Goal: Task Accomplishment & Management: Use online tool/utility

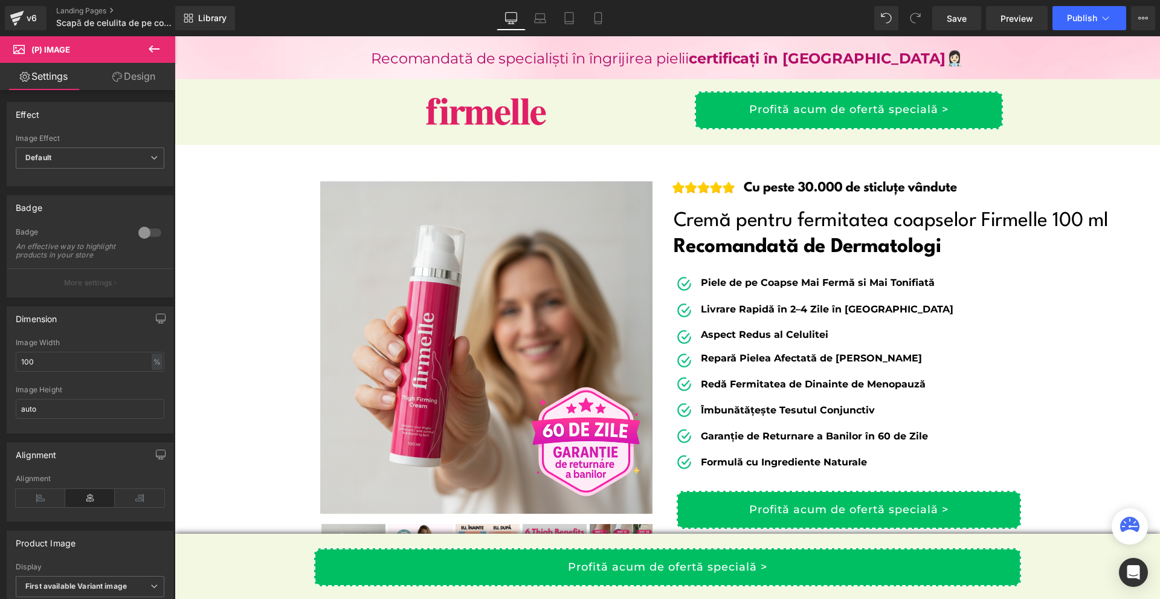
scroll to position [1330, 0]
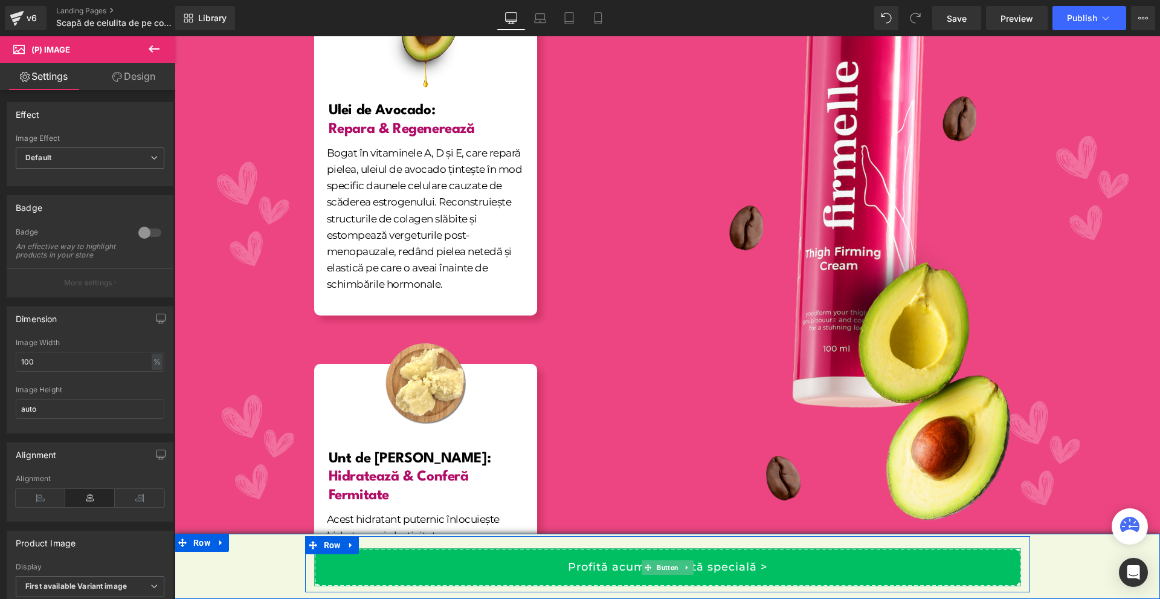
click at [757, 558] on link "Profită acum de ofertă specială >" at bounding box center [667, 567] width 707 height 38
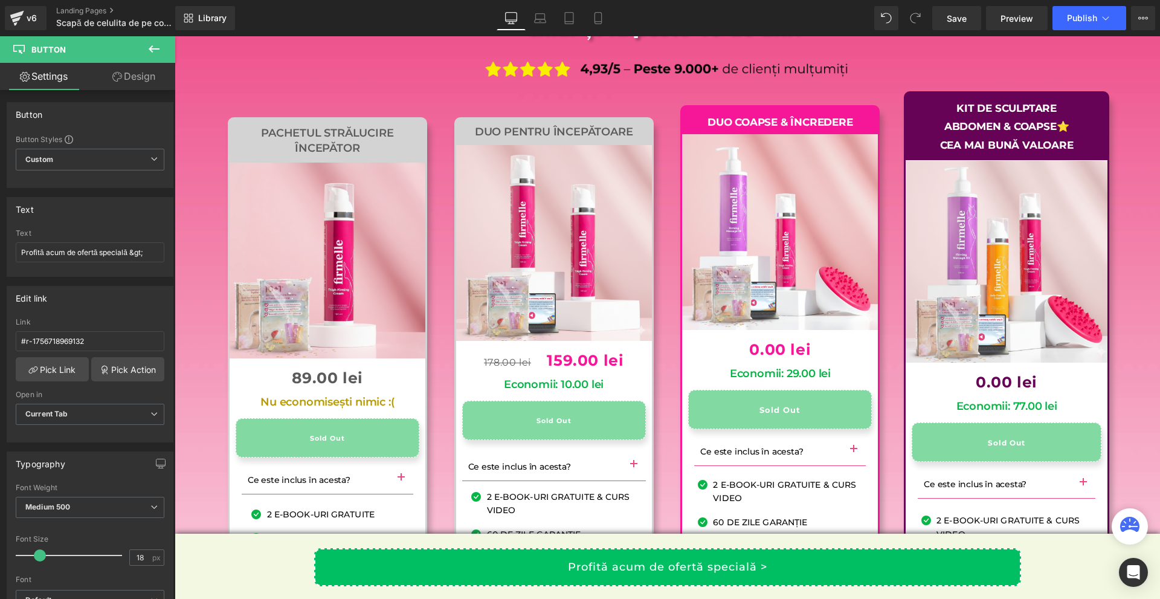
scroll to position [11917, 0]
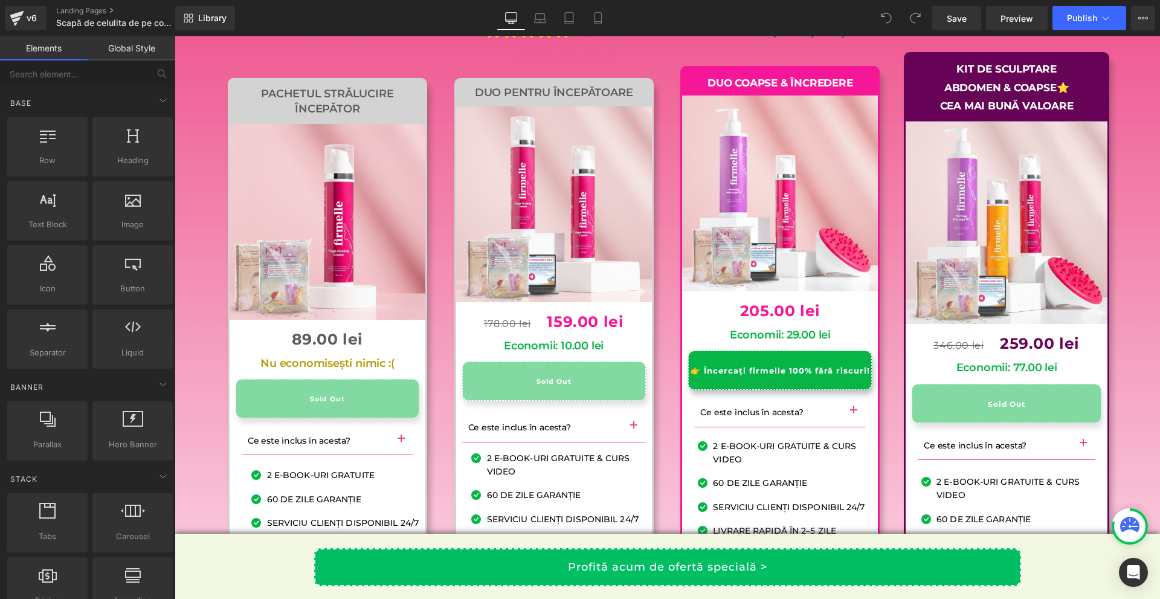
scroll to position [12088, 0]
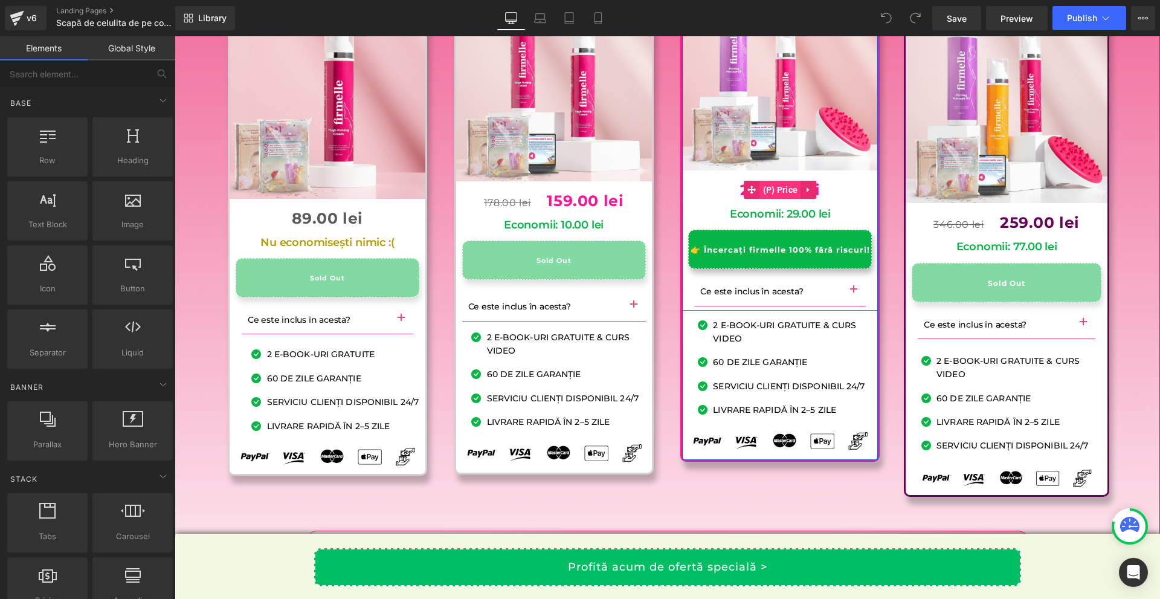
click at [773, 199] on span "(P) Price" at bounding box center [780, 190] width 41 height 18
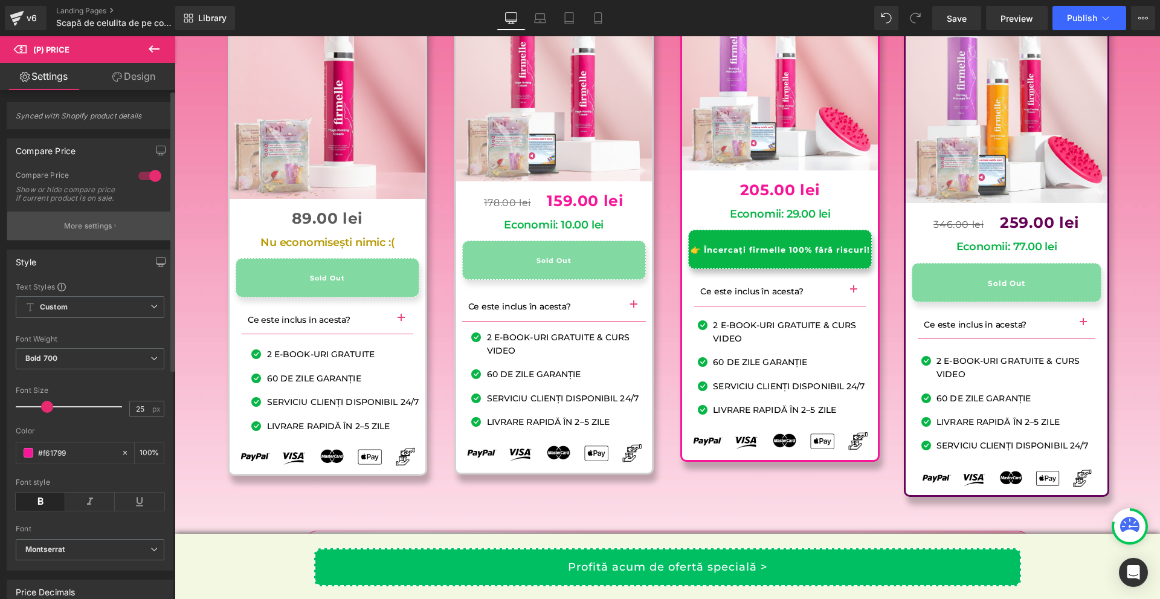
click at [94, 224] on button "More settings" at bounding box center [90, 226] width 166 height 28
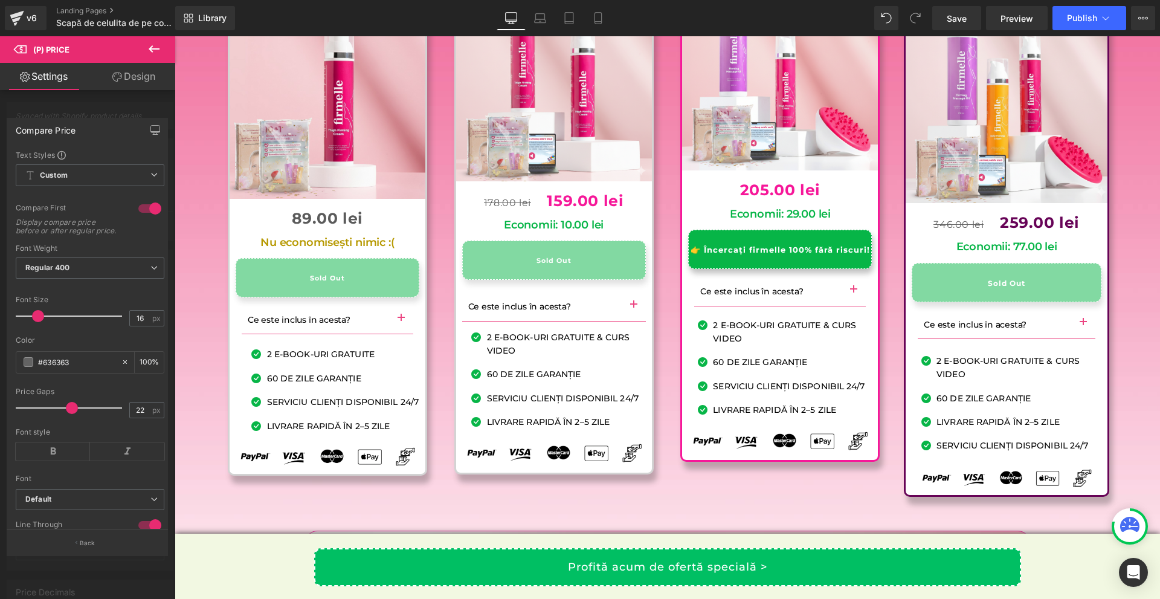
click at [91, 573] on div at bounding box center [87, 320] width 175 height 569
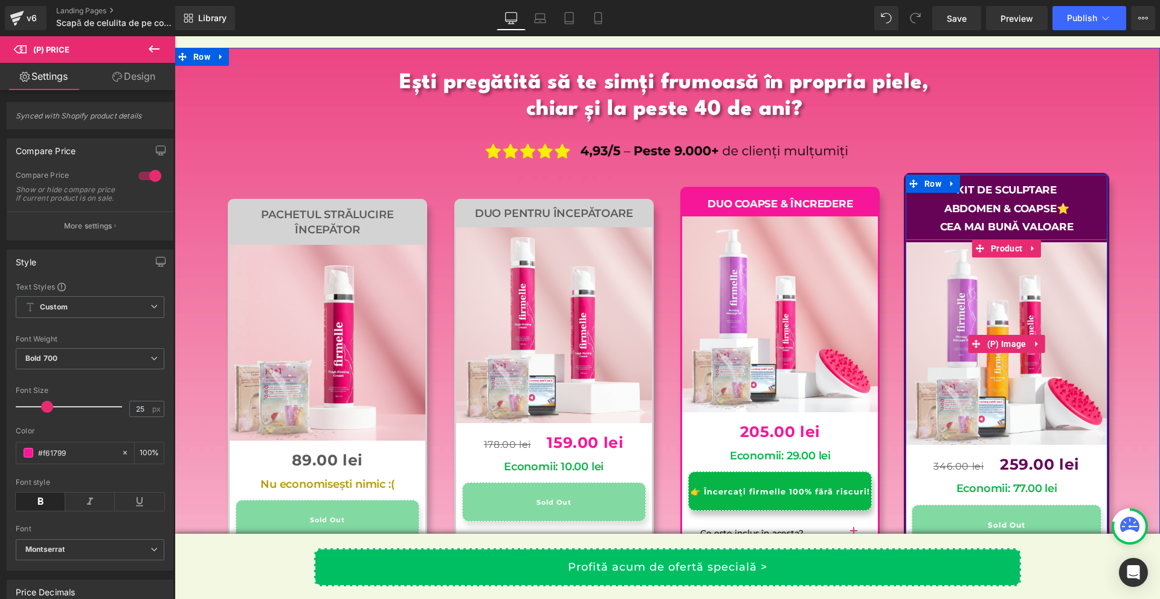
scroll to position [11907, 0]
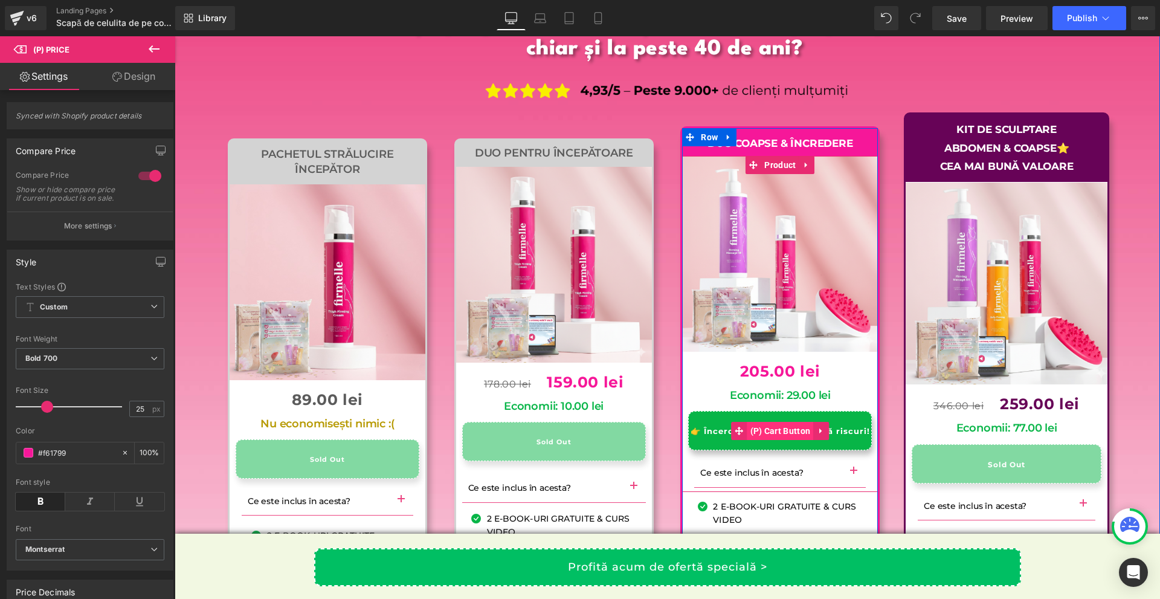
click at [768, 440] on span "(P) Cart Button" at bounding box center [781, 431] width 66 height 18
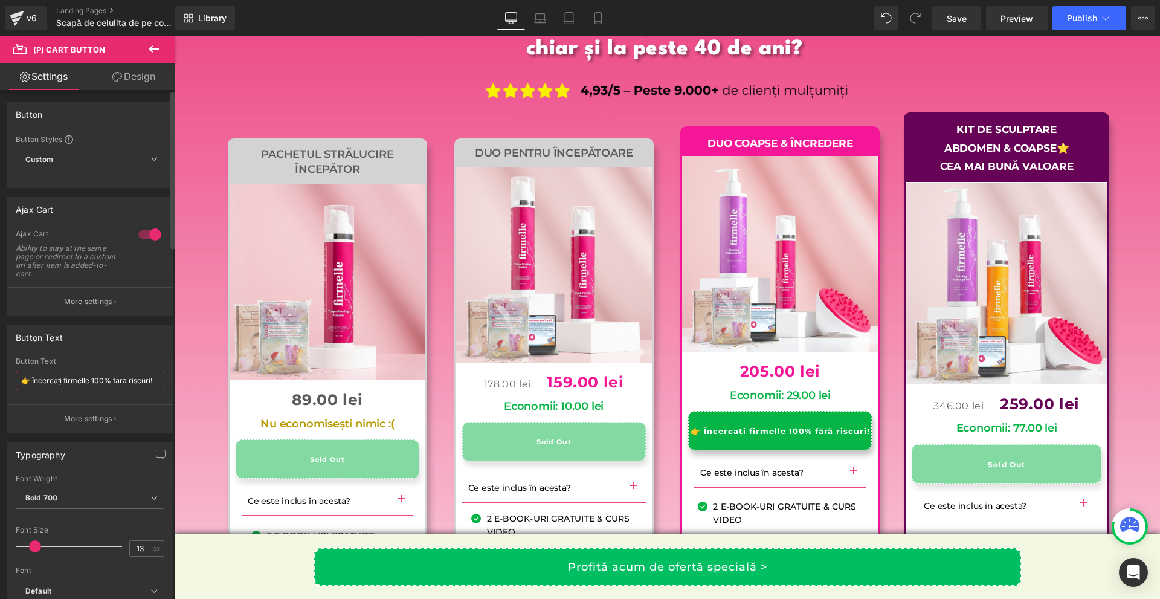
click at [127, 390] on input "👉 Încercați firmelle 100% fără riscuri!" at bounding box center [90, 380] width 149 height 20
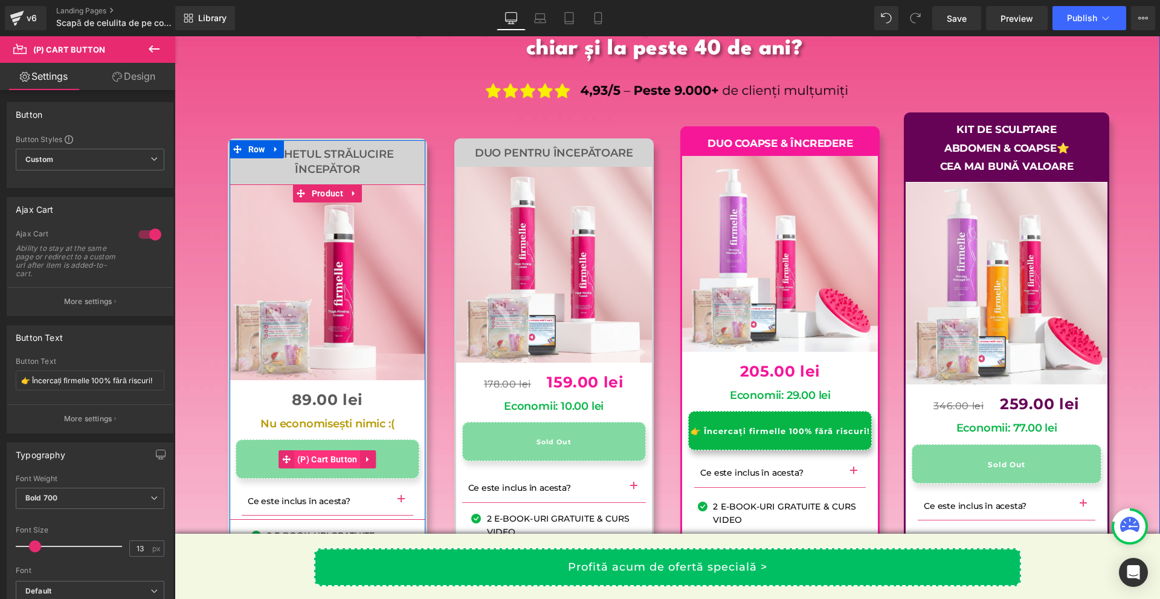
click at [324, 468] on span "(P) Cart Button" at bounding box center [327, 459] width 66 height 18
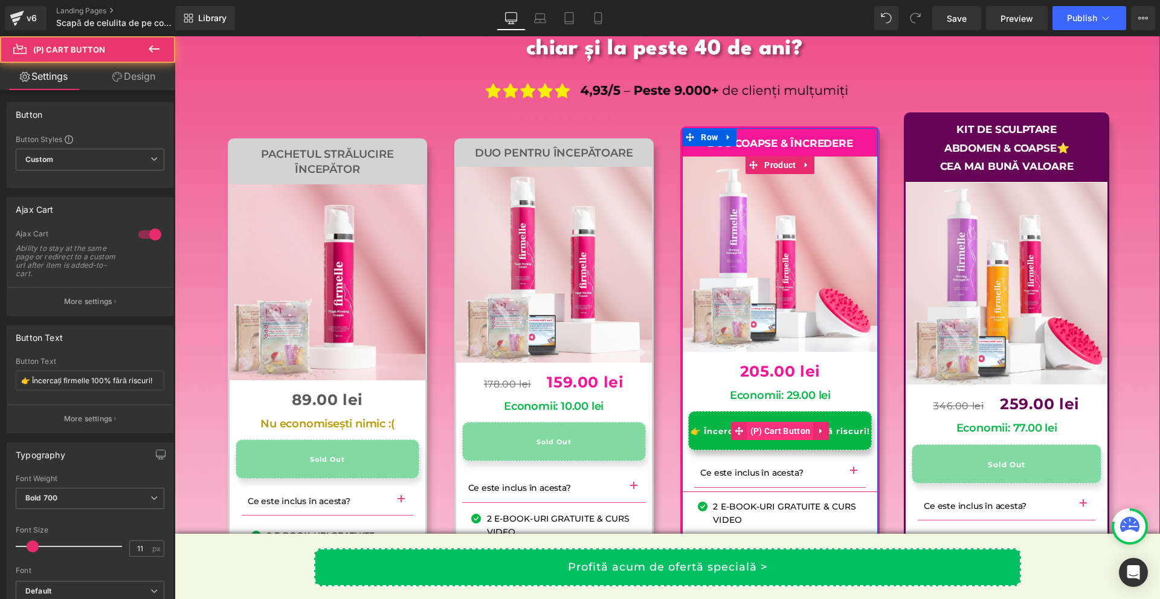
click at [762, 440] on span "(P) Cart Button" at bounding box center [781, 431] width 66 height 18
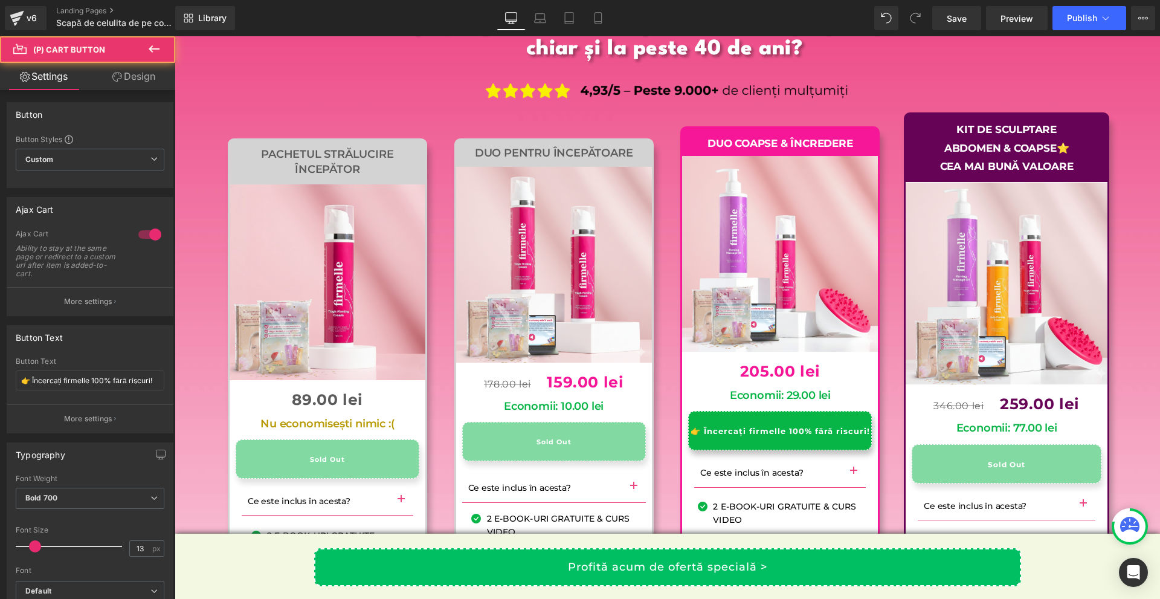
click at [54, 372] on input "👉 Încercați firmelle 100% fără riscuri!" at bounding box center [90, 380] width 149 height 20
type input "👉 Încearcă Firmelle fără riscuri!"
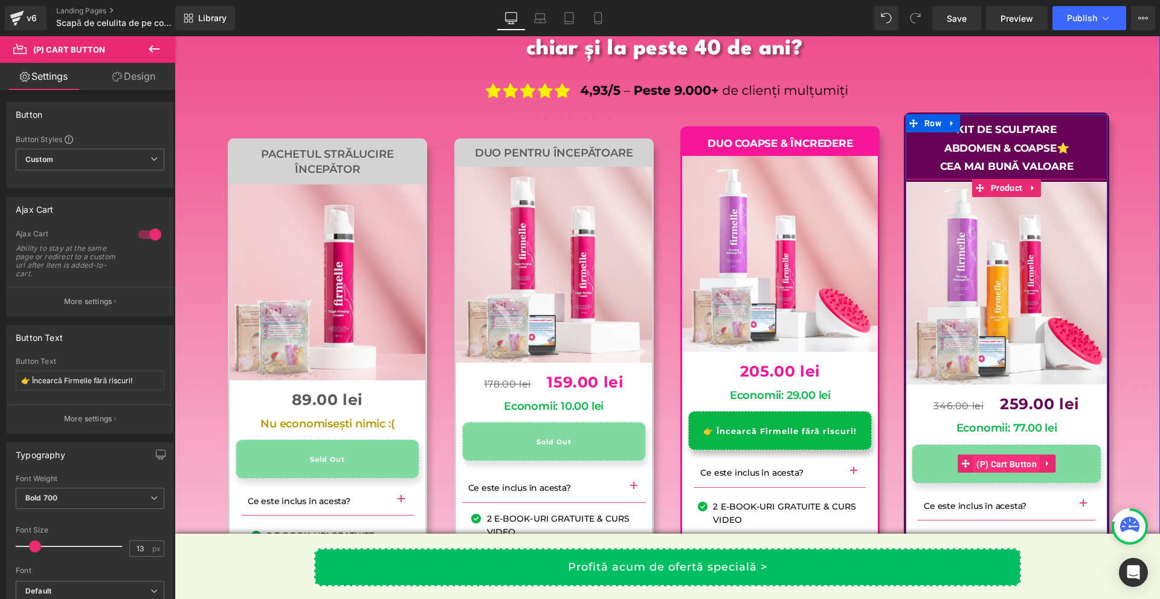
click at [1012, 473] on span "(P) Cart Button" at bounding box center [1007, 464] width 66 height 18
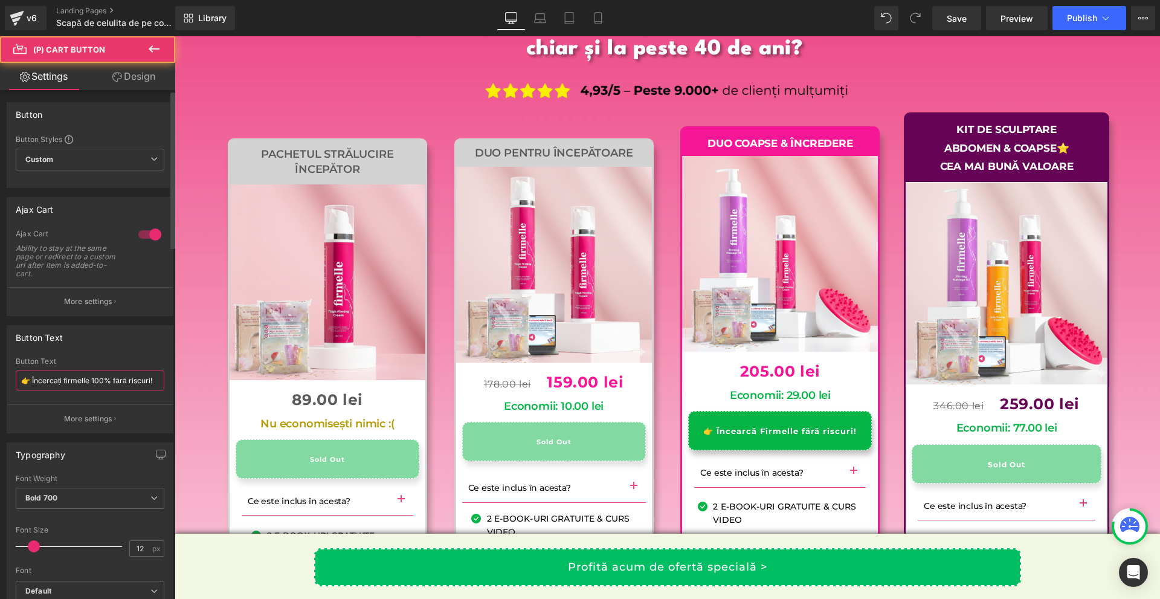
click at [69, 372] on input "👉 Încercați firmelle 100% fără riscuri!" at bounding box center [90, 380] width 149 height 20
paste input "arcă Firmelle"
type input "👉 Încearcă Firmelle fără riscuri!"
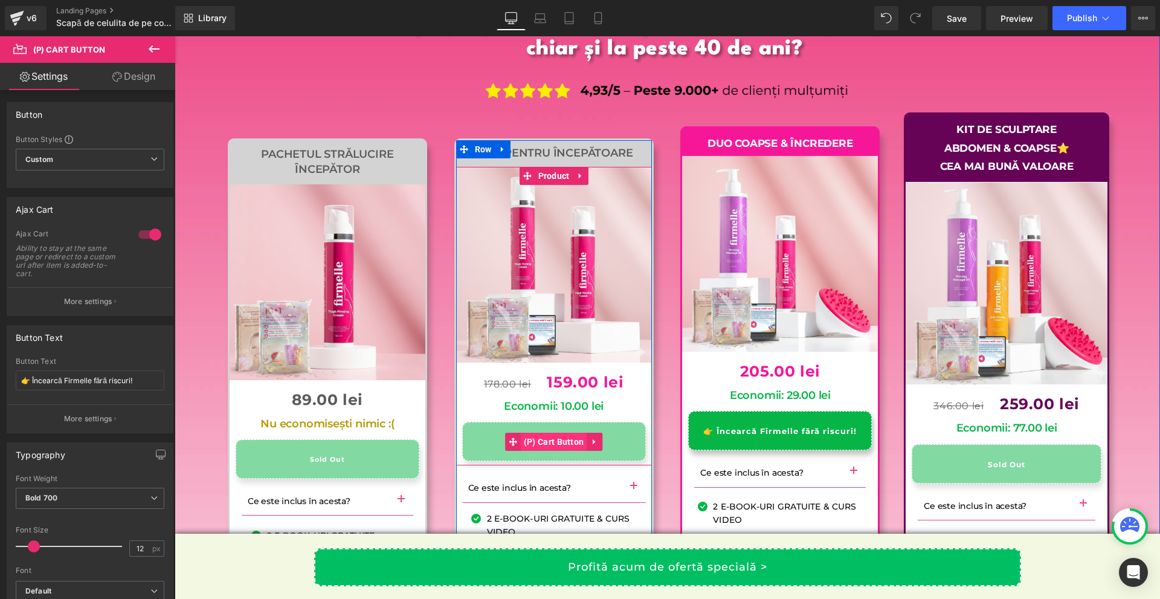
click at [543, 451] on span "(P) Cart Button" at bounding box center [554, 442] width 66 height 18
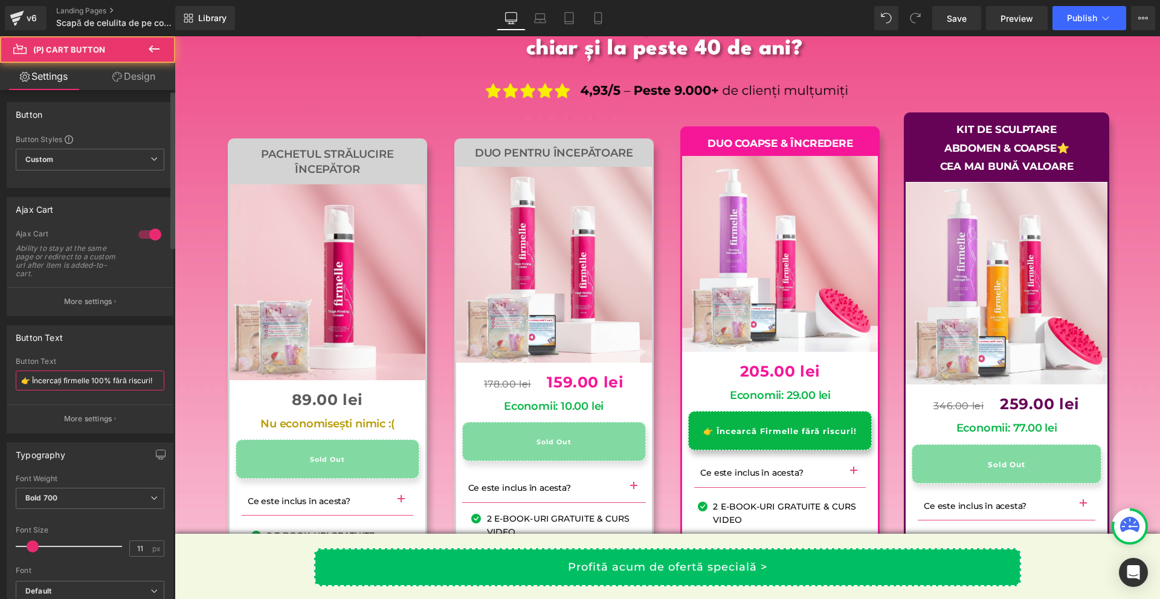
click at [95, 378] on input "👉 Încercați firmelle 100% fără riscuri!" at bounding box center [90, 380] width 149 height 20
paste input "arcă Firmelle"
type input "👉 Încearcă Firmelle fără riscuri!"
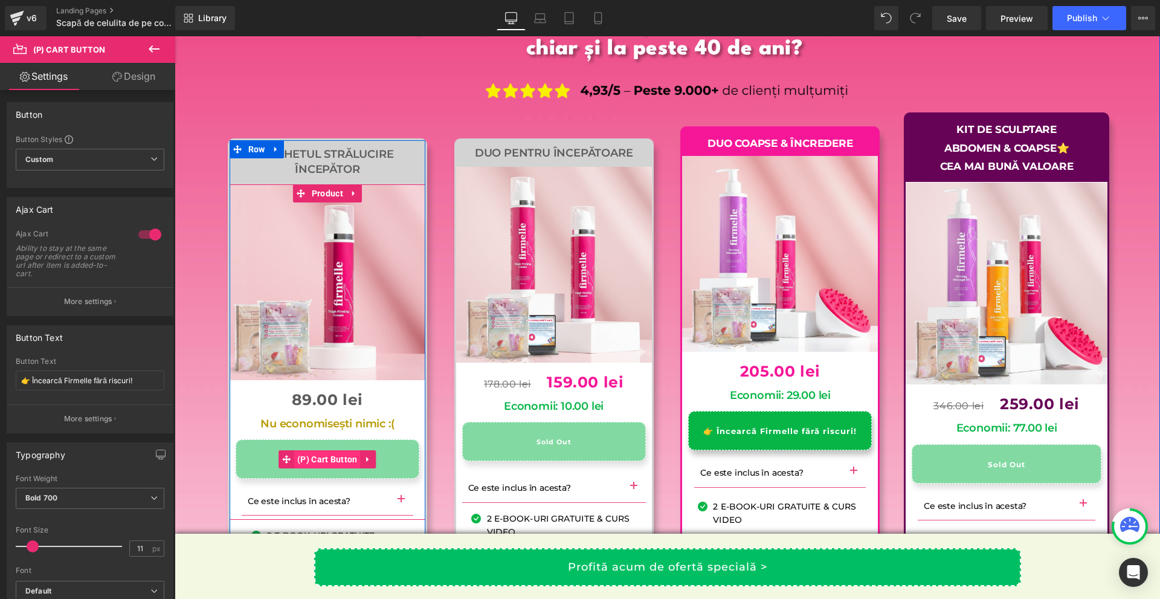
click at [310, 468] on span "(P) Cart Button" at bounding box center [327, 459] width 66 height 18
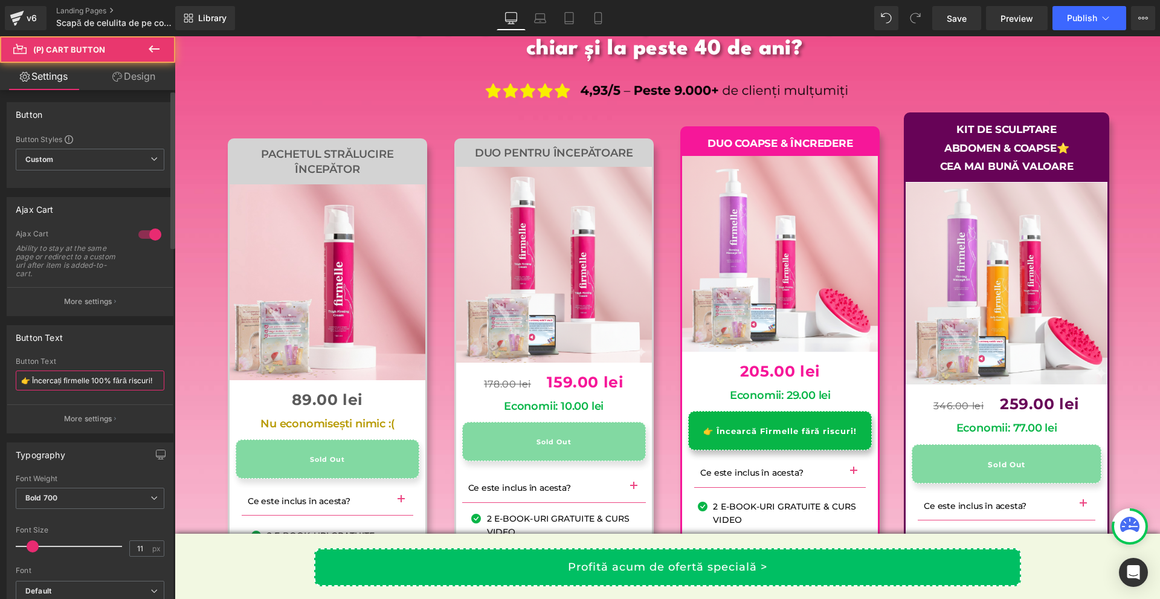
click at [80, 372] on input "👉 Încercați firmelle 100% fără riscuri!" at bounding box center [90, 380] width 149 height 20
paste input "arcă Firmelle"
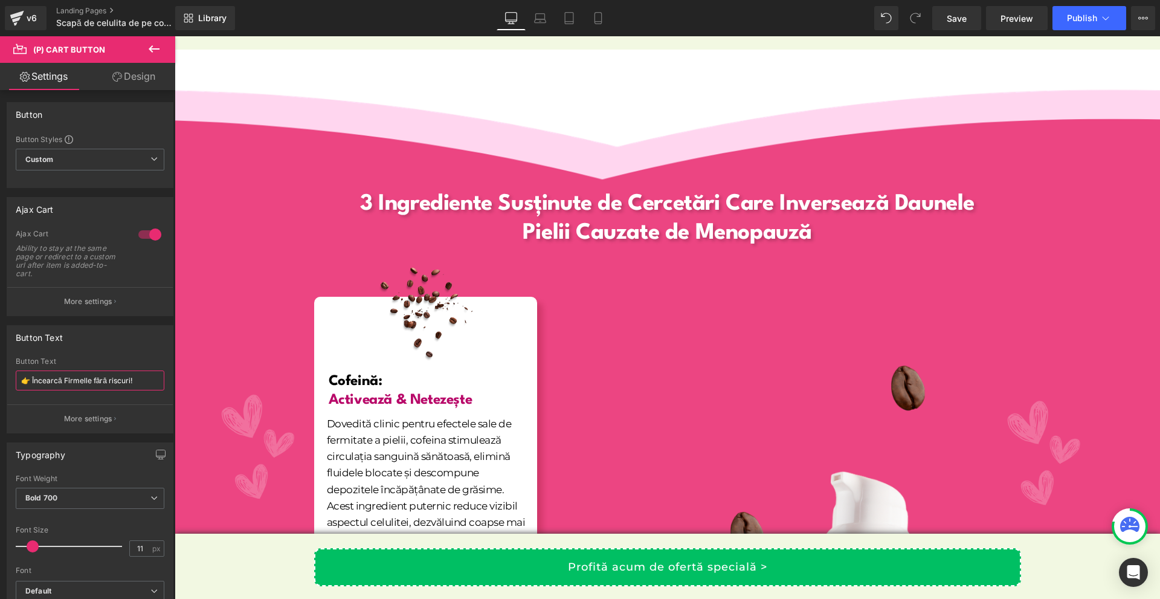
scroll to position [0, 0]
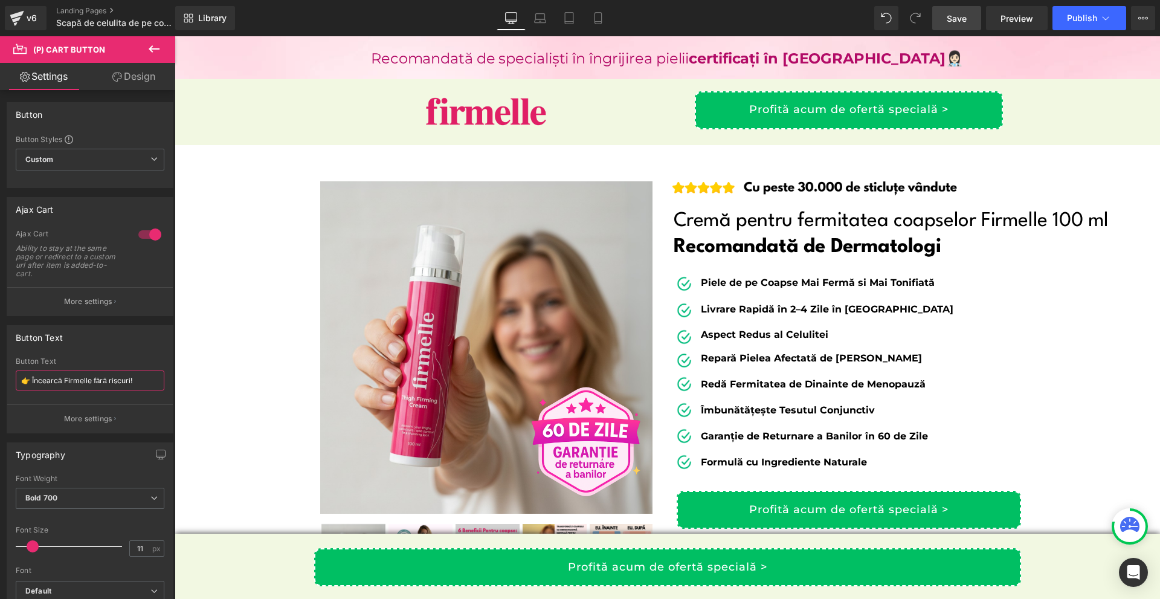
type input "👉 Încearcă Firmelle fără riscuri!"
click at [962, 21] on span "Save" at bounding box center [957, 18] width 20 height 13
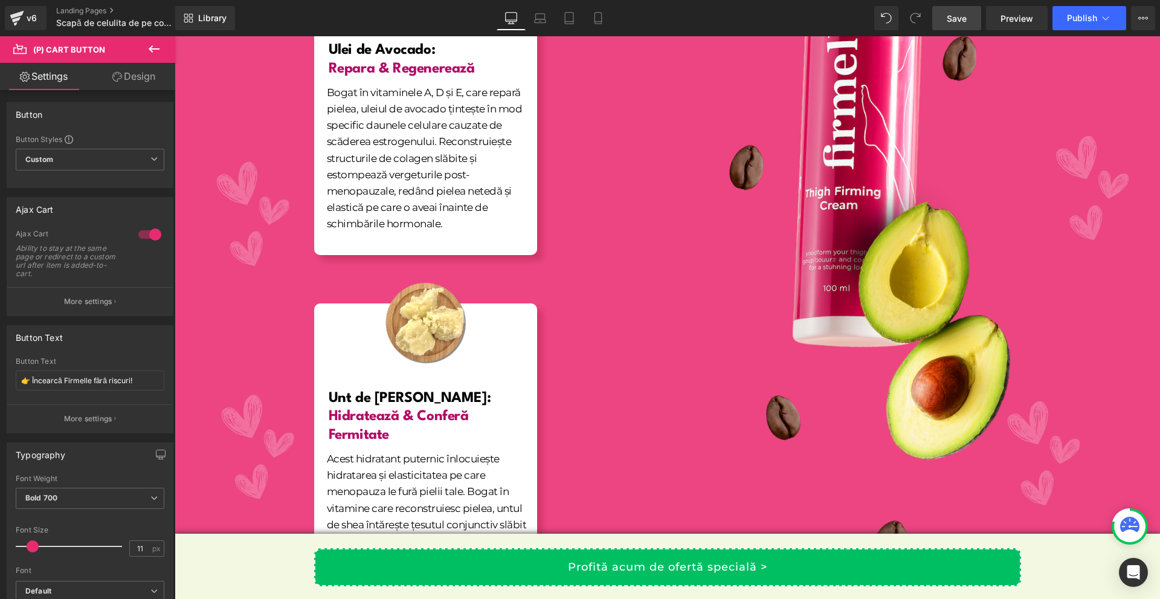
scroll to position [1753, 0]
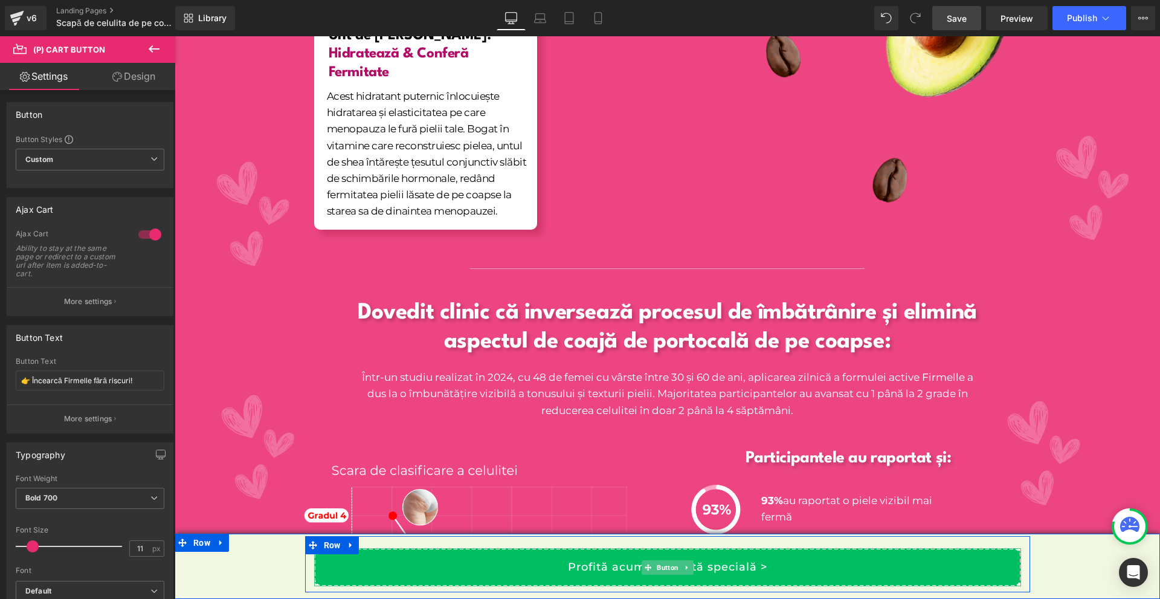
click at [862, 560] on link "Profită acum de ofertă specială >" at bounding box center [667, 567] width 707 height 38
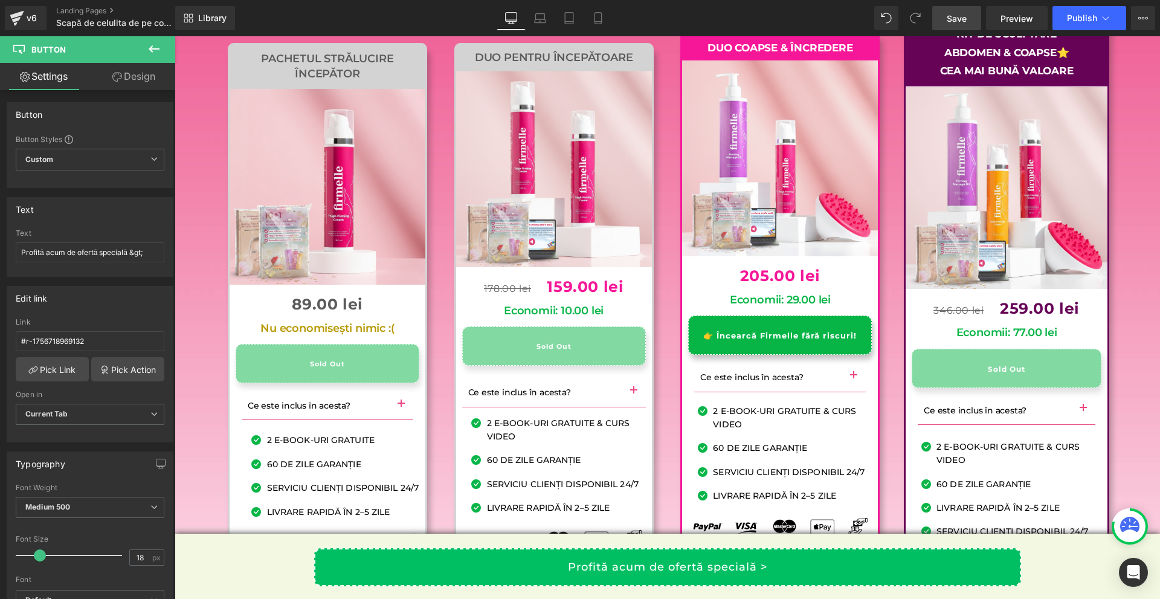
scroll to position [11984, 0]
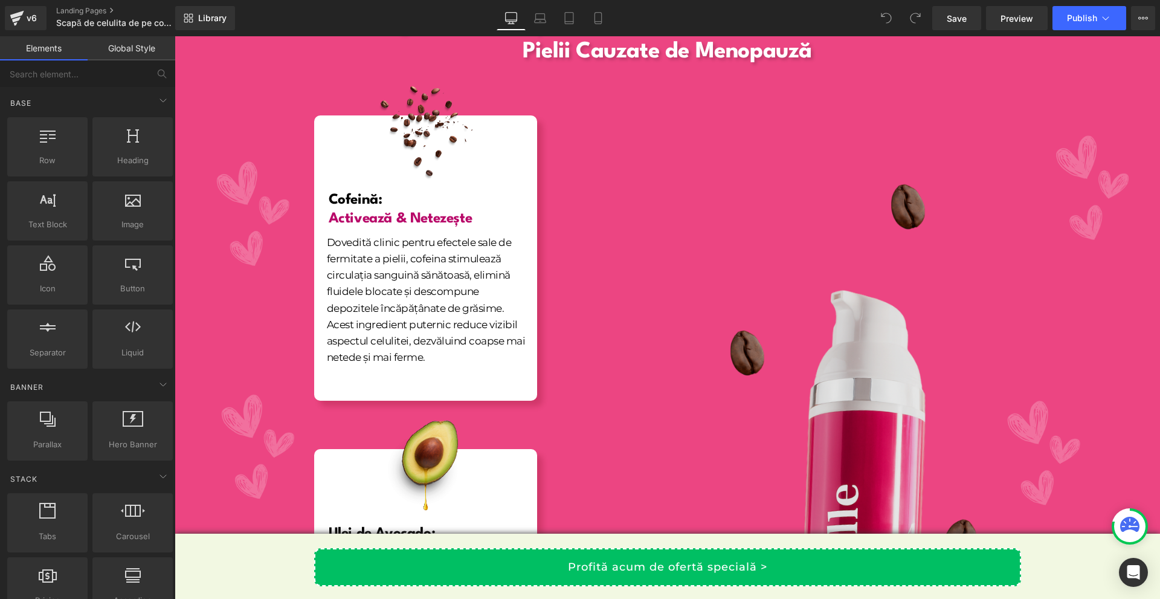
scroll to position [1209, 0]
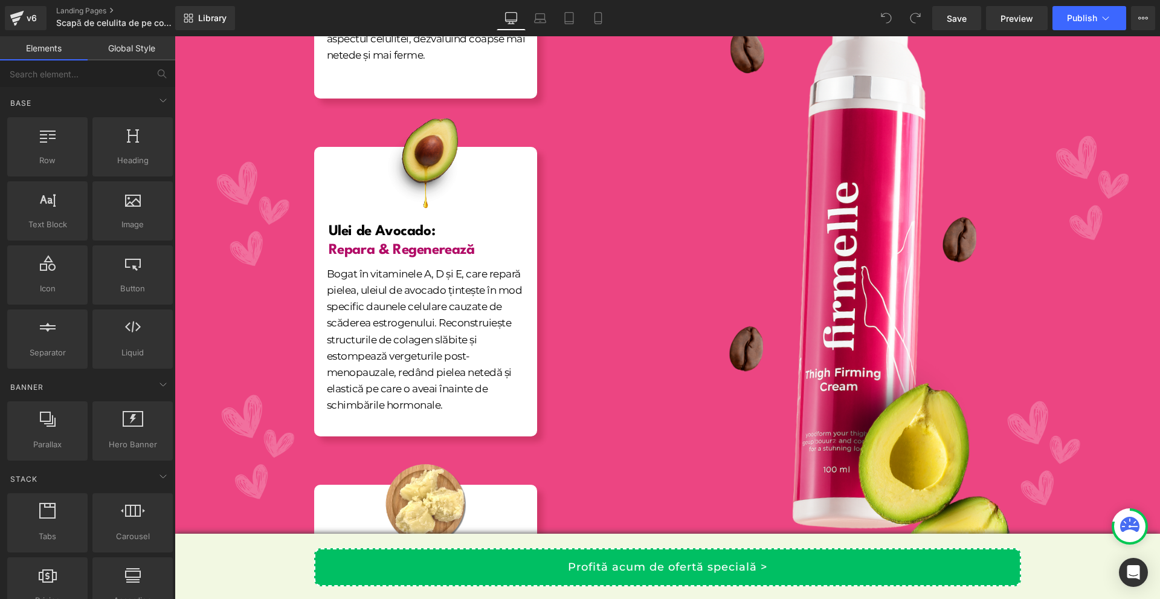
click at [675, 577] on link "Profită acum de ofertă specială >" at bounding box center [667, 567] width 707 height 38
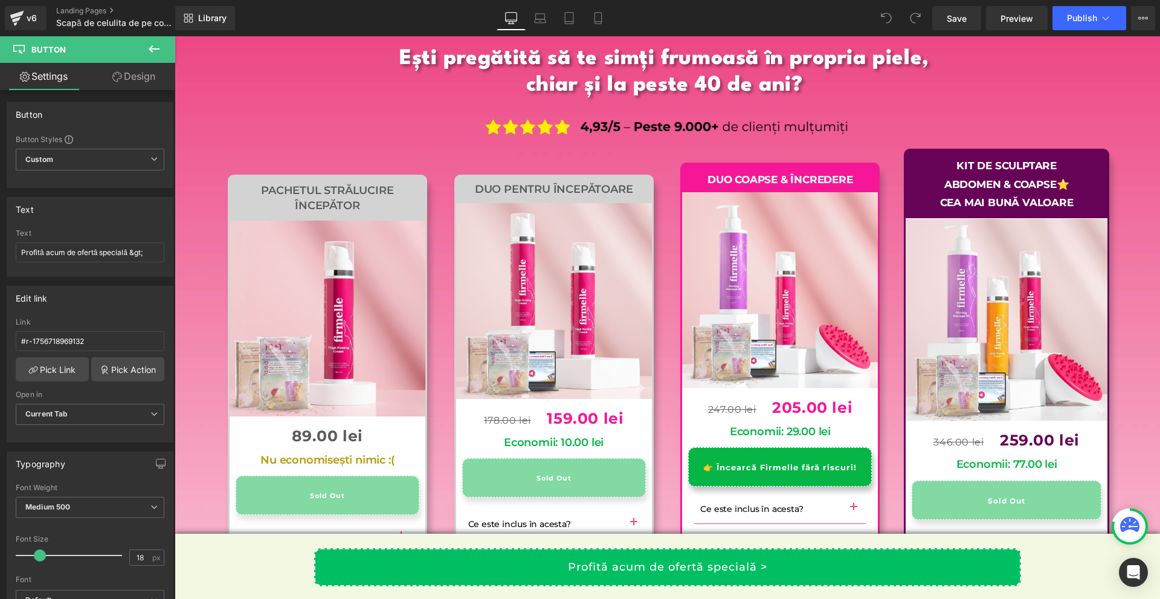
scroll to position [12002, 0]
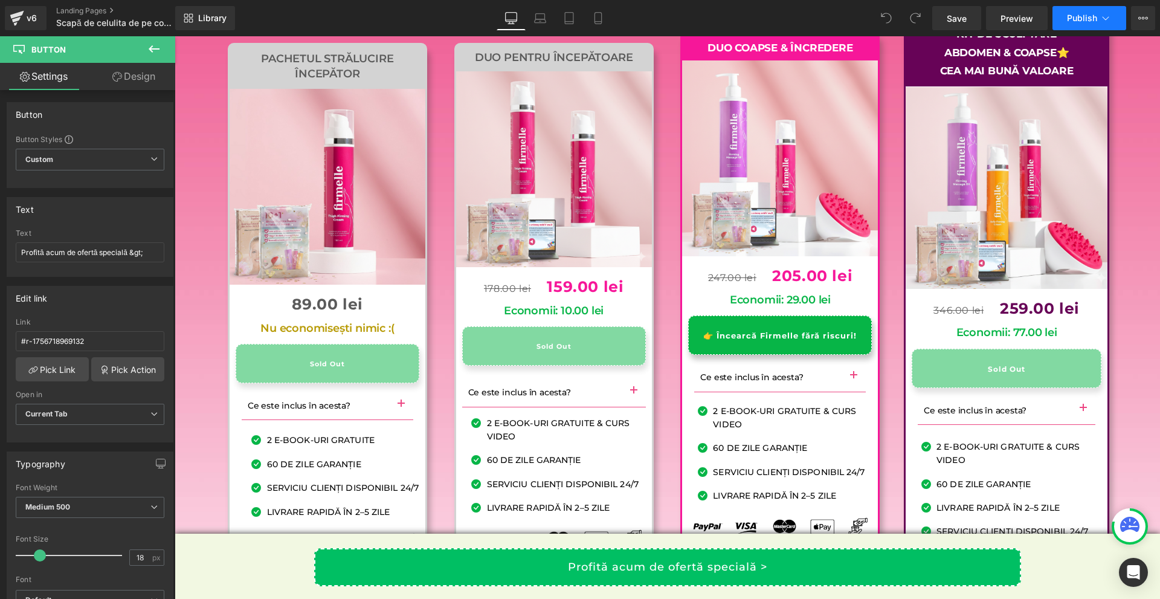
click at [1089, 18] on span "Publish" at bounding box center [1082, 18] width 30 height 10
click at [1130, 19] on div "Save Preview Publish Scheduled View Live Page View with current Template Save T…" at bounding box center [1044, 18] width 233 height 24
click at [1134, 19] on button "View Live Page View with current Template Save Template to Library Schedule Pub…" at bounding box center [1143, 18] width 24 height 24
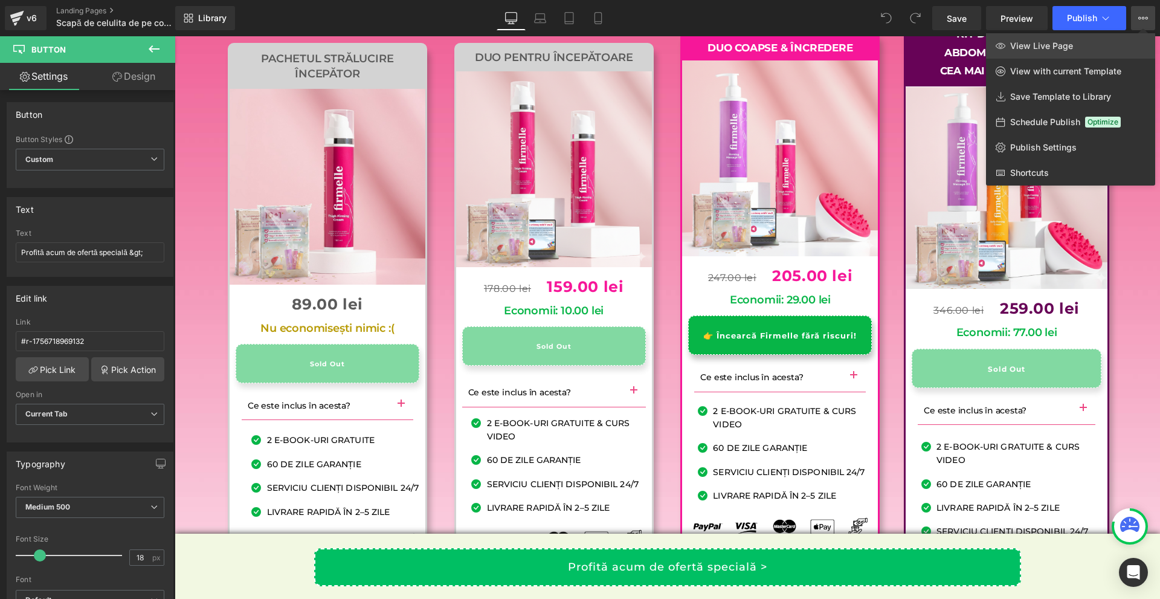
click at [1100, 45] on link "View Live Page" at bounding box center [1070, 45] width 169 height 25
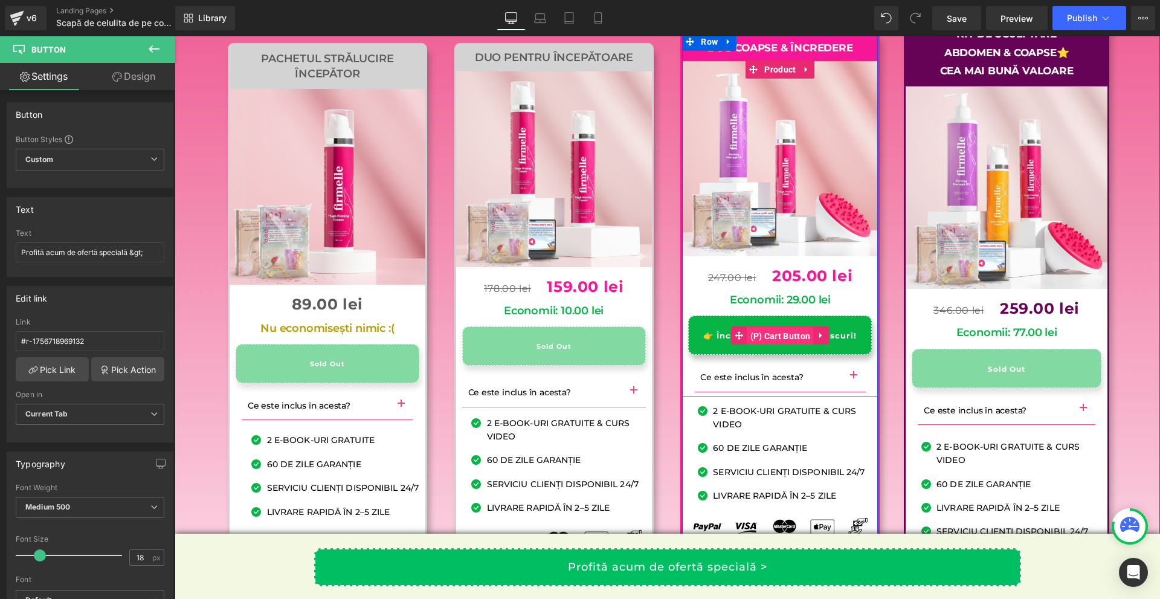
click at [760, 345] on span "(P) Cart Button" at bounding box center [781, 336] width 66 height 18
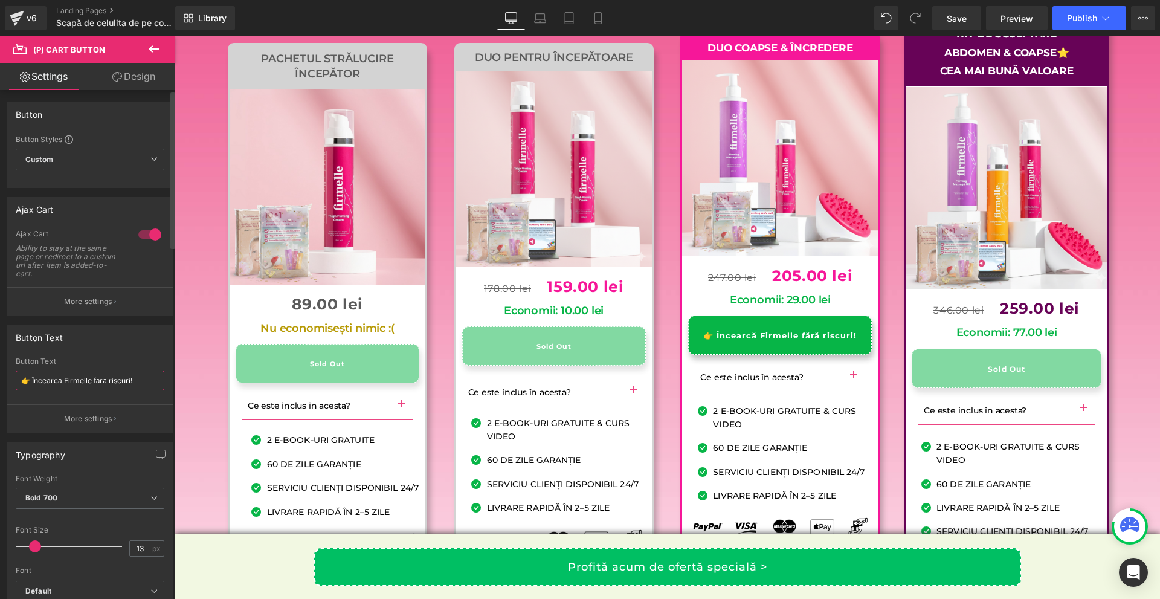
click at [72, 375] on input "👉 Încearcă Firmelle fără riscuri!" at bounding box center [90, 380] width 149 height 20
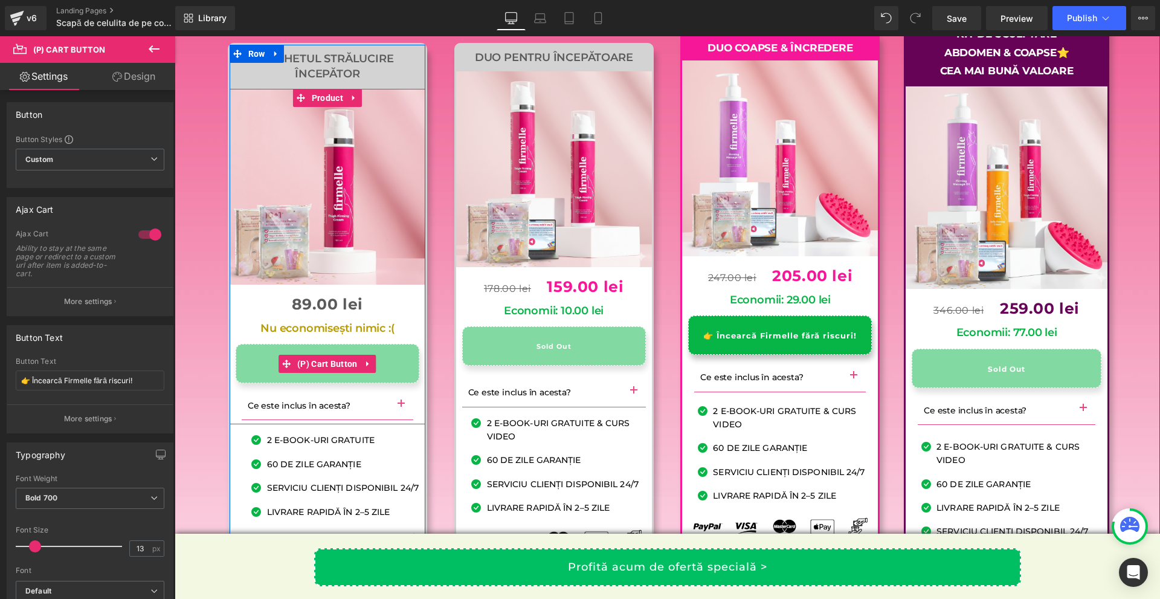
click at [317, 373] on span "(P) Cart Button" at bounding box center [327, 364] width 66 height 18
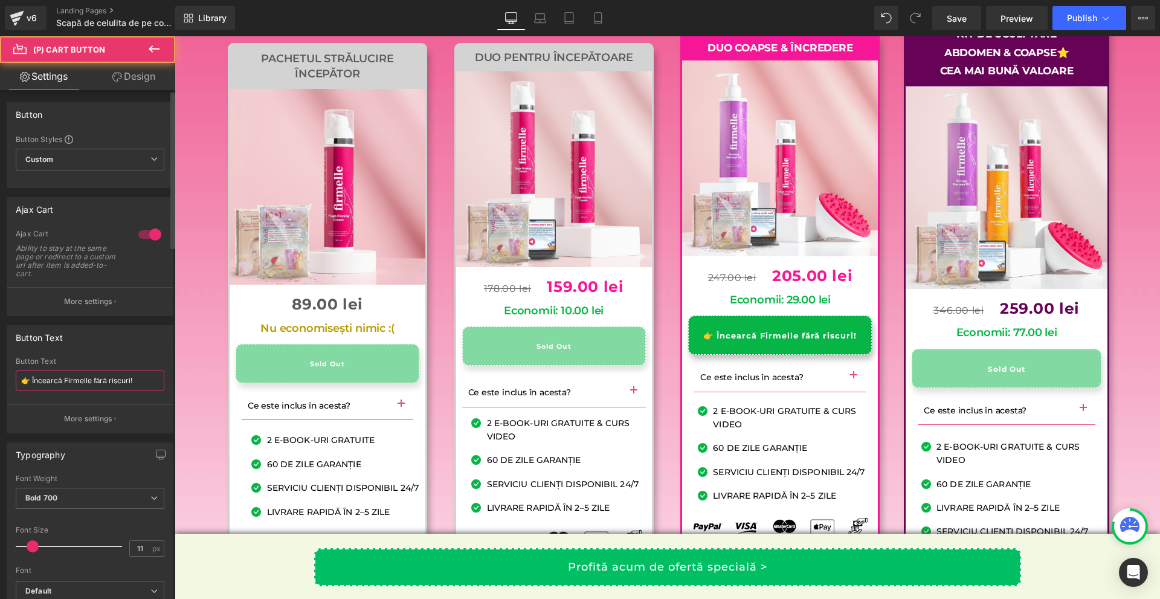
click at [102, 380] on input "👉 Încearcă Firmelle fără riscuri!" at bounding box center [90, 380] width 149 height 20
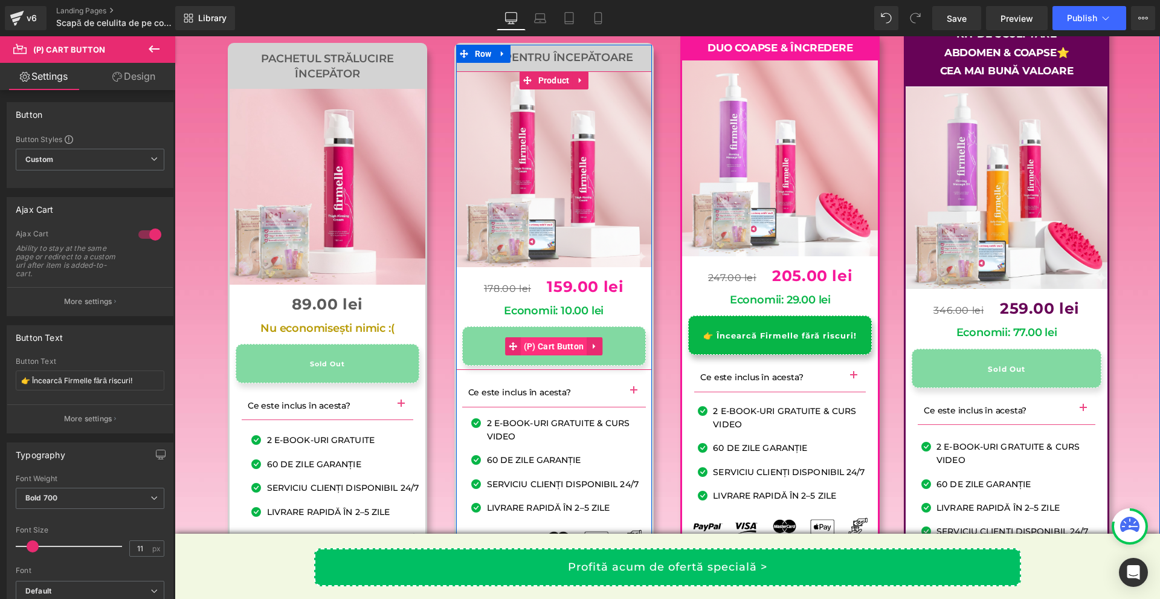
click at [561, 355] on span "(P) Cart Button" at bounding box center [554, 346] width 66 height 18
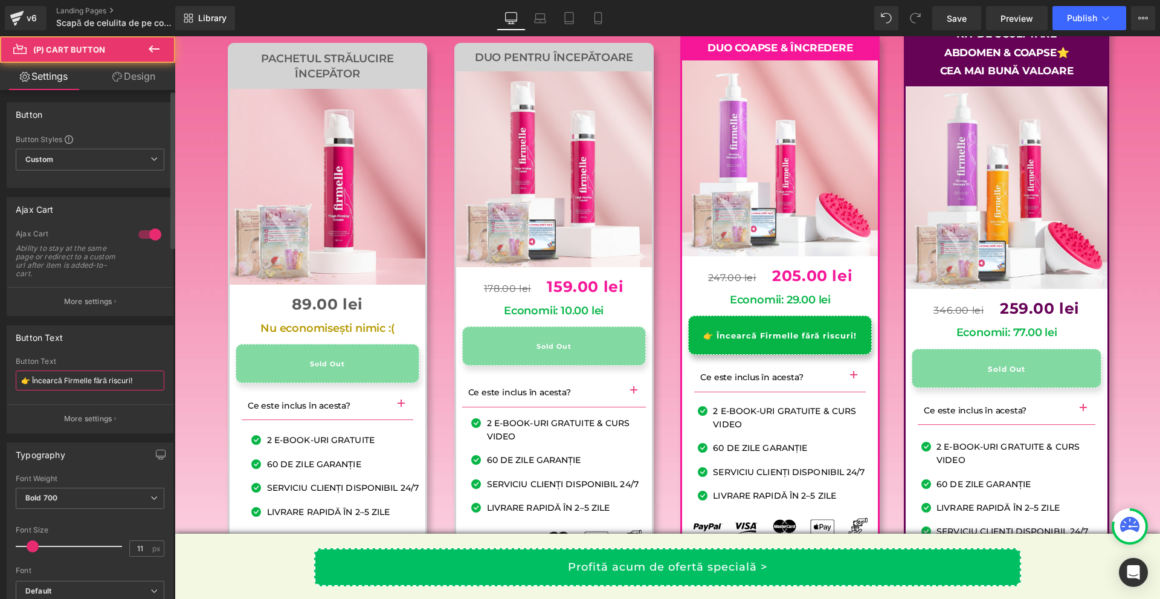
click at [103, 379] on input "👉 Încearcă Firmelle fără riscuri!" at bounding box center [90, 380] width 149 height 20
click at [102, 379] on input "👉 Încearcă Firmelle fără riscuri!" at bounding box center [90, 380] width 149 height 20
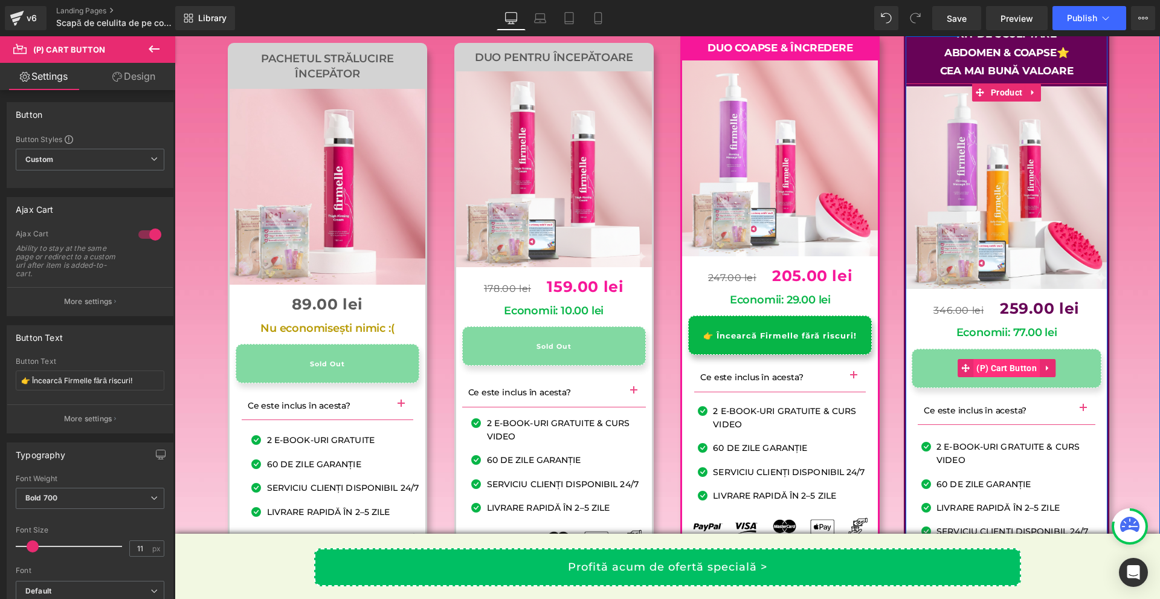
click at [979, 377] on span "(P) Cart Button" at bounding box center [1007, 368] width 66 height 18
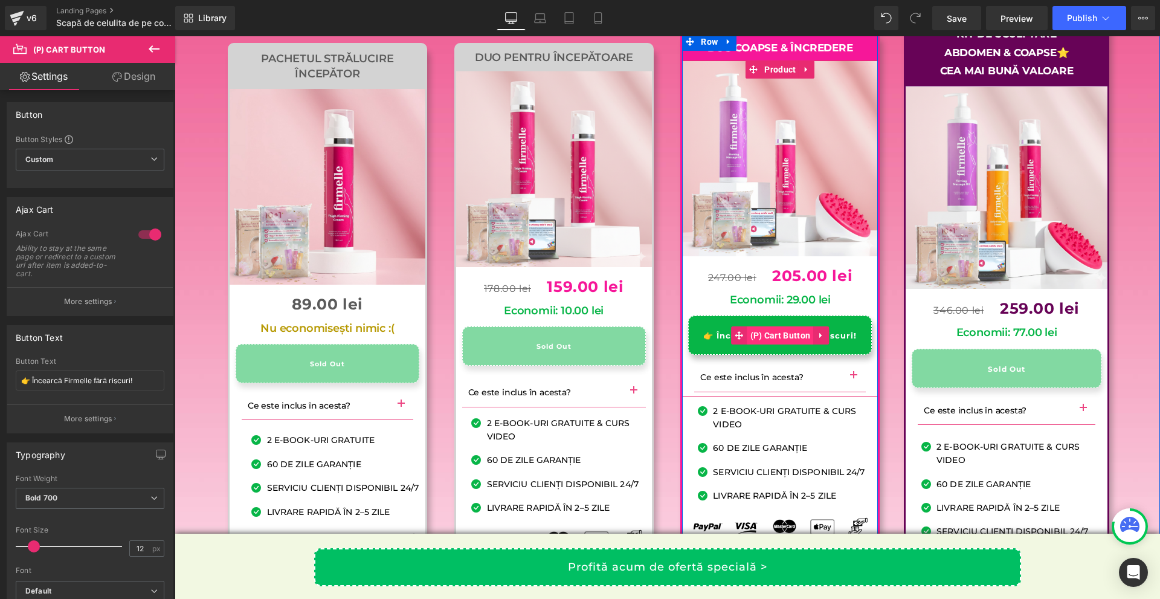
click at [774, 345] on span "(P) Cart Button" at bounding box center [781, 335] width 66 height 18
click at [775, 345] on span "(P) Cart Button" at bounding box center [781, 335] width 66 height 18
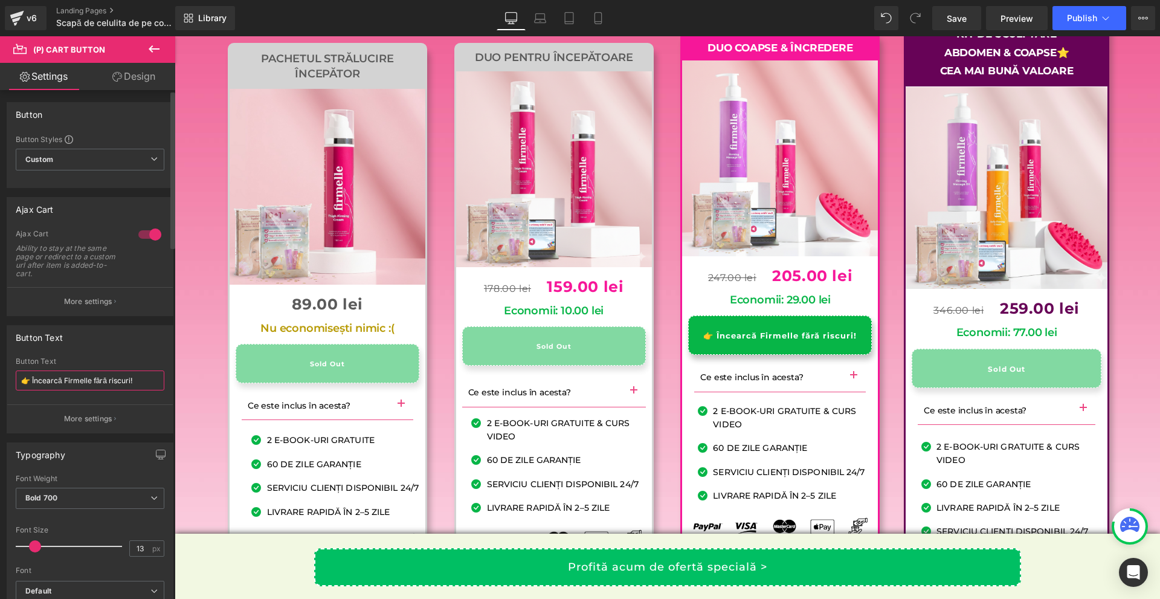
click at [89, 381] on input "👉 Încearcă Firmelle fără riscuri!" at bounding box center [90, 380] width 149 height 20
paste input "text"
type input "👉 Încearcă fără riscuri!"
drag, startPoint x: 33, startPoint y: 378, endPoint x: 139, endPoint y: 377, distance: 105.8
click at [139, 377] on input "👉 Încearcă fără riscuri!" at bounding box center [90, 380] width 149 height 20
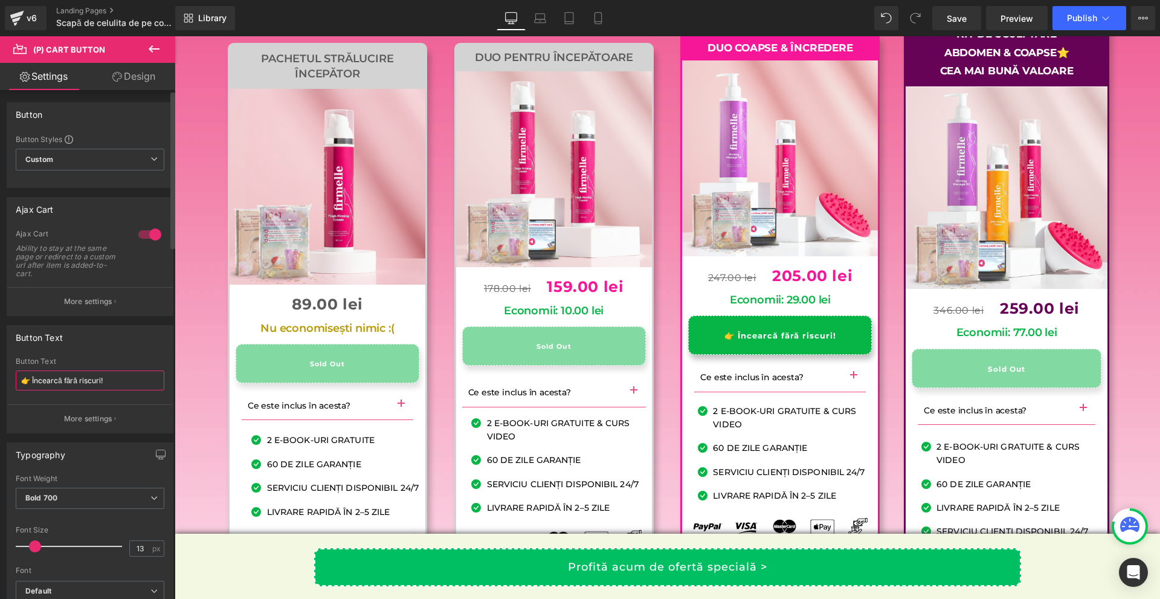
click at [99, 376] on input "👉 Încearcă fără riscuri!" at bounding box center [90, 380] width 149 height 20
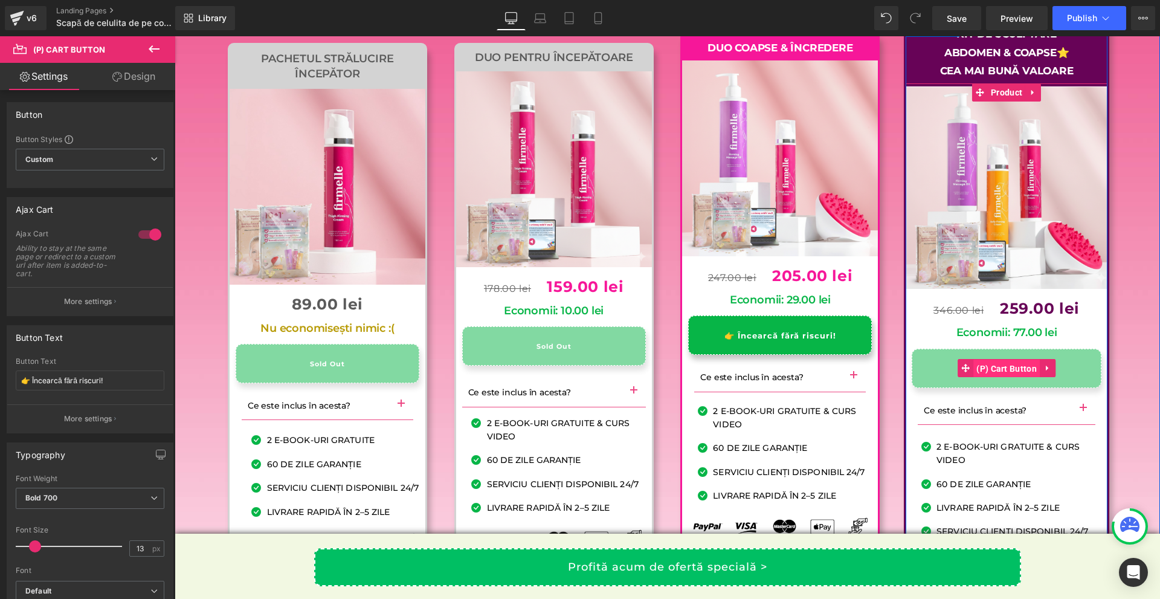
click at [1005, 378] on span "(P) Cart Button" at bounding box center [1007, 369] width 66 height 18
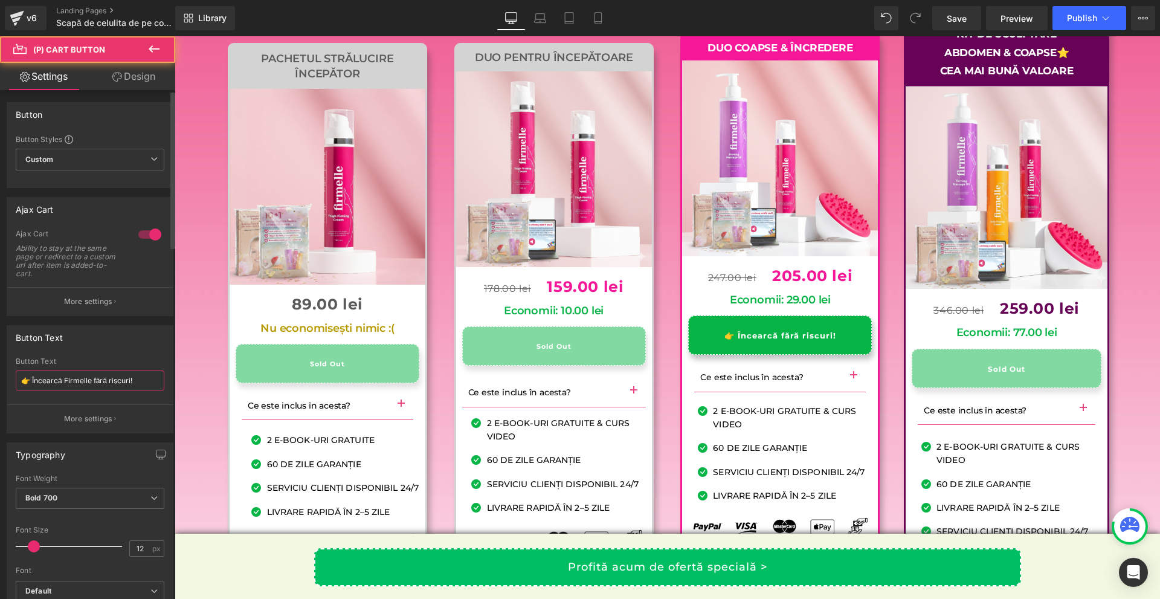
click at [111, 375] on input "👉 Încearcă Firmelle fără riscuri!" at bounding box center [90, 380] width 149 height 20
paste input "text"
type input "👉 Încearcă fără riscuri!"
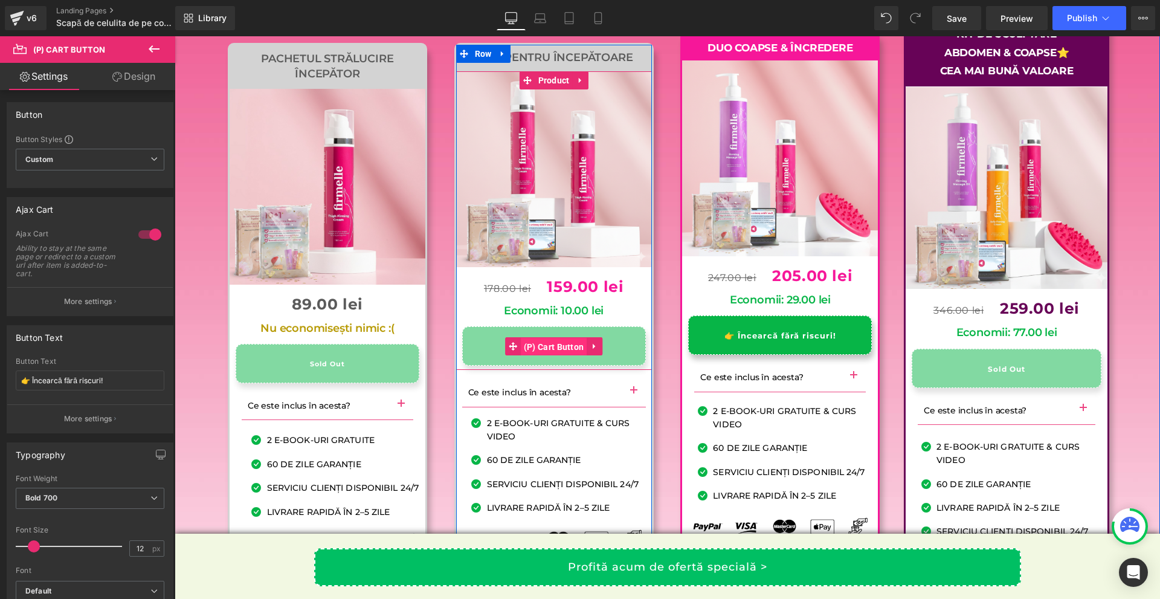
click at [549, 356] on span "(P) Cart Button" at bounding box center [554, 347] width 66 height 18
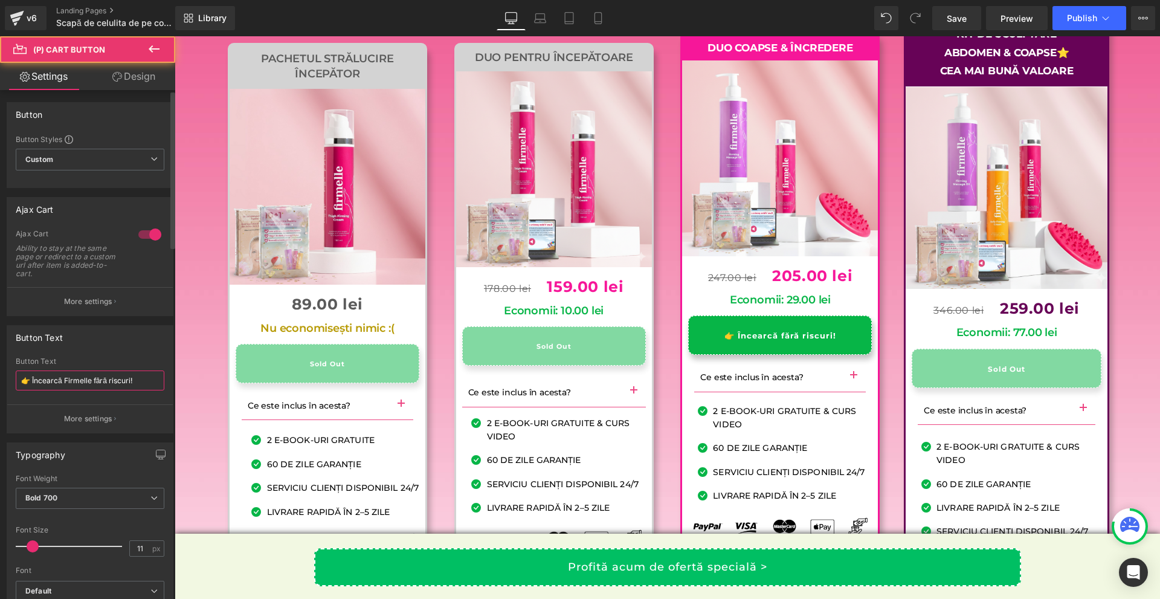
click at [94, 375] on input "👉 Încearcă Firmelle fără riscuri!" at bounding box center [90, 380] width 149 height 20
paste input "text"
type input "👉 Încearcă fără riscuri!"
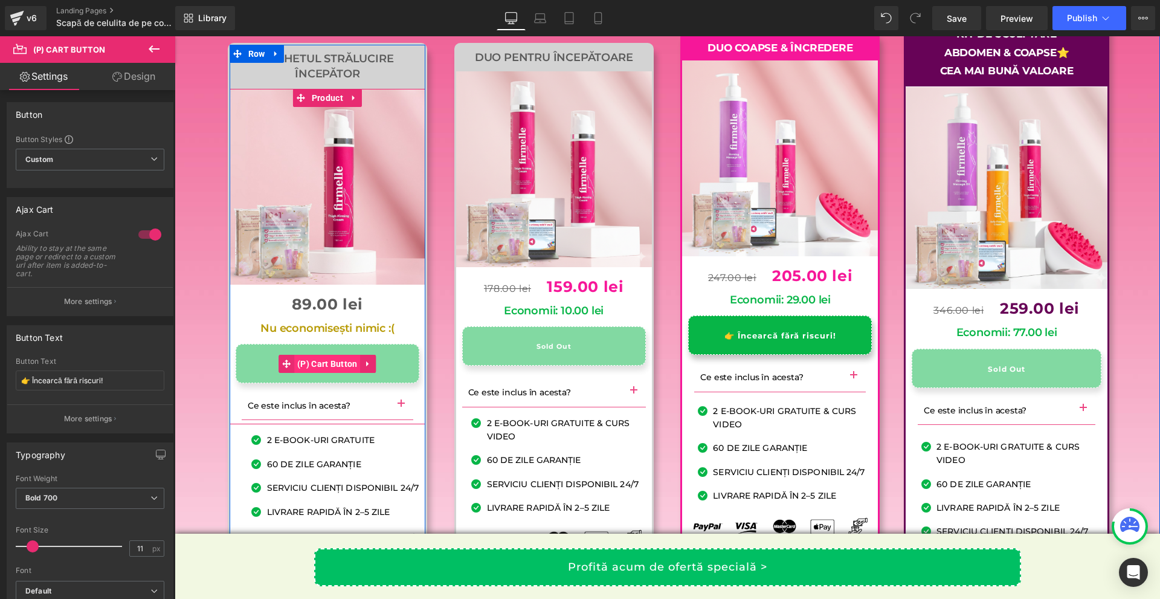
click at [309, 373] on span "(P) Cart Button" at bounding box center [327, 364] width 66 height 18
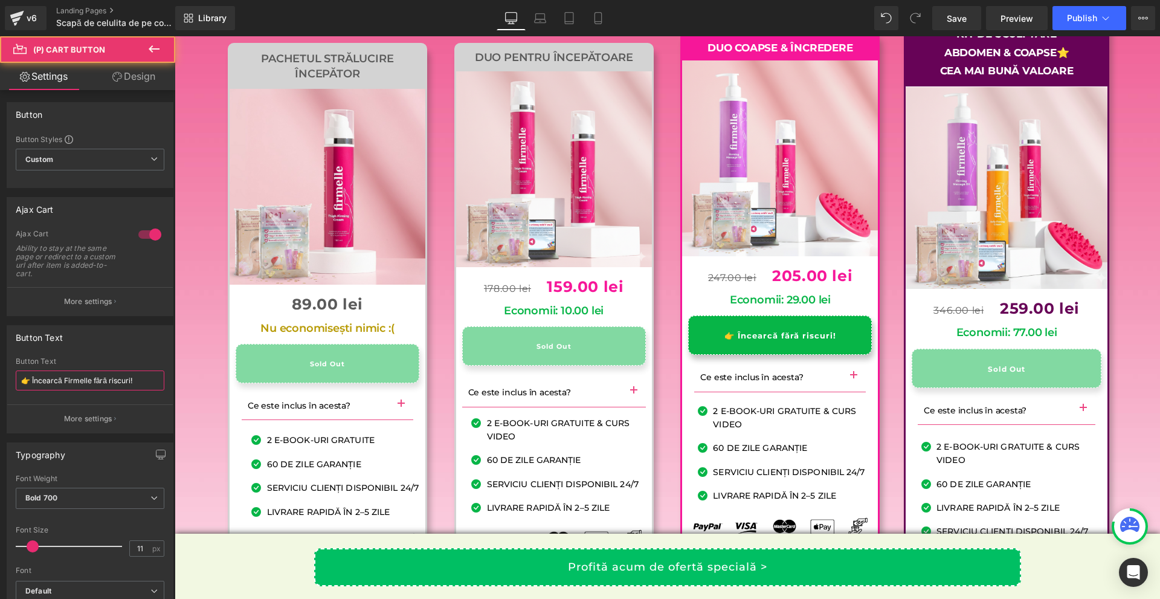
click at [105, 381] on input "👉 Încearcă Firmelle fără riscuri!" at bounding box center [90, 380] width 149 height 20
paste input "text"
type input "👉 Încearcă fără riscuri!"
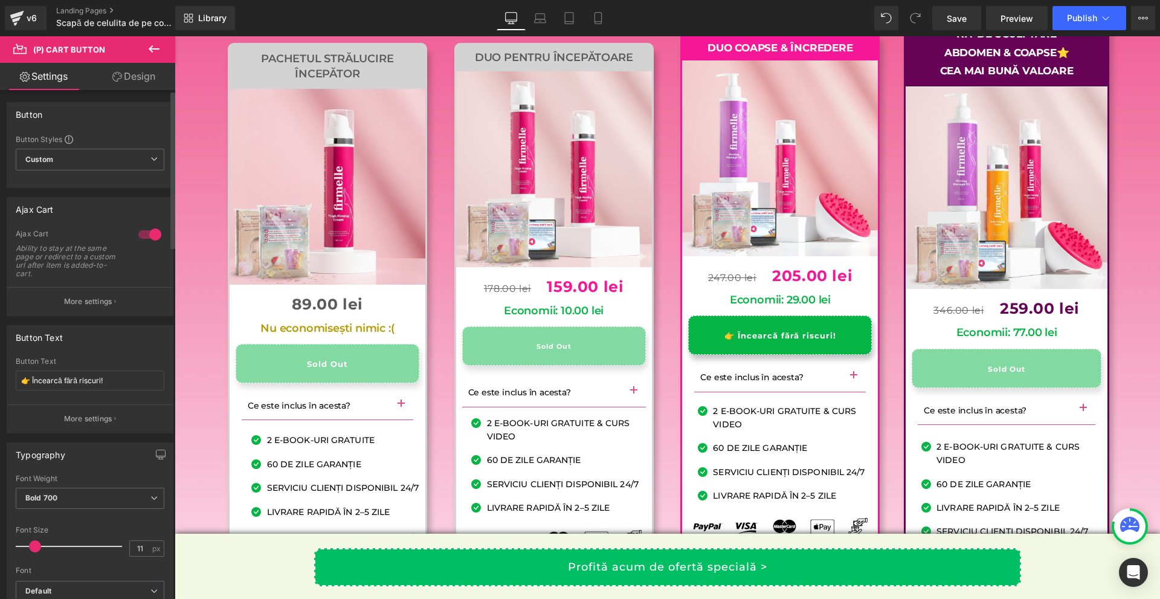
click at [37, 545] on span at bounding box center [35, 546] width 12 height 12
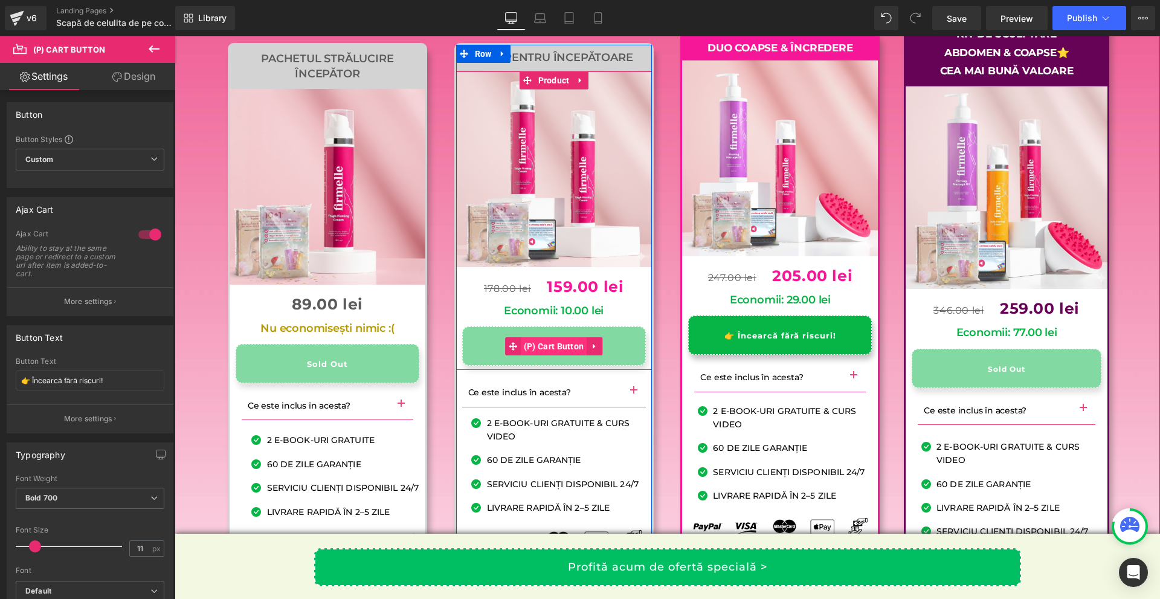
click at [537, 355] on span "(P) Cart Button" at bounding box center [554, 346] width 66 height 18
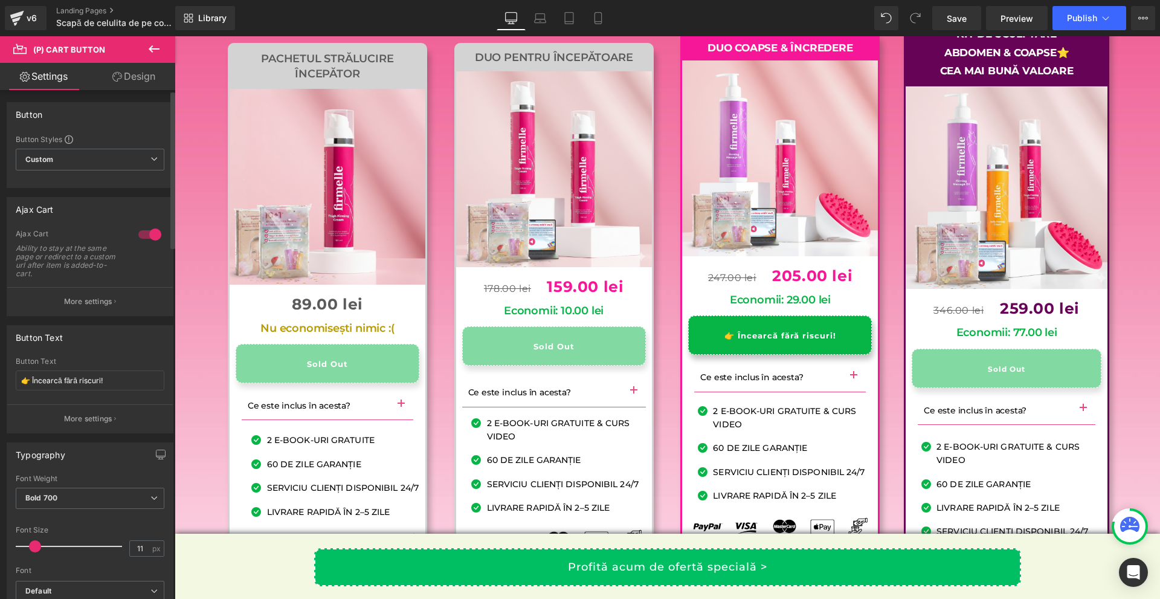
click at [31, 543] on span at bounding box center [35, 546] width 12 height 12
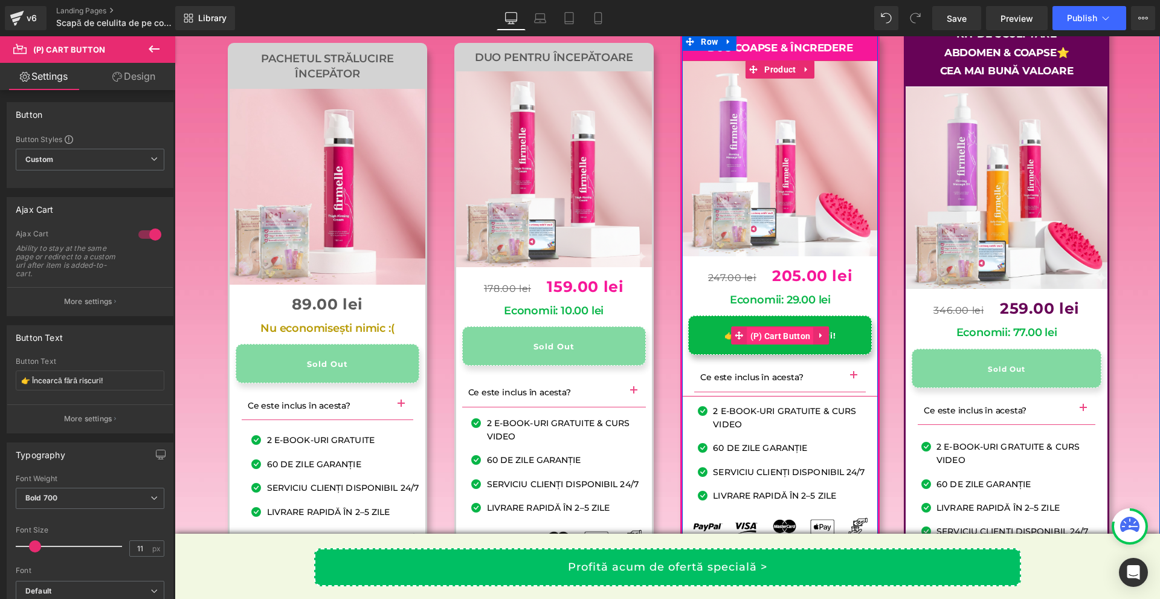
click at [769, 345] on span "(P) Cart Button" at bounding box center [781, 336] width 66 height 18
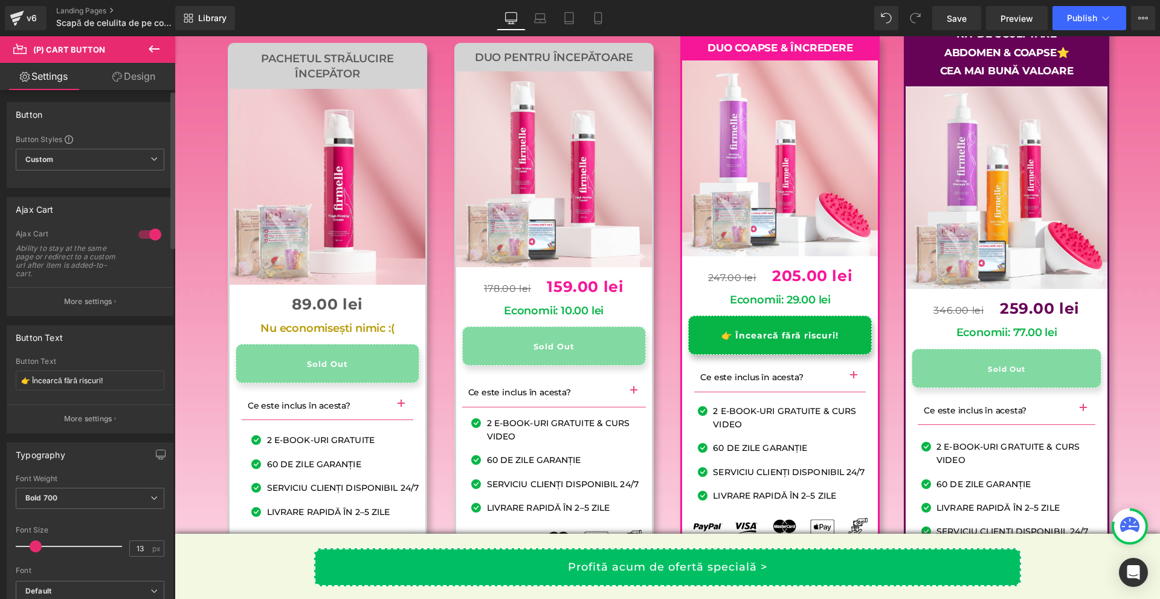
click at [36, 543] on span at bounding box center [36, 546] width 12 height 12
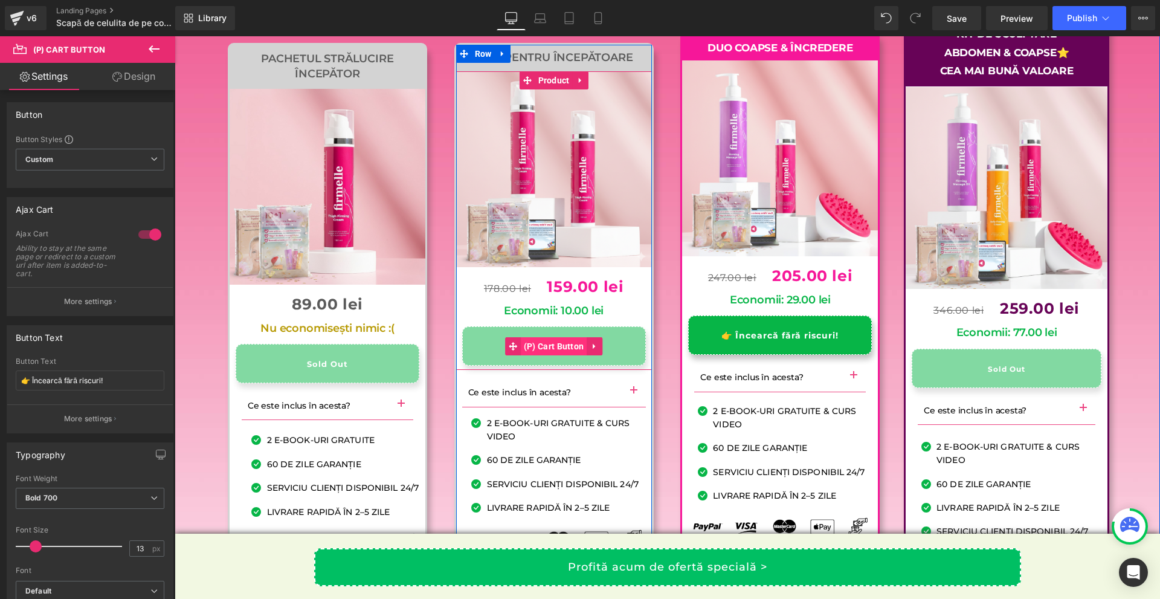
click at [532, 355] on span "(P) Cart Button" at bounding box center [554, 346] width 66 height 18
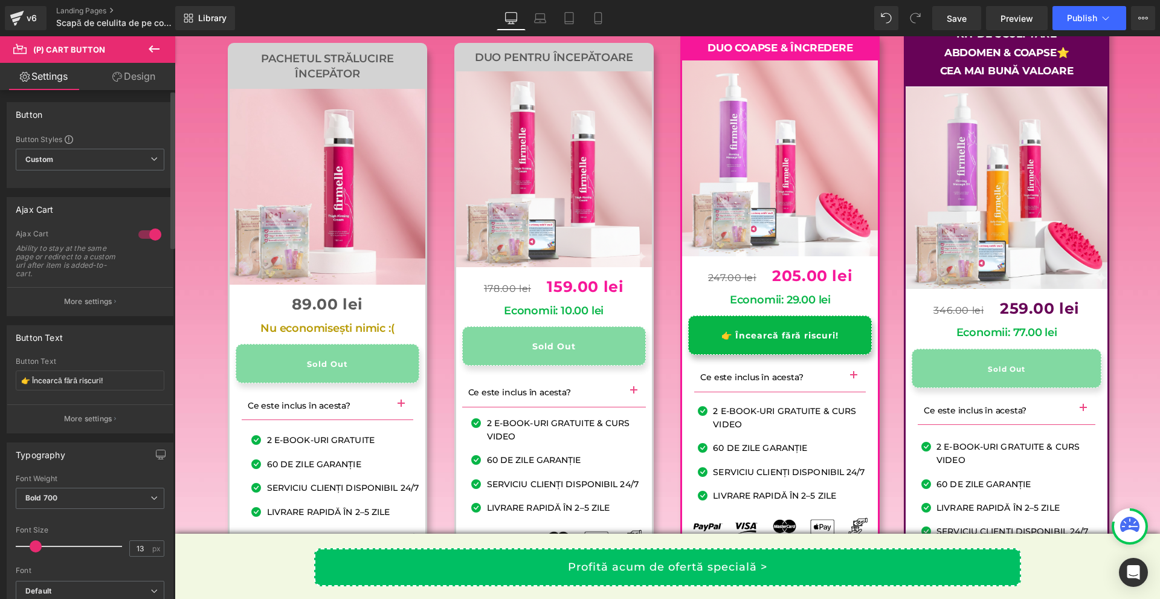
click at [33, 547] on span at bounding box center [36, 546] width 12 height 12
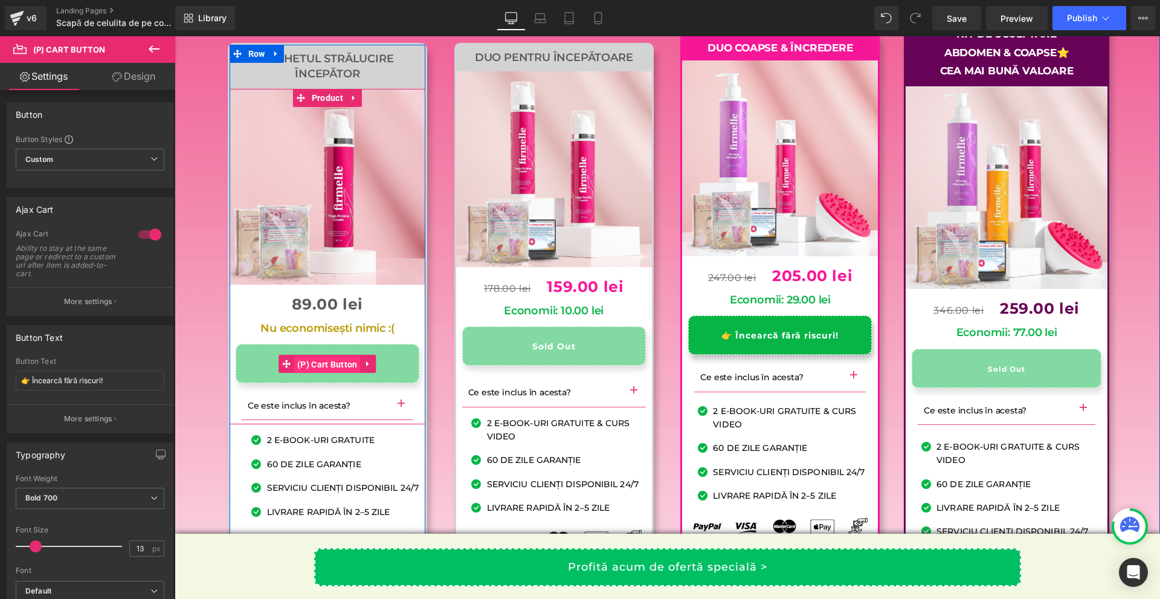
click at [330, 374] on span "(P) Cart Button" at bounding box center [327, 364] width 66 height 18
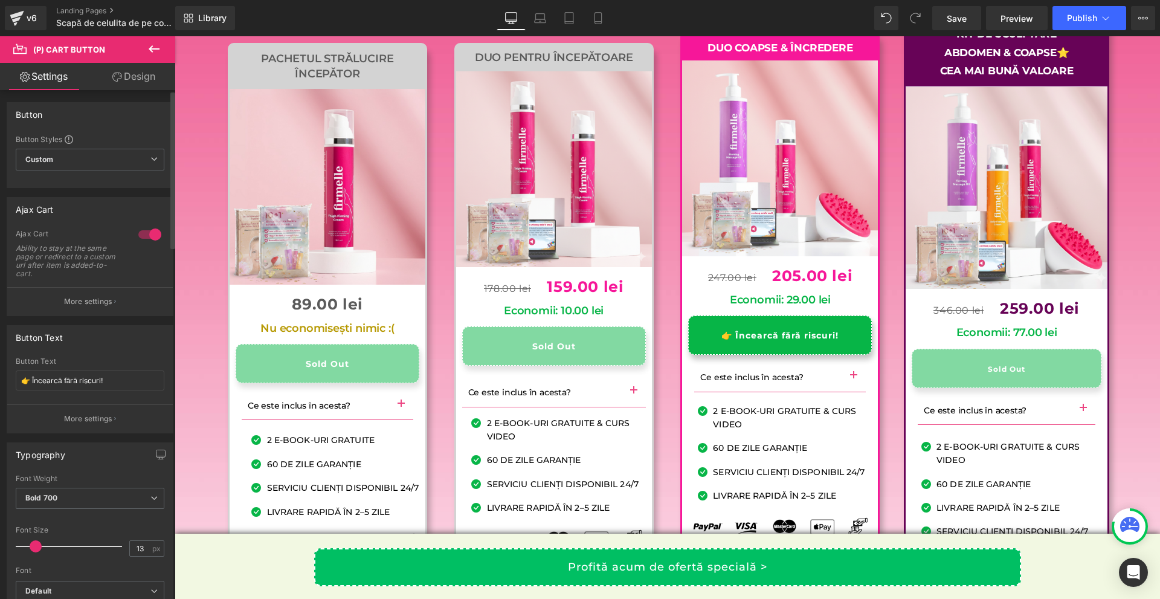
click at [34, 545] on span at bounding box center [36, 546] width 12 height 12
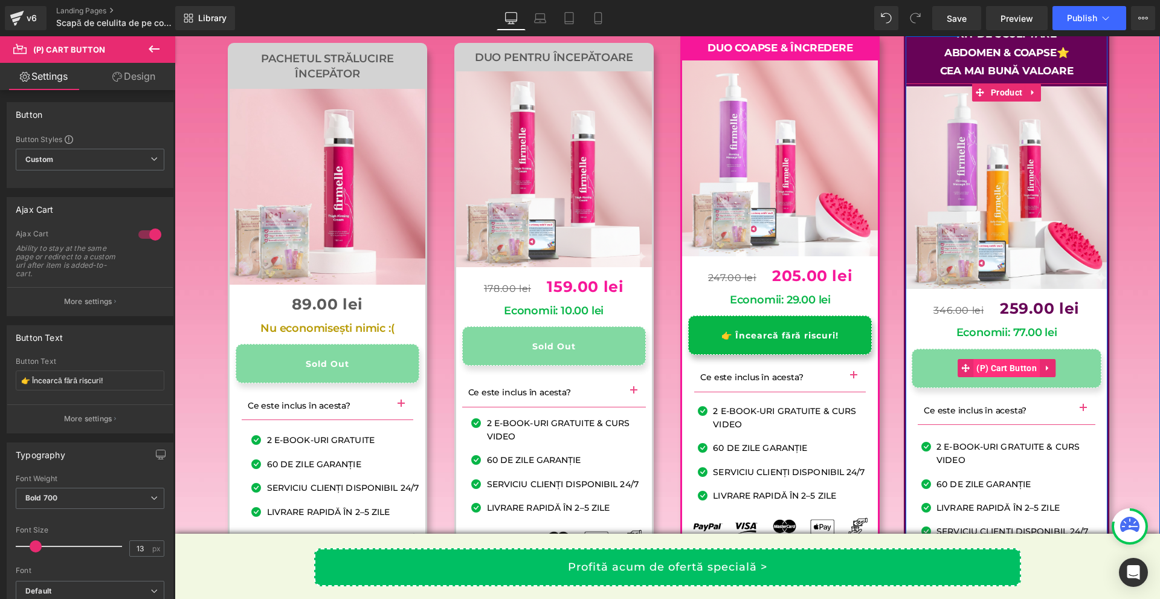
click at [994, 377] on span "(P) Cart Button" at bounding box center [1007, 368] width 66 height 18
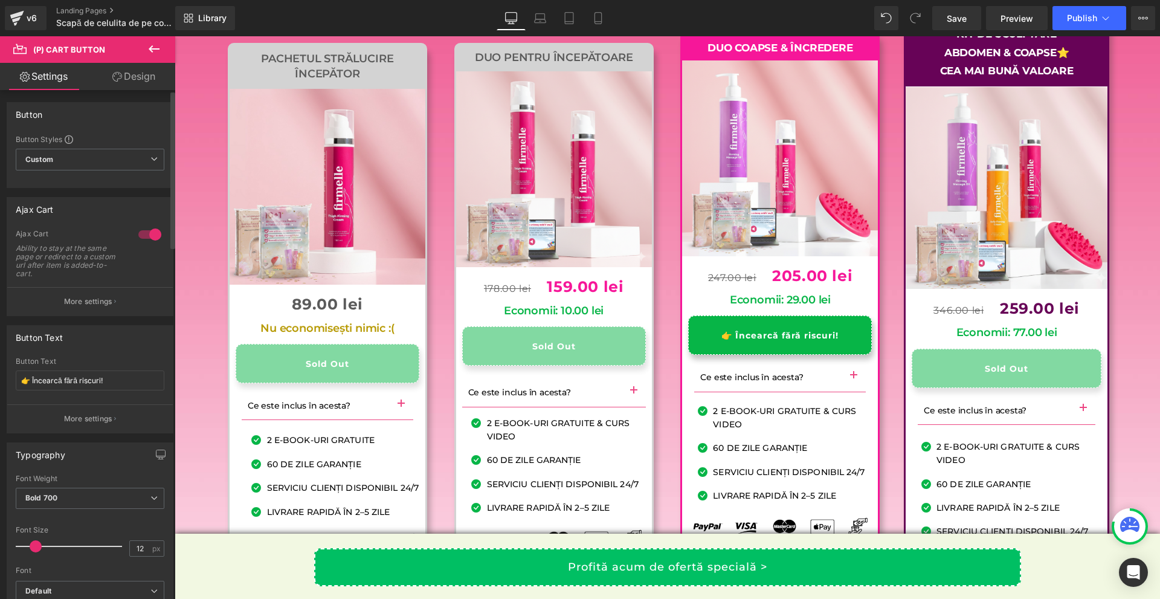
click at [35, 548] on span at bounding box center [36, 546] width 12 height 12
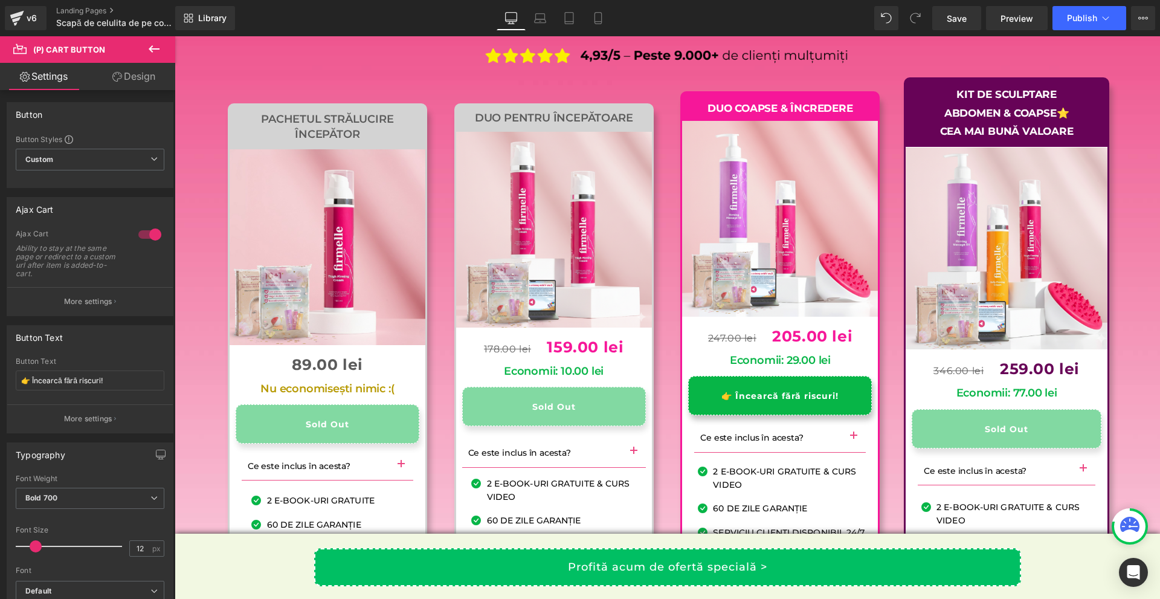
scroll to position [11640, 0]
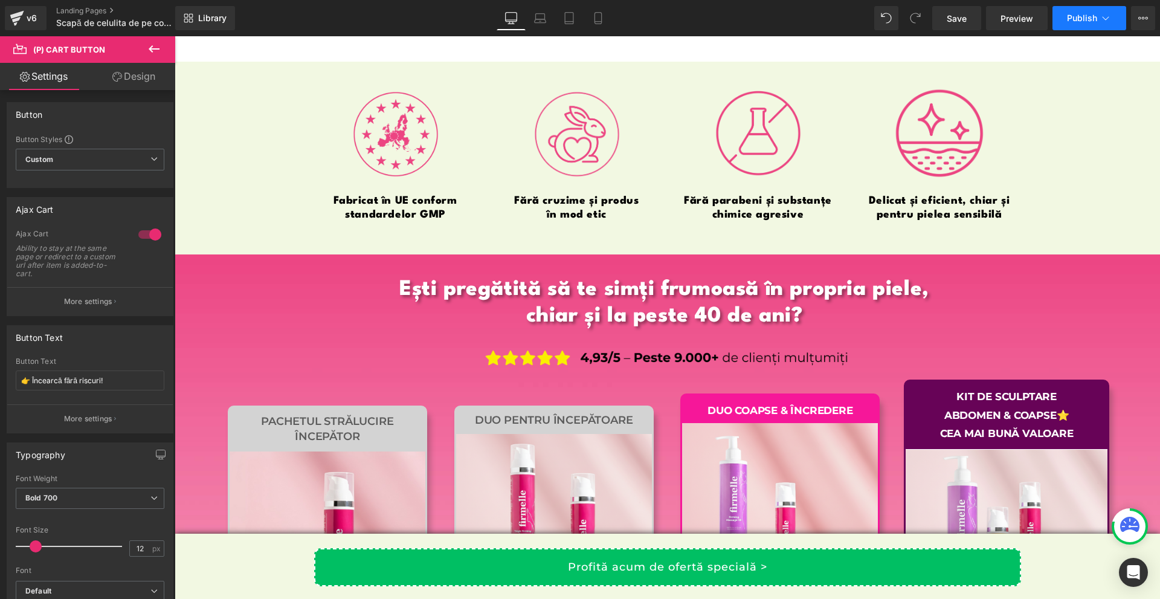
click at [1084, 15] on span "Publish" at bounding box center [1082, 18] width 30 height 10
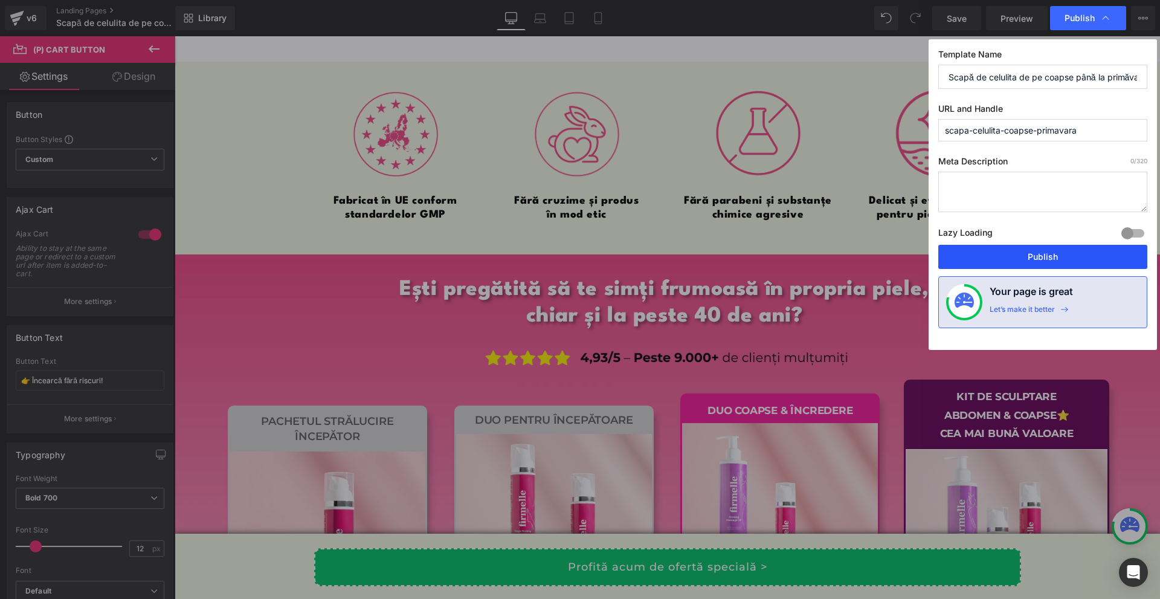
drag, startPoint x: 1029, startPoint y: 260, endPoint x: 699, endPoint y: 311, distance: 334.4
click at [1029, 260] on button "Publish" at bounding box center [1043, 257] width 209 height 24
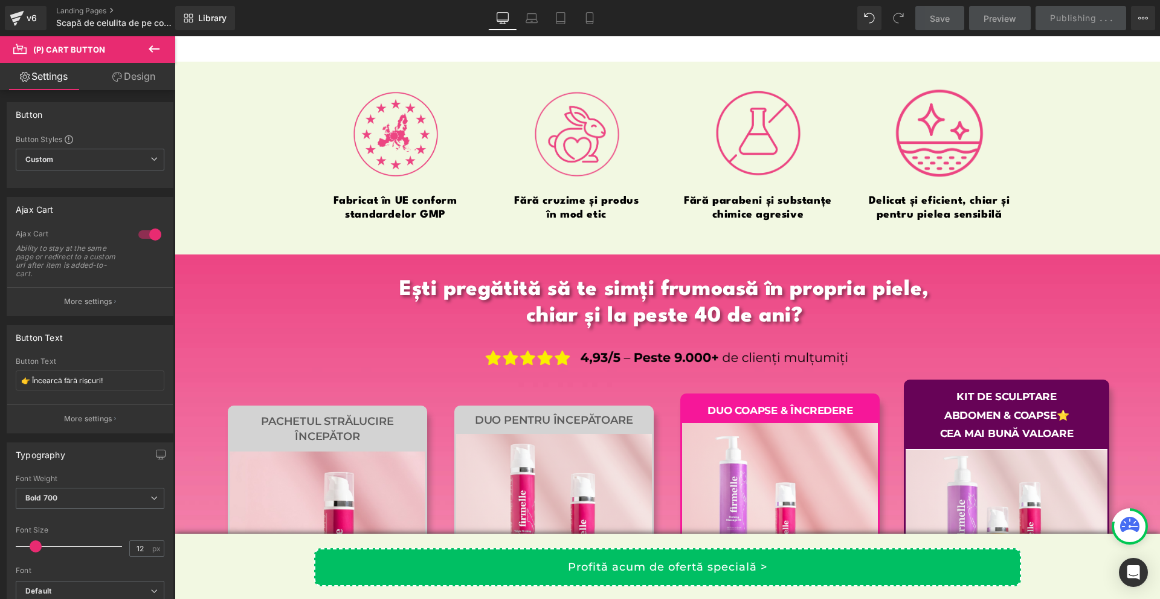
scroll to position [11942, 0]
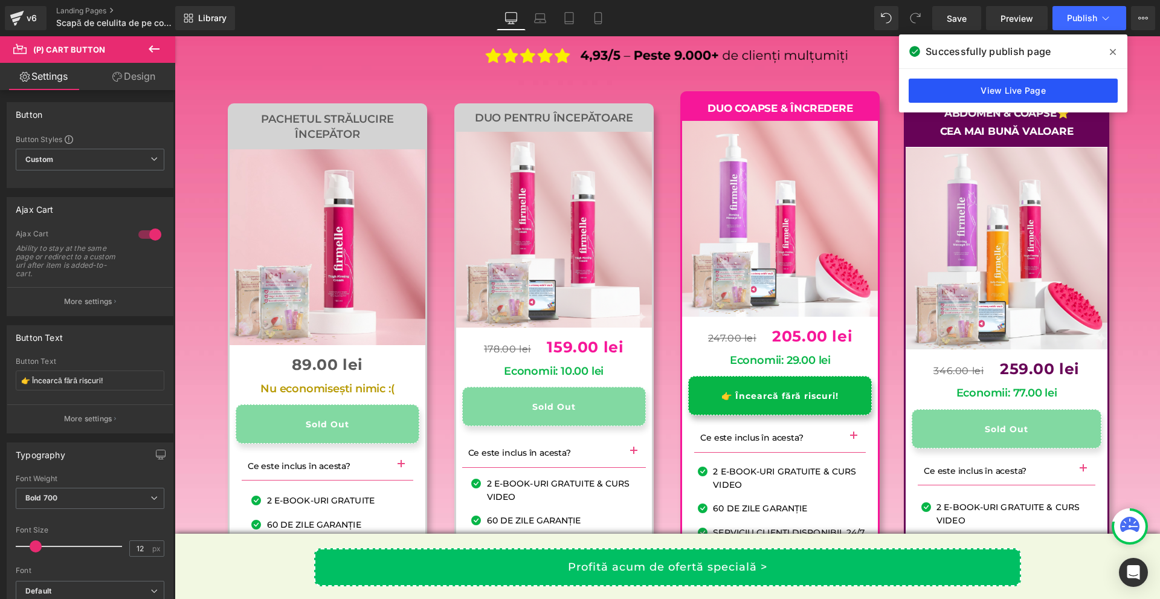
click at [978, 94] on link "View Live Page" at bounding box center [1013, 91] width 209 height 24
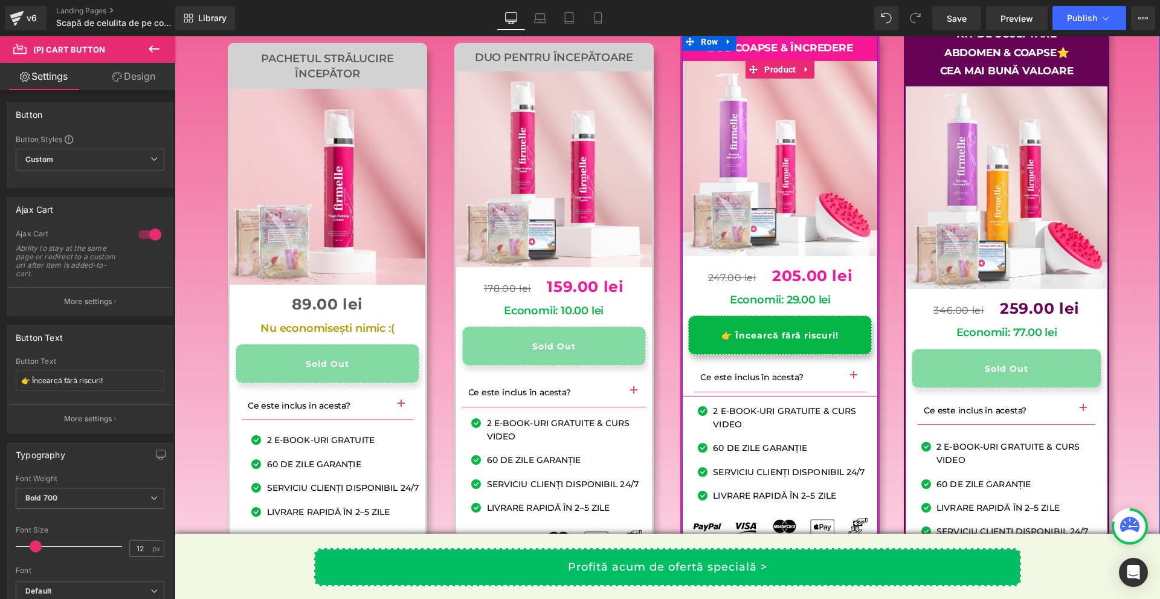
scroll to position [12063, 0]
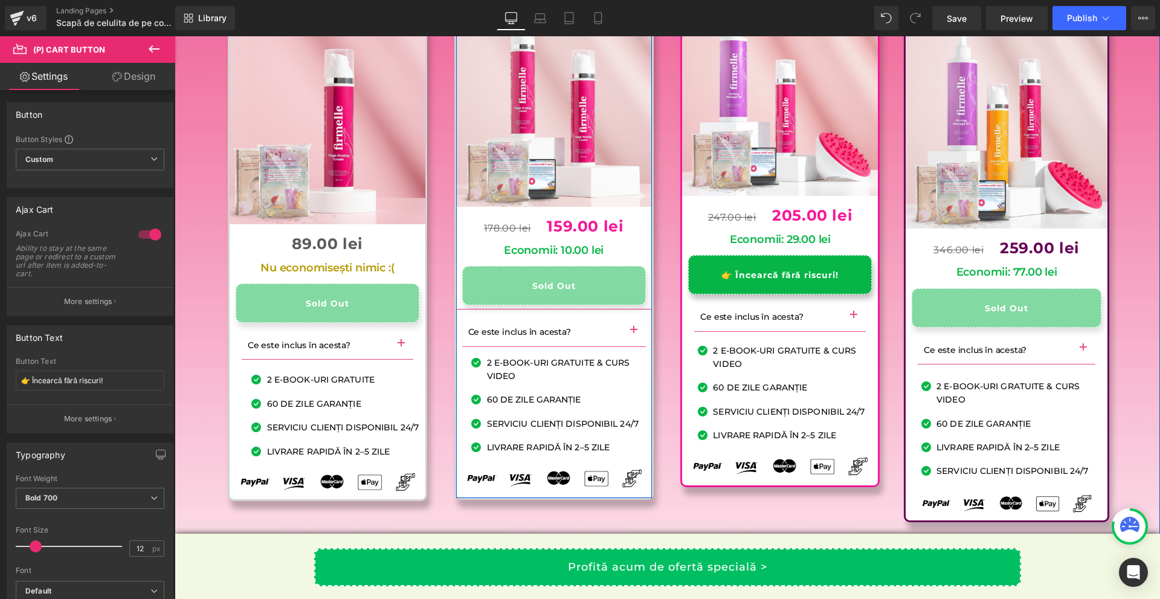
click at [615, 257] on h1 "Economii: 10.00 lei" at bounding box center [554, 250] width 184 height 13
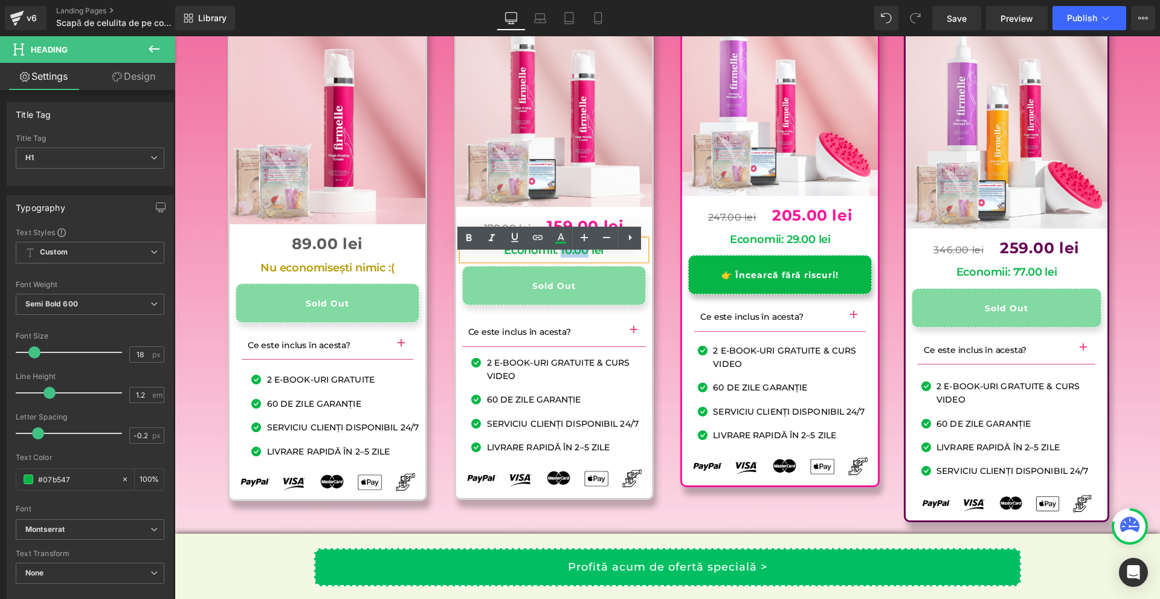
drag, startPoint x: 583, startPoint y: 265, endPoint x: 555, endPoint y: 265, distance: 27.8
click at [555, 257] on h1 "Economii: 10.00 lei" at bounding box center [554, 250] width 184 height 13
click at [557, 231] on icon at bounding box center [557, 226] width 8 height 9
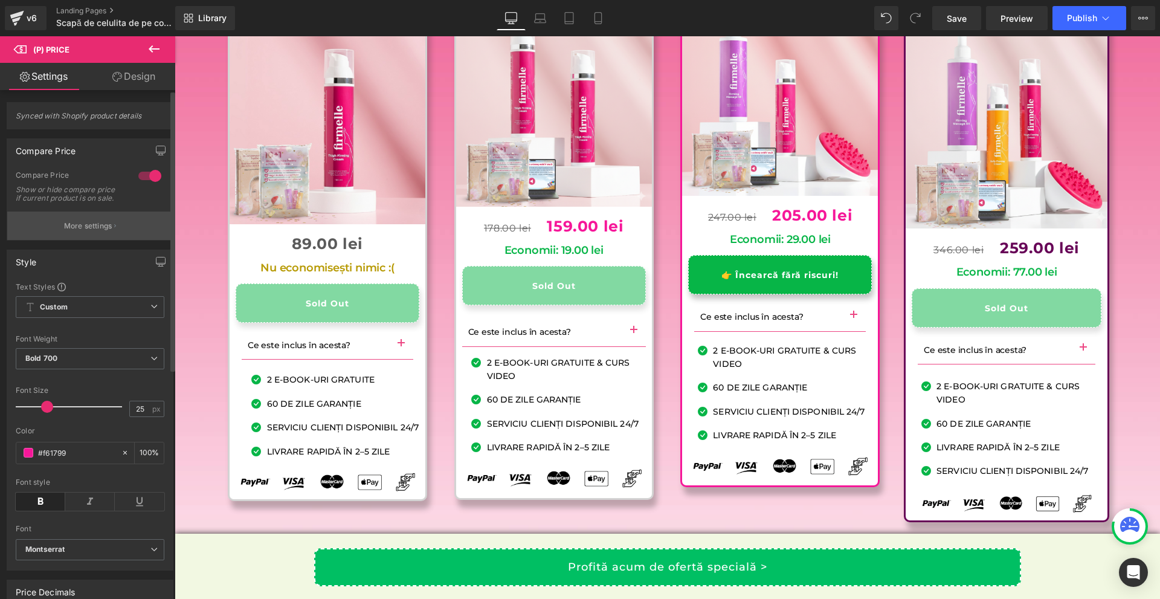
click at [64, 231] on p "More settings" at bounding box center [88, 226] width 48 height 11
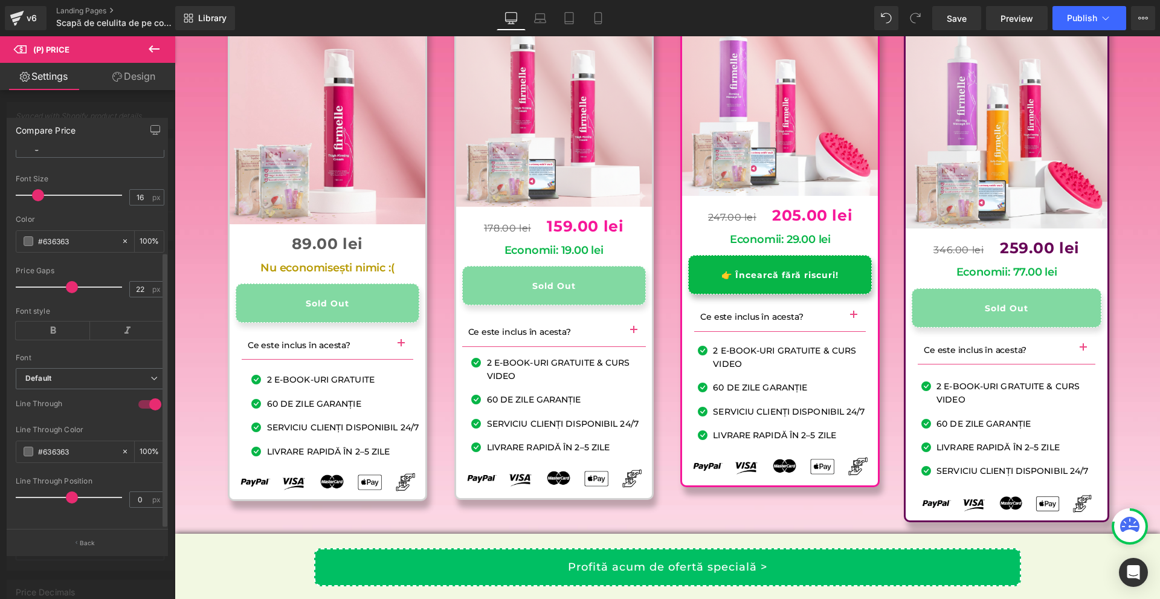
scroll to position [138, 0]
click at [80, 93] on div at bounding box center [87, 320] width 175 height 569
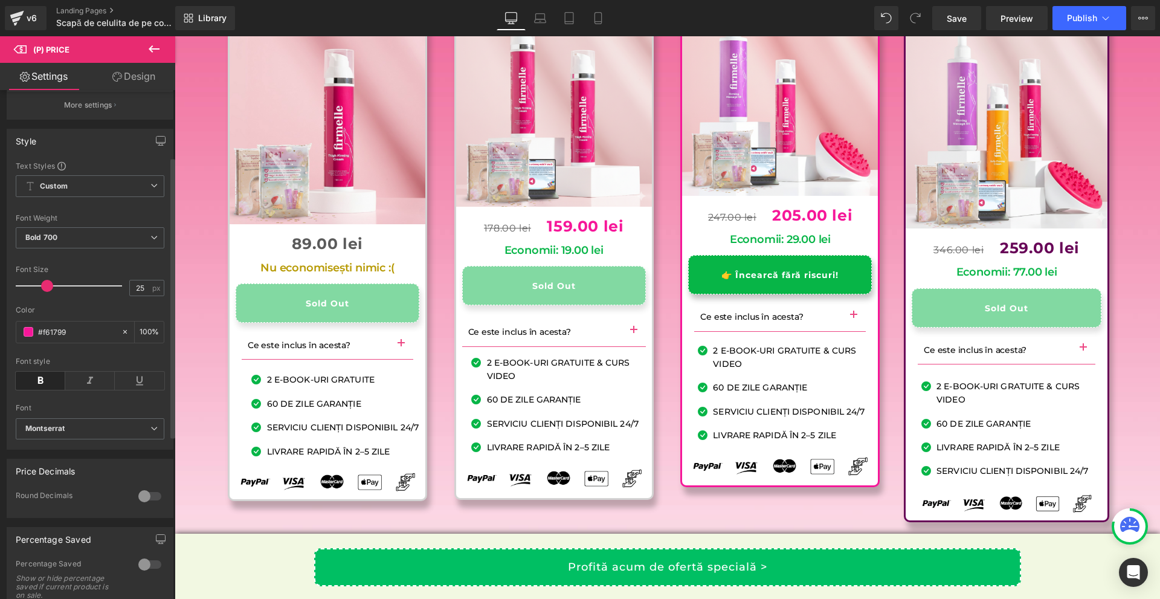
scroll to position [302, 0]
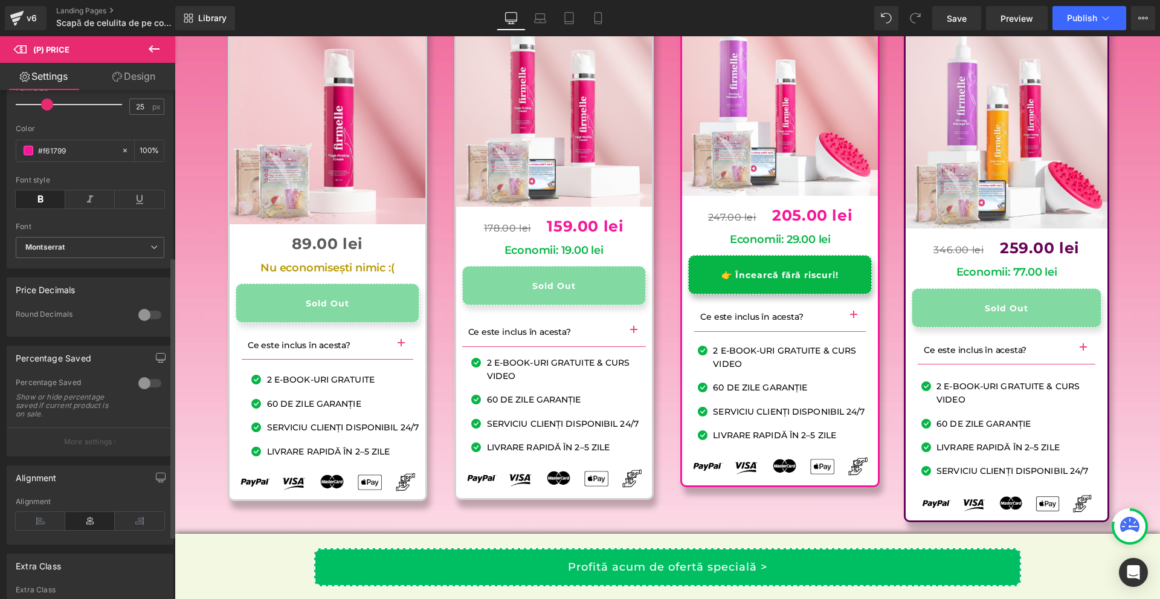
click at [142, 325] on div at bounding box center [149, 314] width 29 height 19
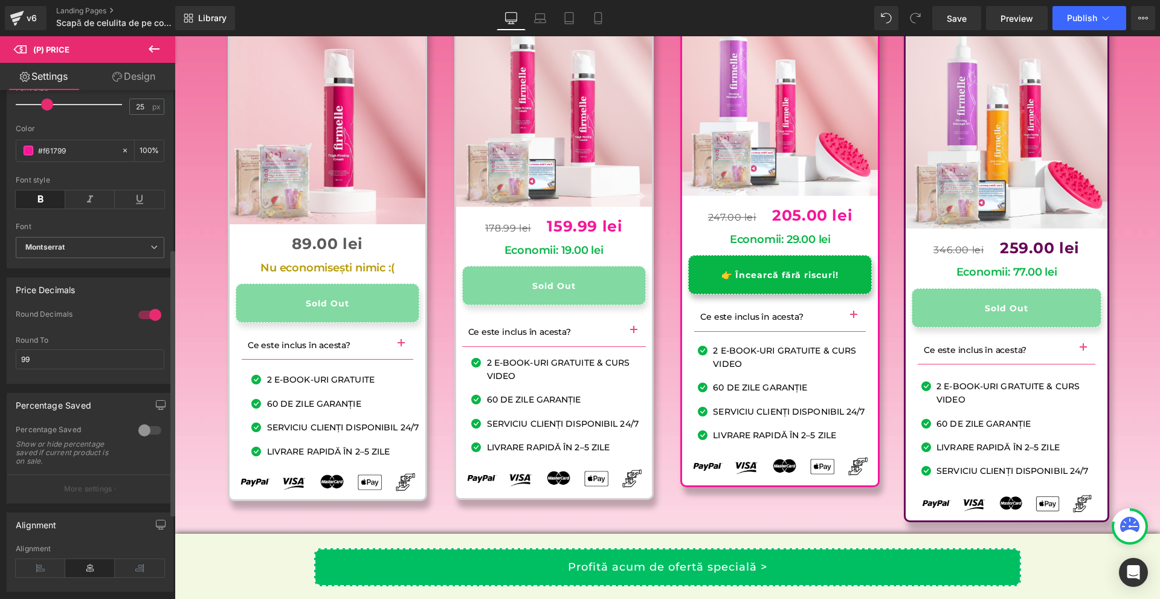
click at [142, 325] on div at bounding box center [149, 314] width 29 height 19
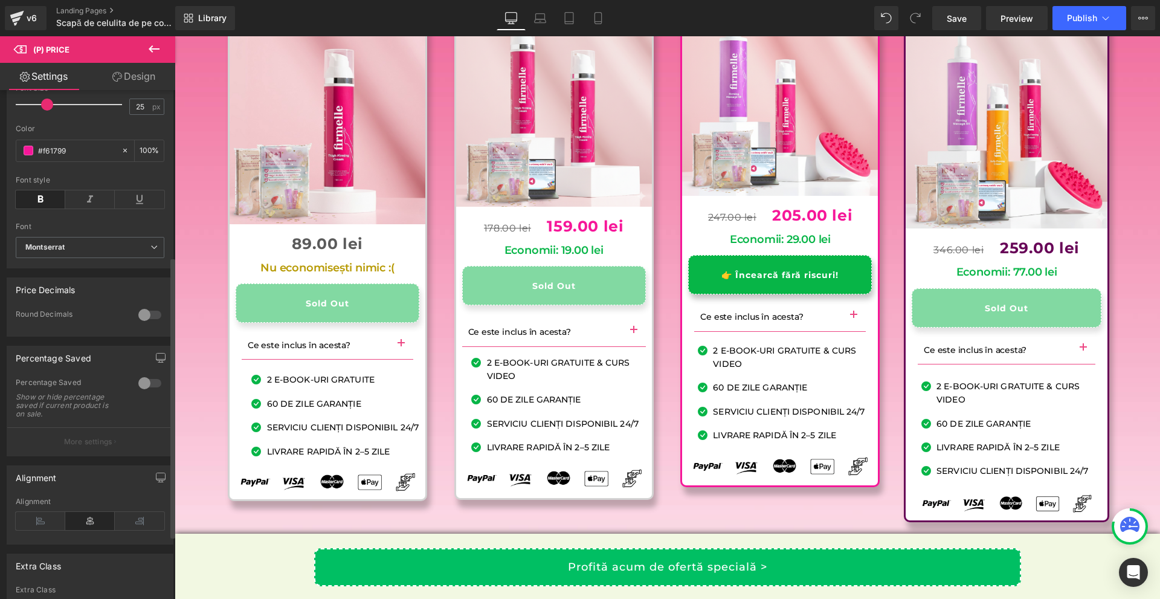
click at [137, 393] on div at bounding box center [149, 383] width 29 height 19
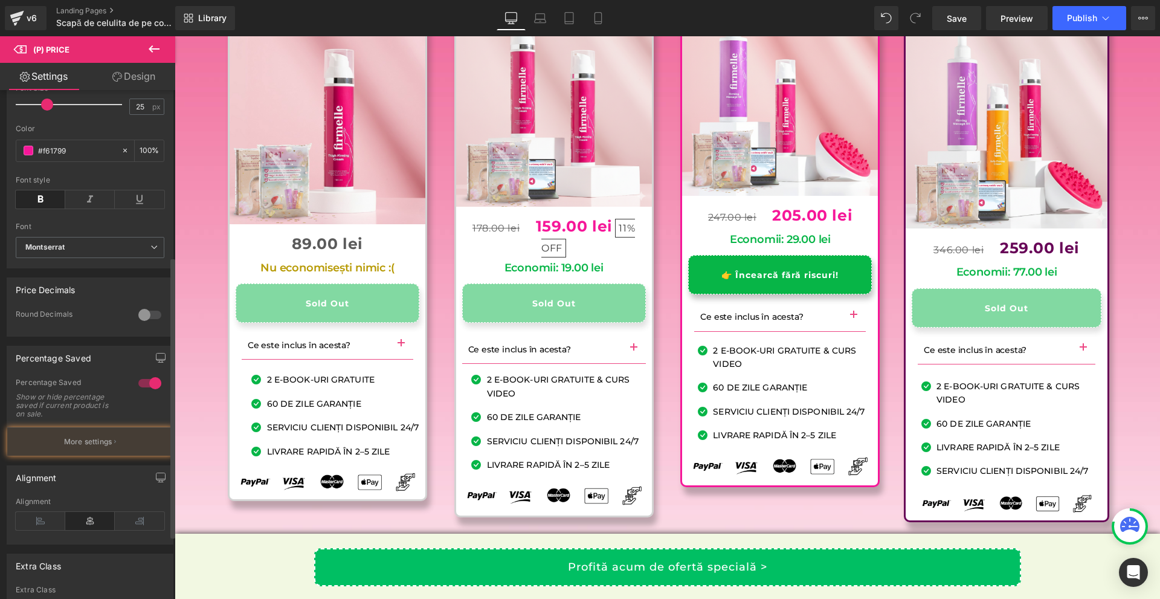
click at [137, 393] on div at bounding box center [149, 383] width 29 height 19
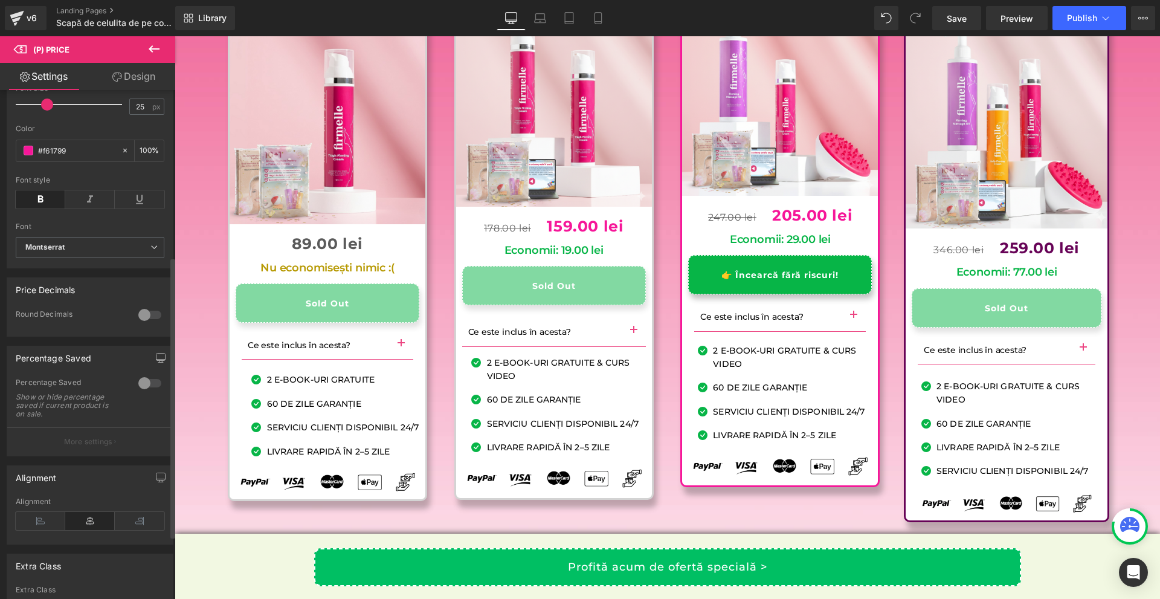
click at [150, 325] on div at bounding box center [149, 314] width 29 height 19
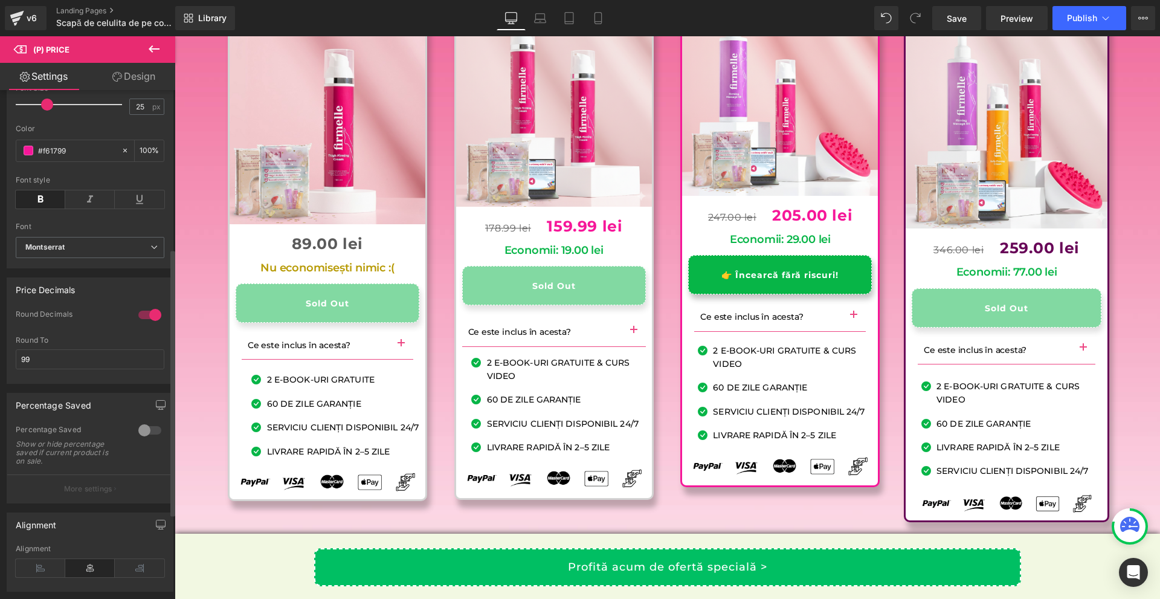
click at [148, 325] on div at bounding box center [149, 314] width 29 height 19
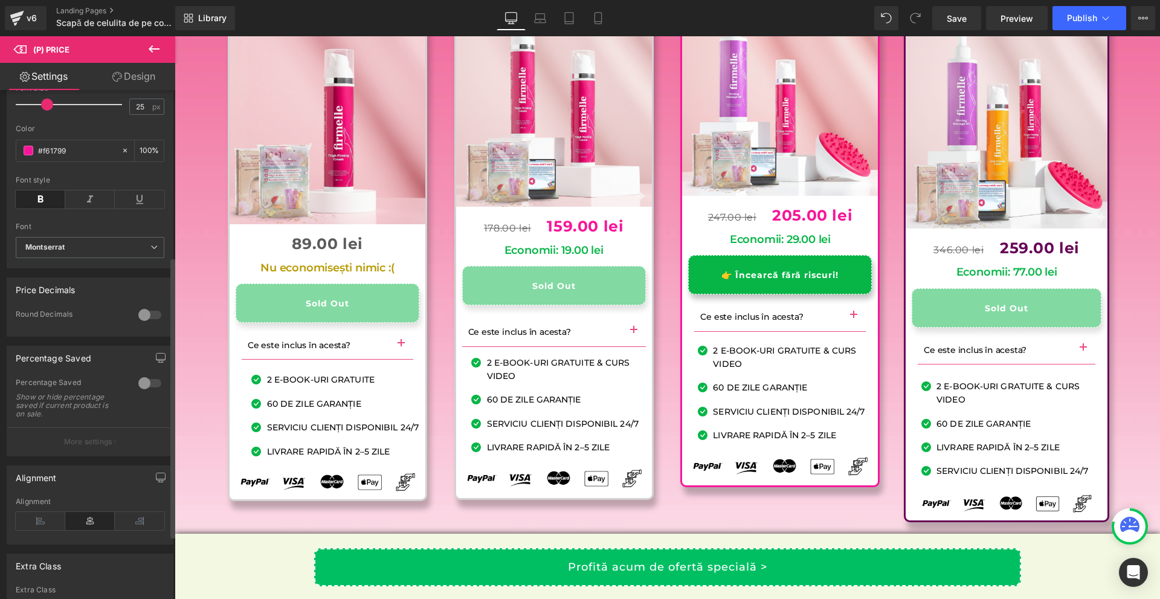
click at [148, 325] on div at bounding box center [149, 314] width 29 height 19
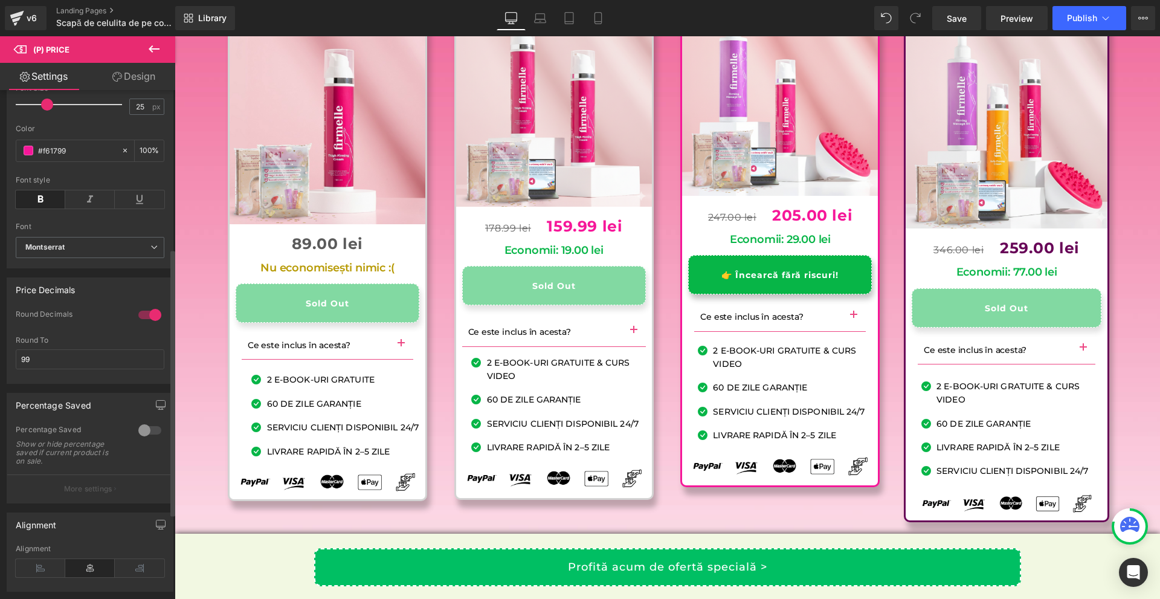
click at [148, 325] on div at bounding box center [149, 314] width 29 height 19
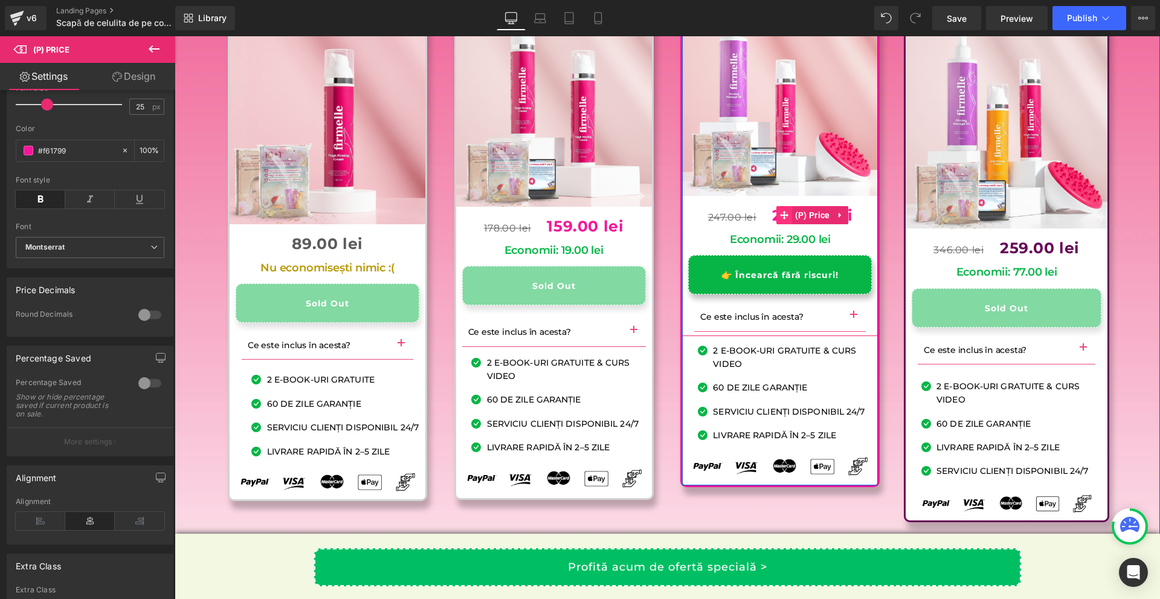
click at [780, 219] on icon at bounding box center [784, 215] width 8 height 8
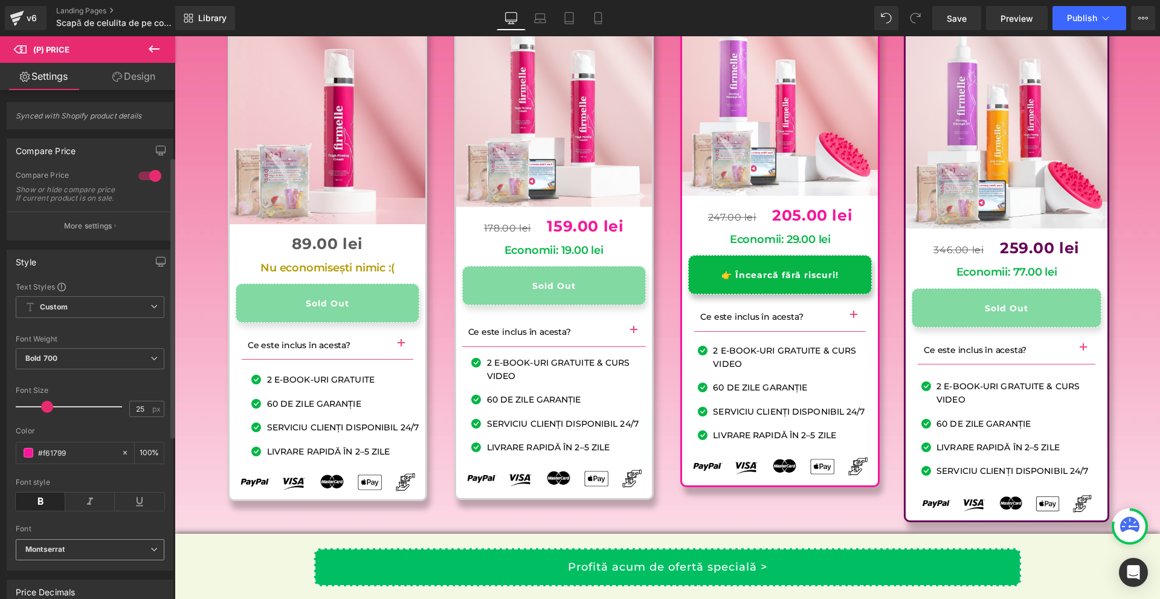
scroll to position [121, 0]
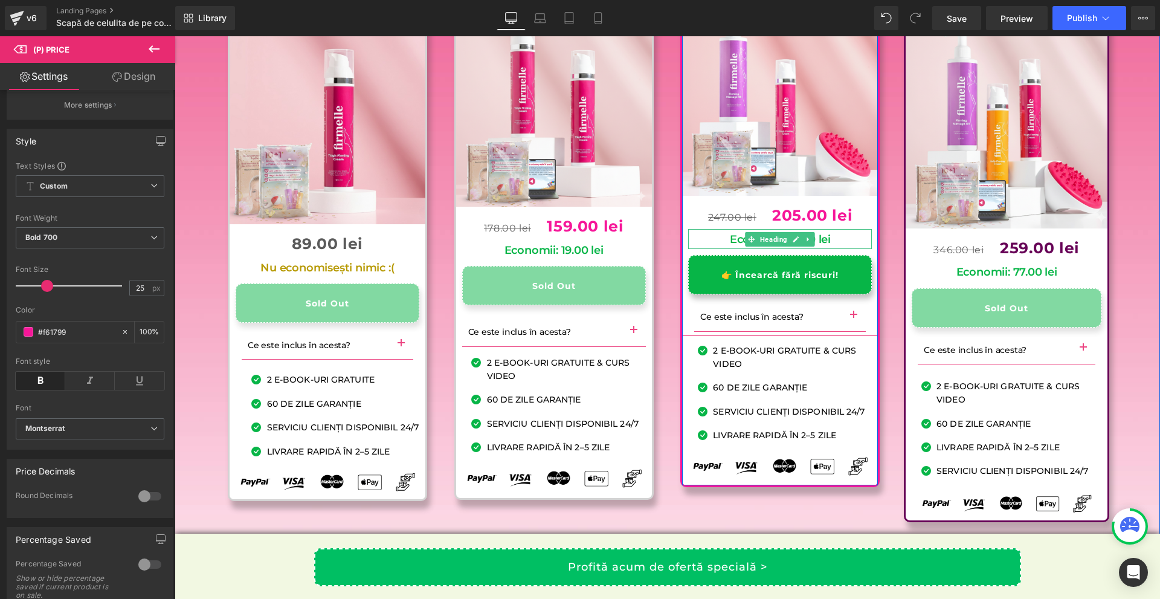
click at [836, 247] on h1 "Economii: 29.00 lei" at bounding box center [780, 239] width 184 height 13
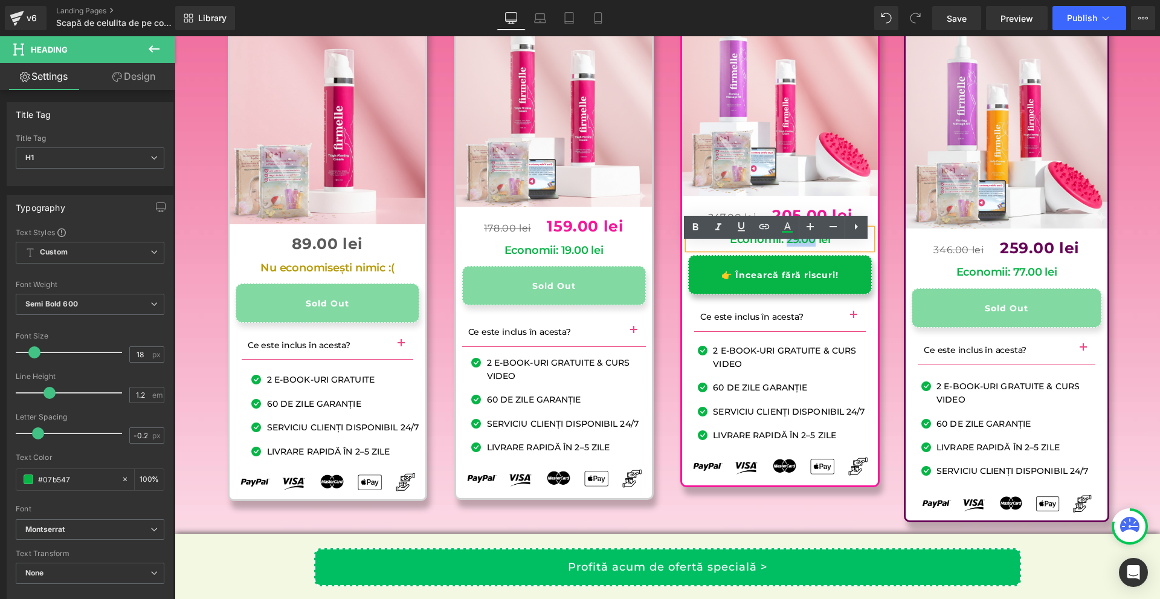
drag, startPoint x: 808, startPoint y: 254, endPoint x: 783, endPoint y: 254, distance: 24.8
click at [783, 247] on h1 "Economii: 29.00 lei" at bounding box center [780, 239] width 184 height 13
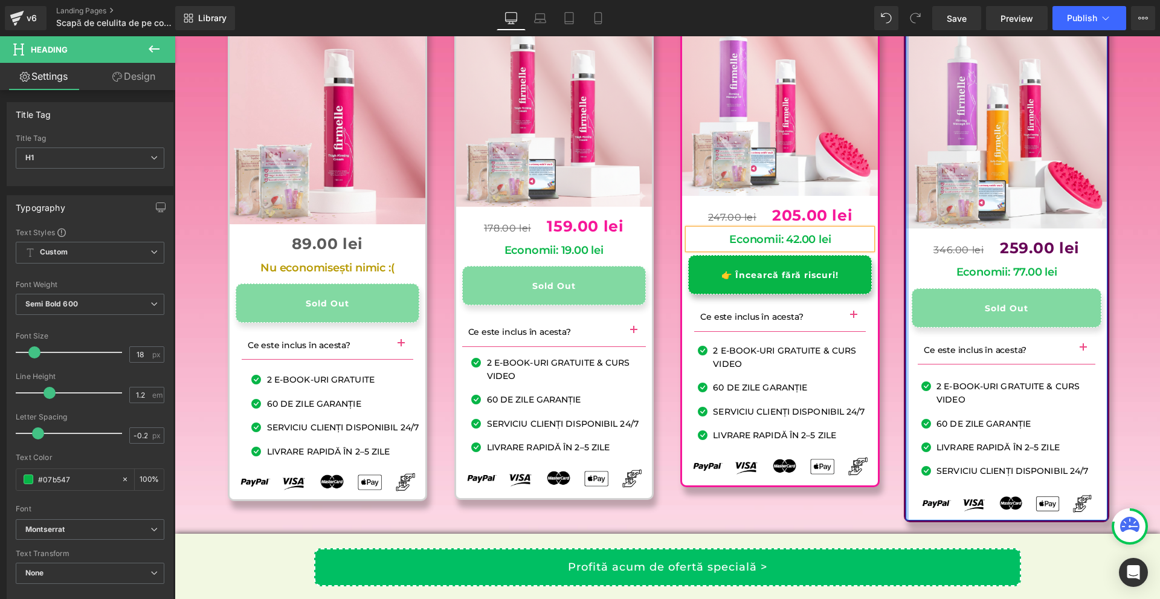
click at [885, 256] on div "Duo Coapse & Încredere Text Block Sale Off (P) Image 247.00 lei 205.00 lei (P) …" at bounding box center [780, 225] width 227 height 523
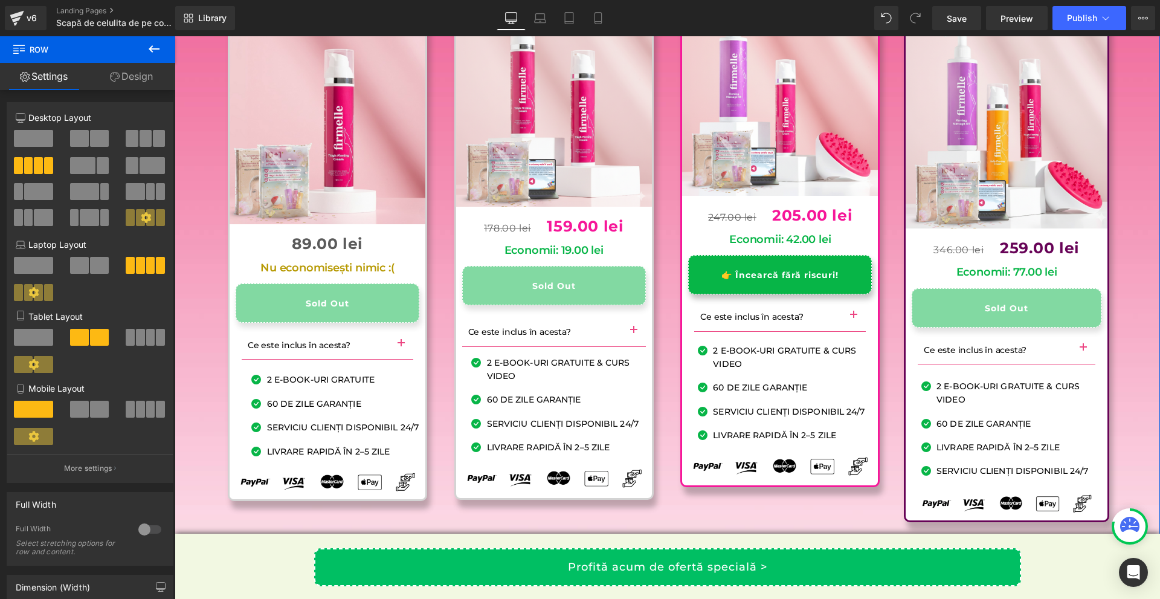
click at [1077, 279] on h1 "Economii: 77.00 lei" at bounding box center [1007, 272] width 190 height 13
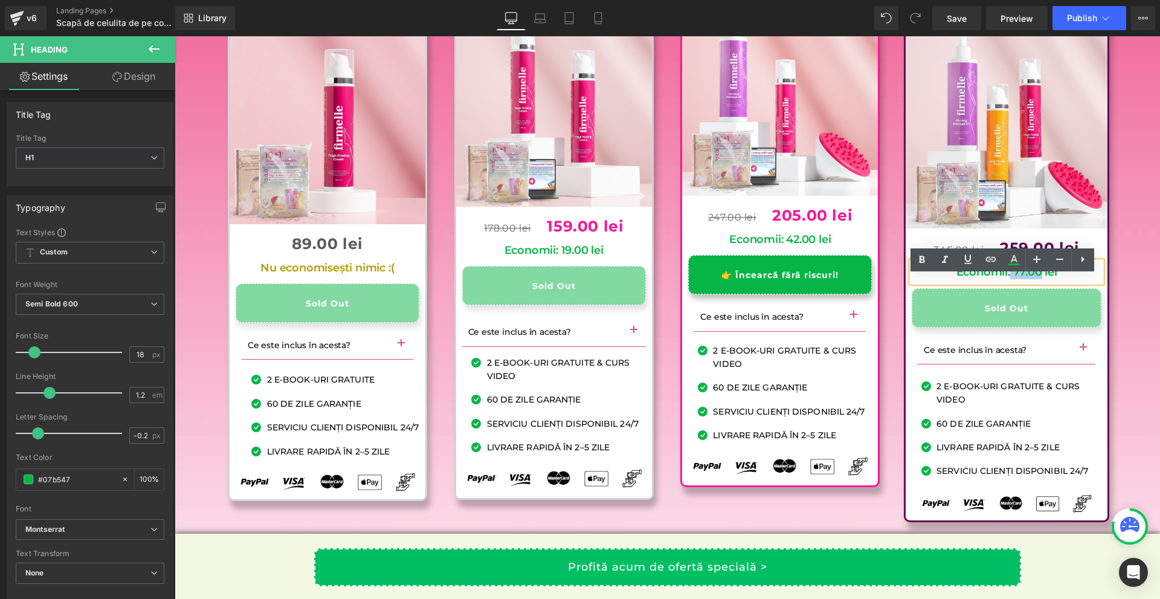
drag, startPoint x: 1035, startPoint y: 285, endPoint x: 1014, endPoint y: 285, distance: 20.5
click at [1006, 279] on h1 "Economii: 77.00 lei" at bounding box center [1007, 272] width 190 height 13
click at [1122, 293] on div "Ești pregătită să te simți frumoasă în propria piele, chiar și la peste 40 de a…" at bounding box center [668, 263] width 986 height 836
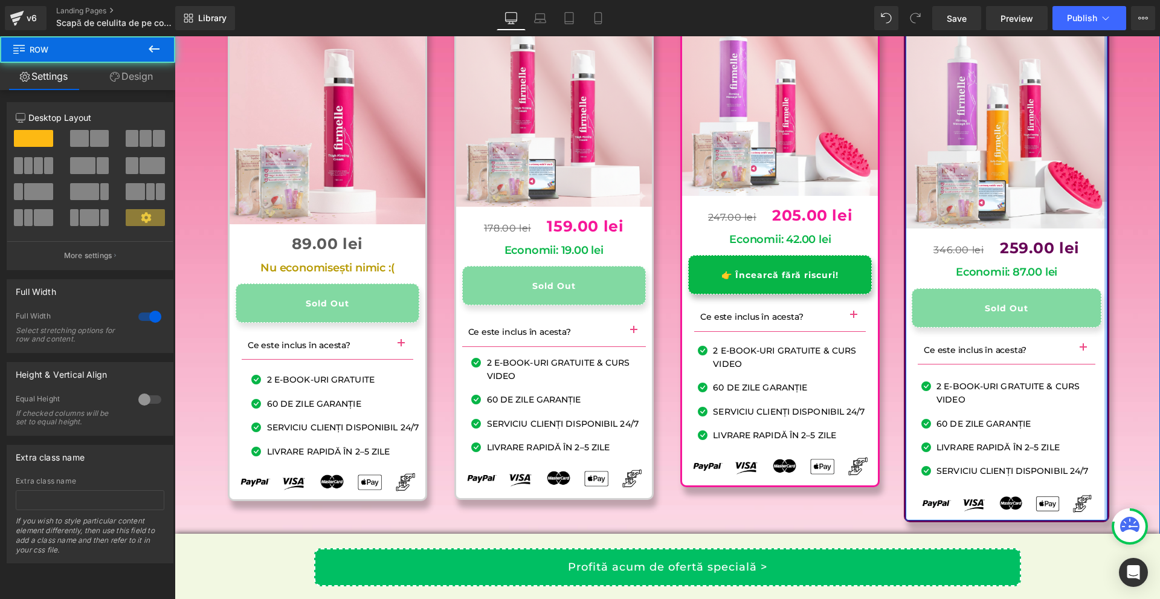
scroll to position [11942, 0]
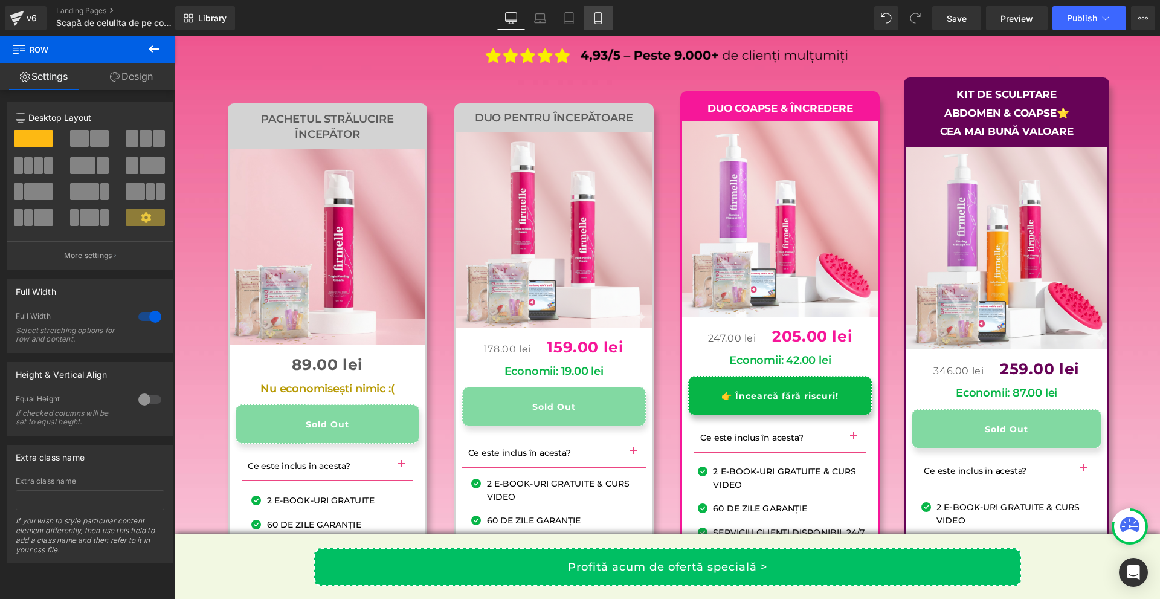
drag, startPoint x: 595, startPoint y: 10, endPoint x: 238, endPoint y: 92, distance: 366.4
click at [595, 10] on link "Mobile" at bounding box center [598, 18] width 29 height 24
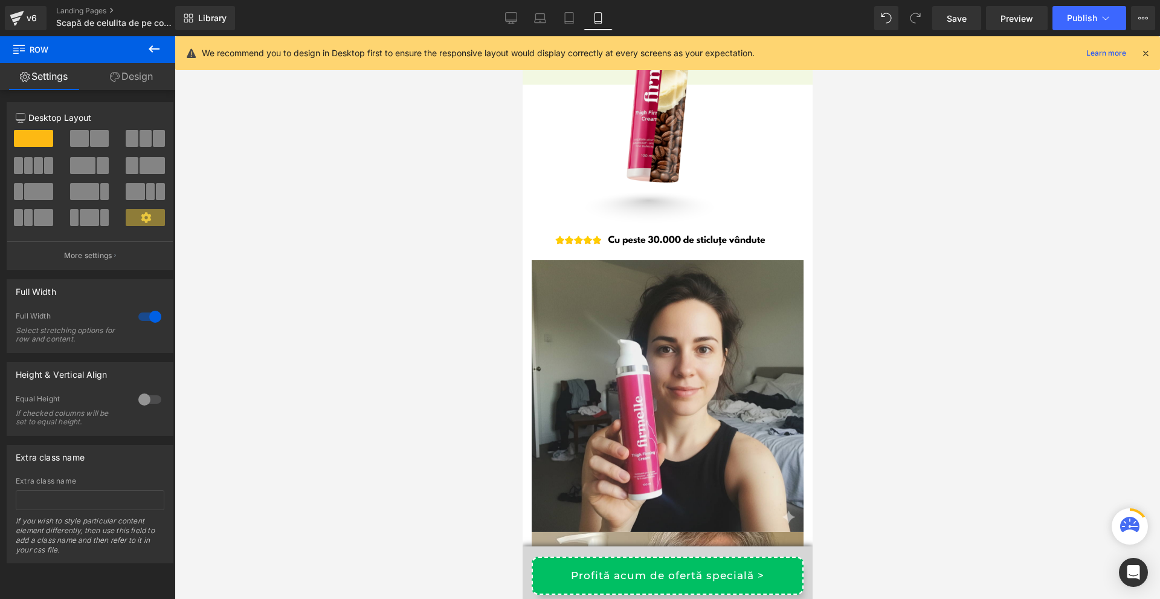
click at [1151, 50] on div "We recommend you to design in Desktop first to ensure the responsive layout wou…" at bounding box center [667, 53] width 985 height 34
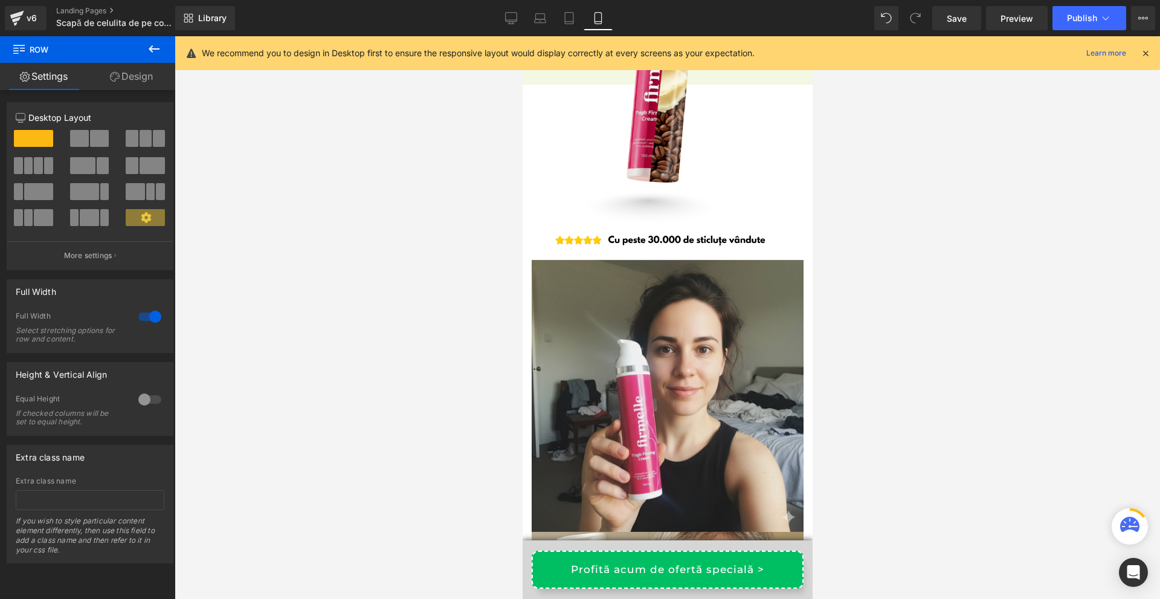
scroll to position [0, 0]
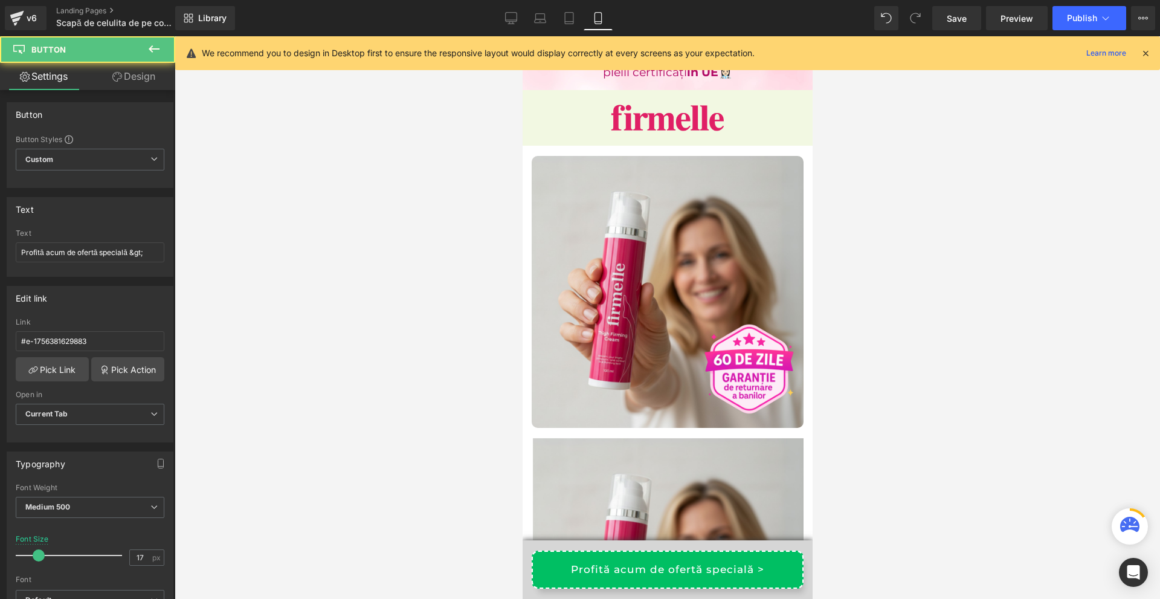
click at [723, 565] on link "Profită acum de ofertă specială >" at bounding box center [667, 570] width 272 height 38
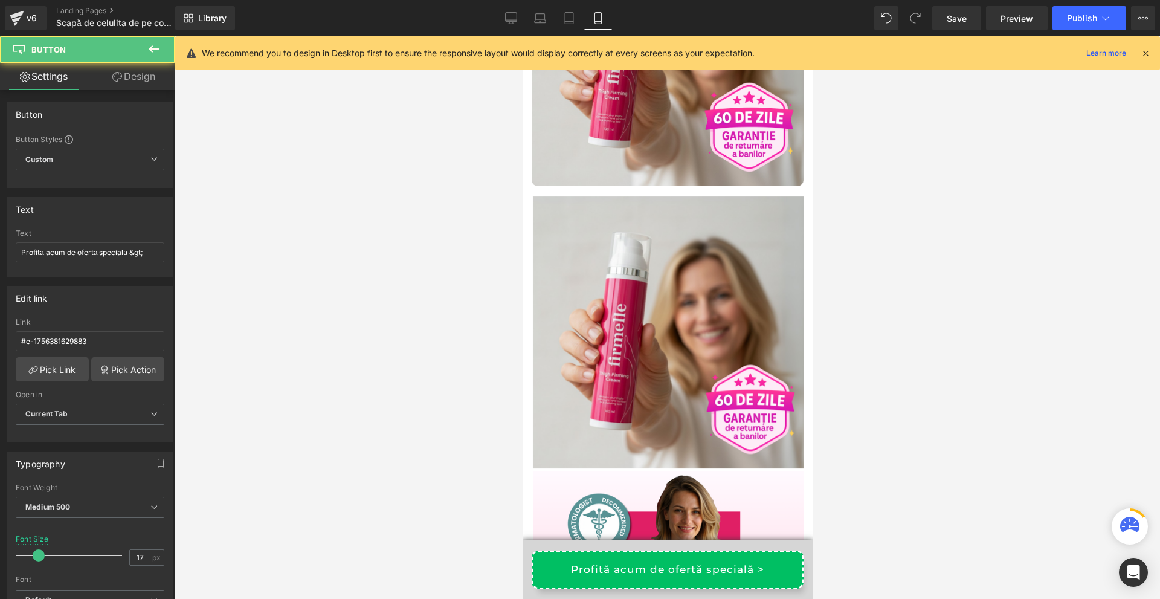
click at [1146, 53] on icon at bounding box center [1146, 53] width 11 height 11
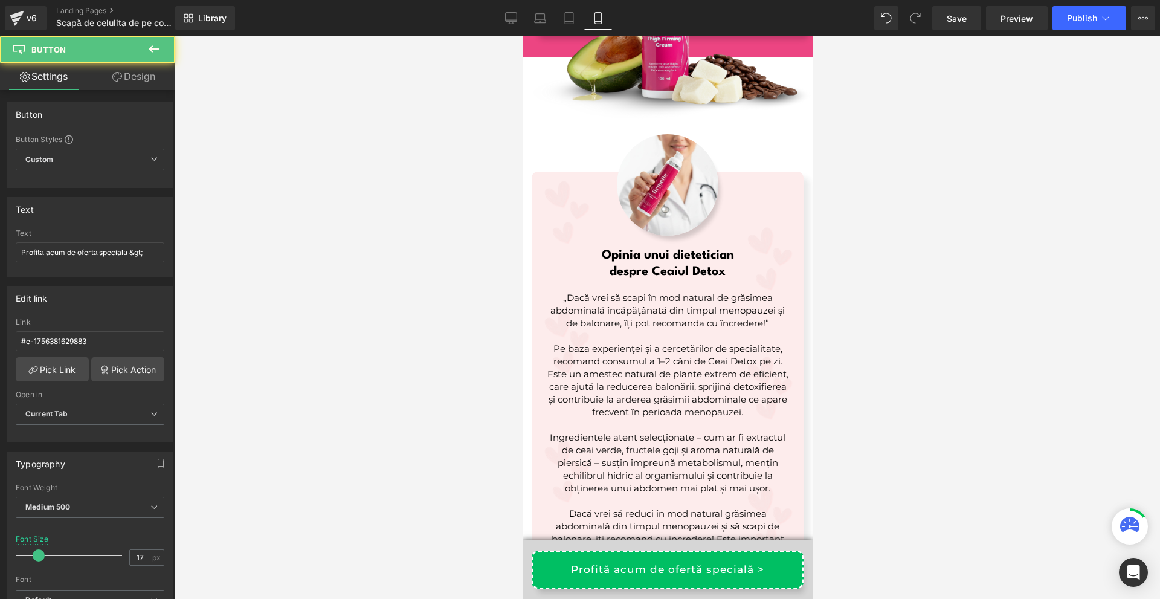
scroll to position [21033, 0]
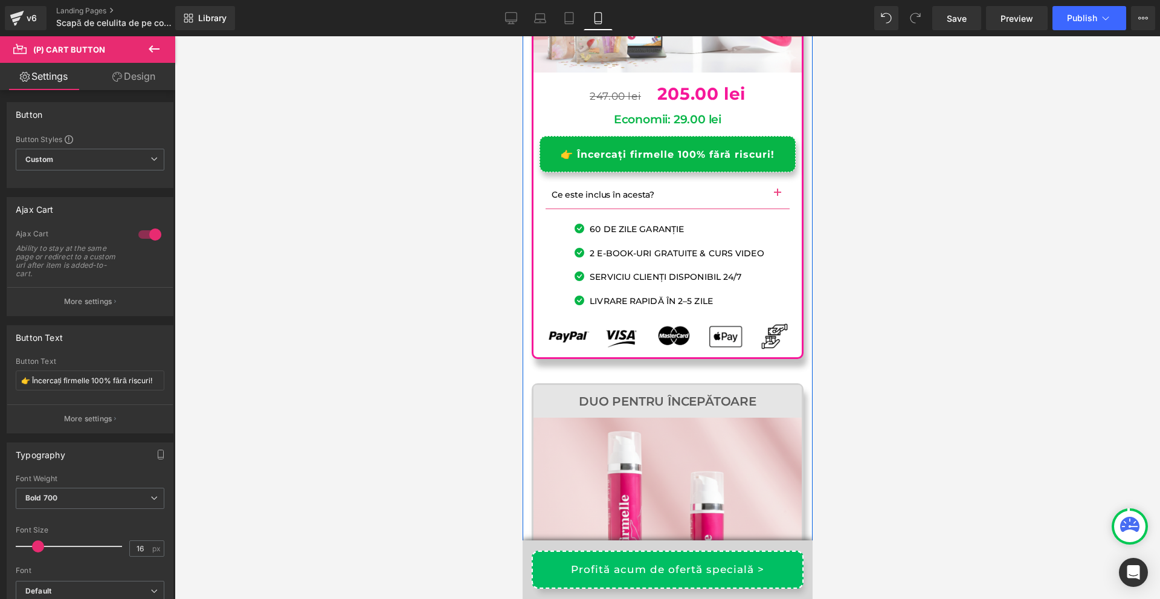
scroll to position [17685, 0]
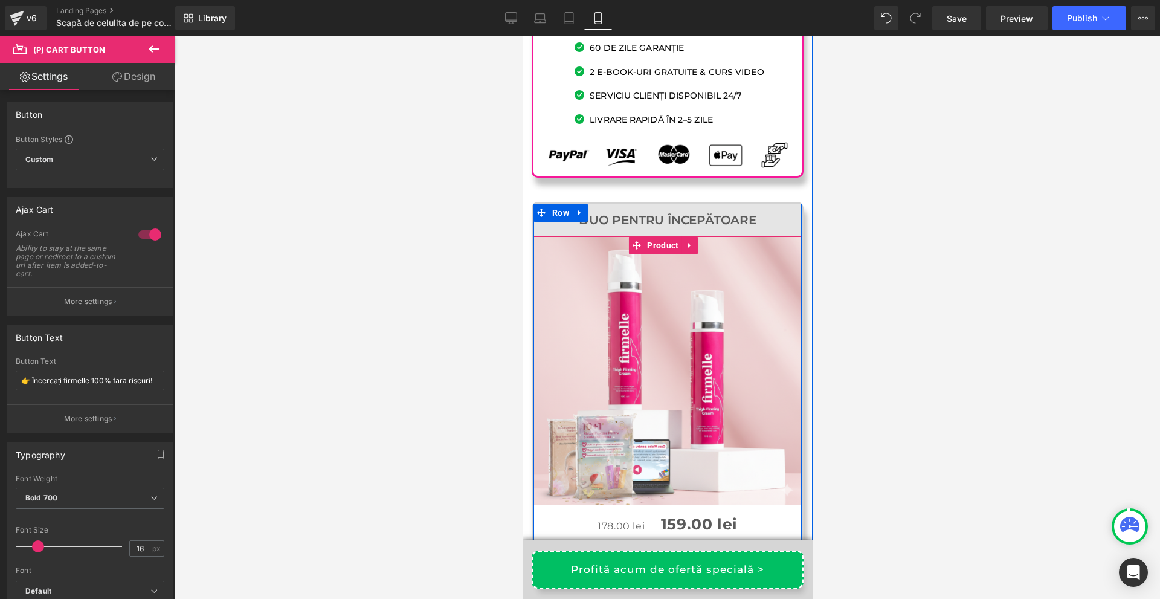
click at [664, 574] on span "(P) Cart Button" at bounding box center [663, 583] width 66 height 18
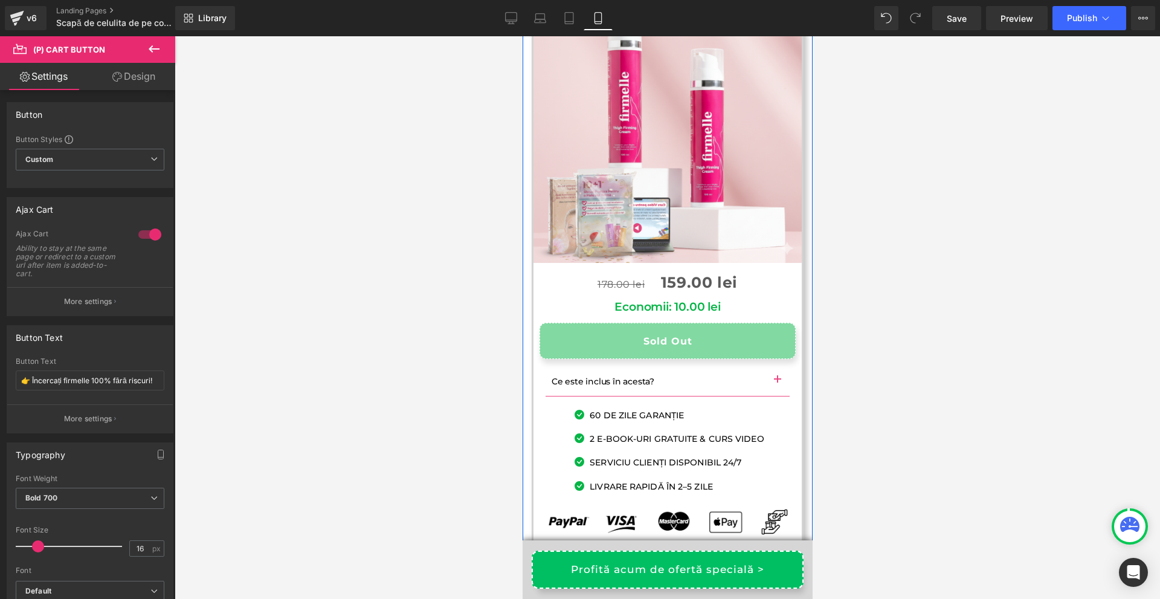
scroll to position [18169, 0]
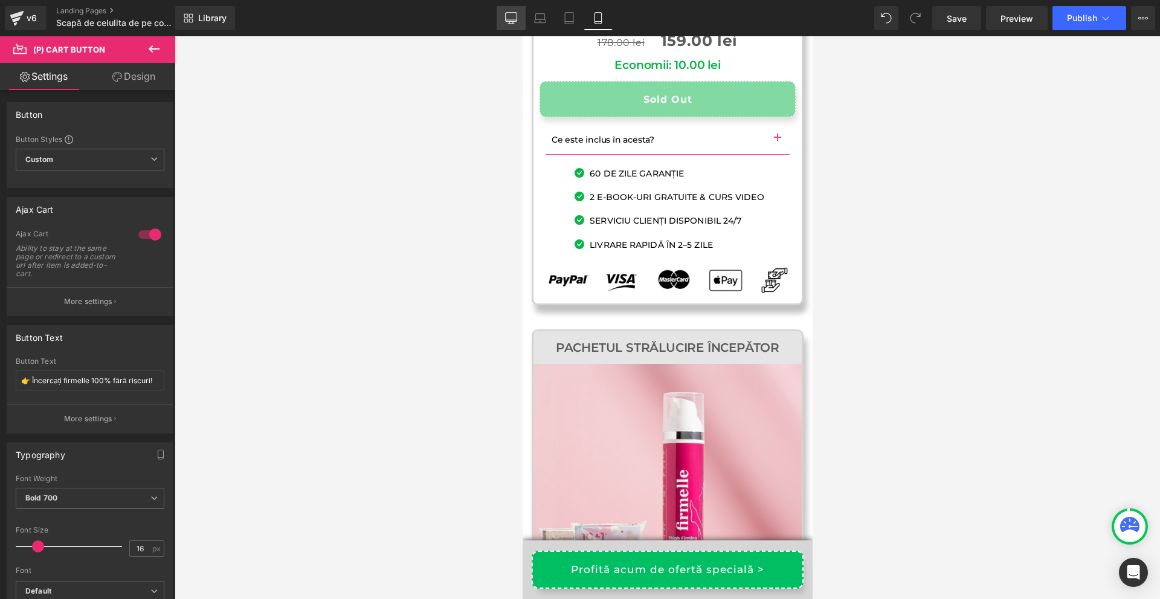
click at [509, 13] on icon at bounding box center [511, 17] width 11 height 9
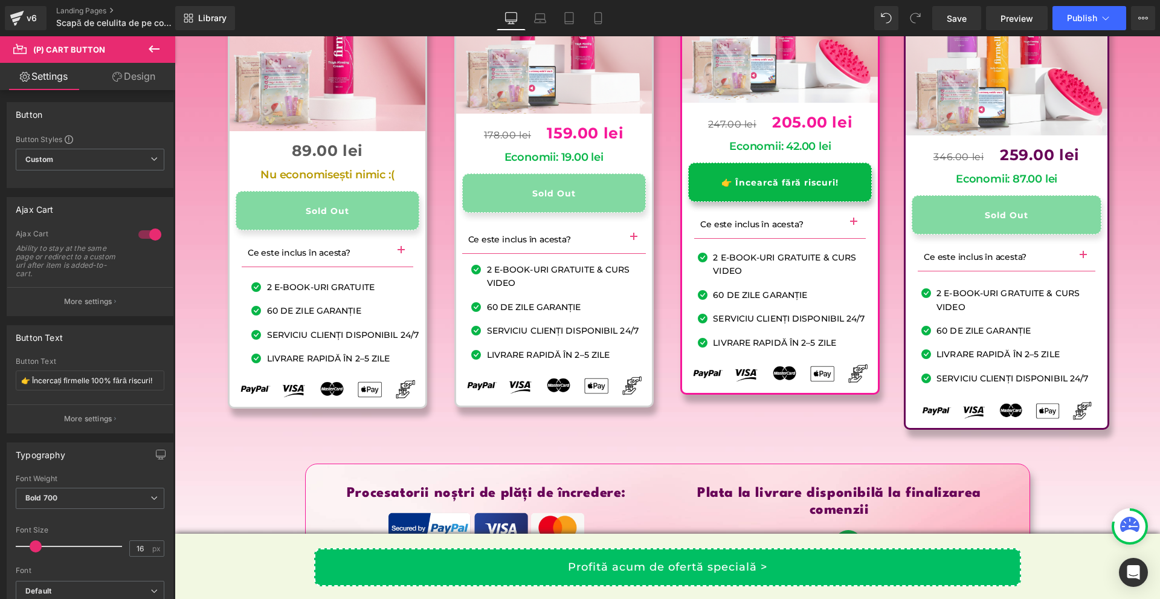
scroll to position [11967, 0]
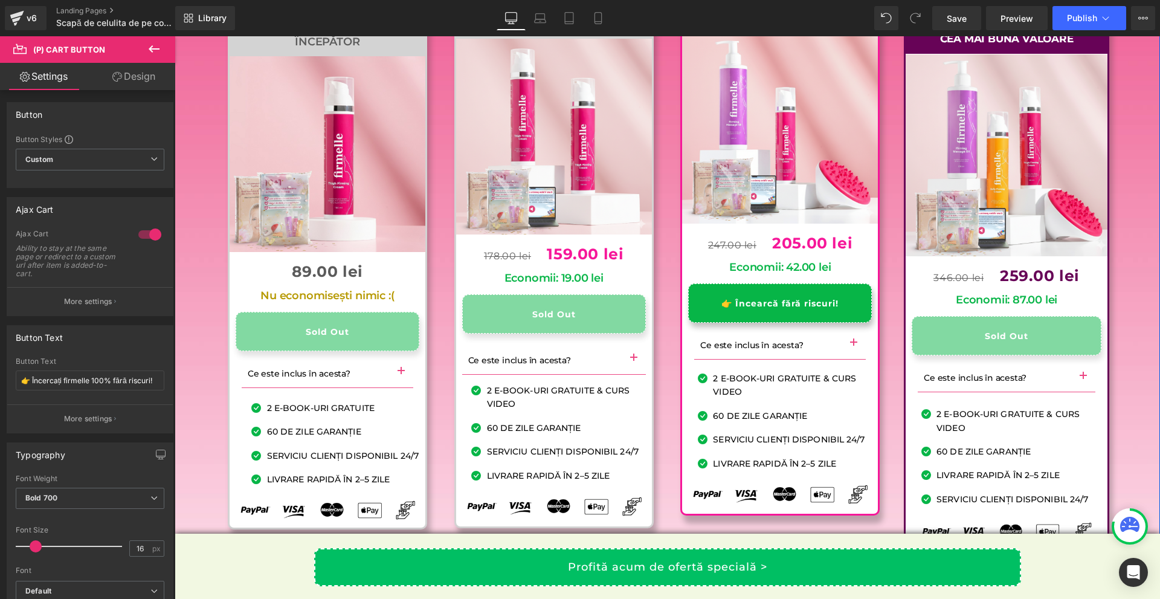
click at [396, 303] on h1 "Nu economisești nimic :(" at bounding box center [328, 296] width 184 height 13
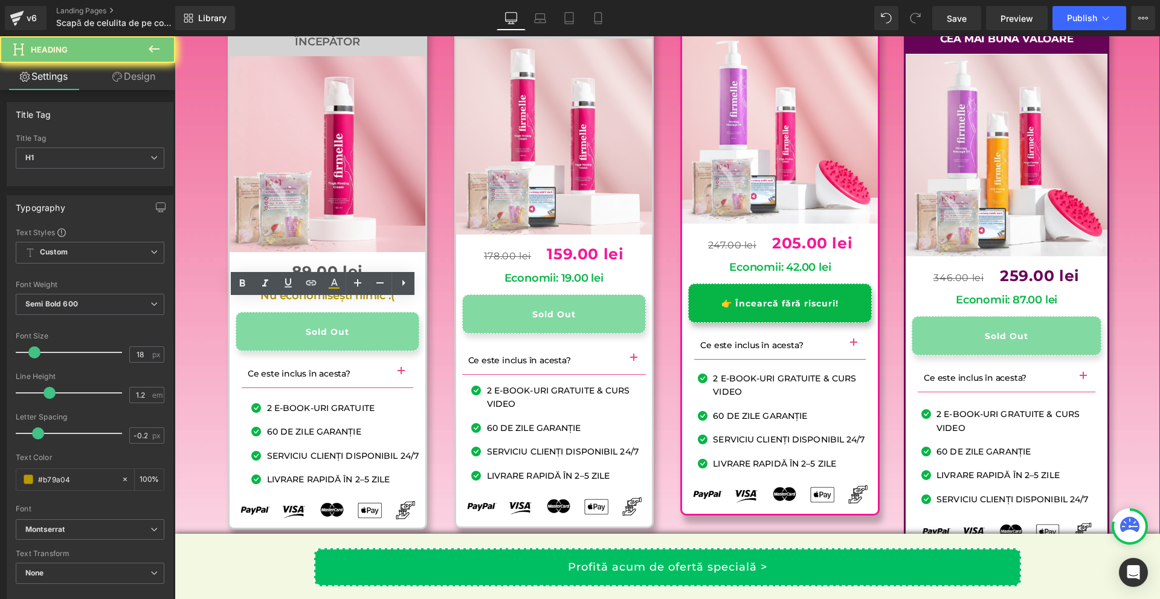
click at [396, 303] on h1 "Nu economisești nimic :(" at bounding box center [328, 296] width 184 height 13
copy h1 "Nu economisești nimic :("
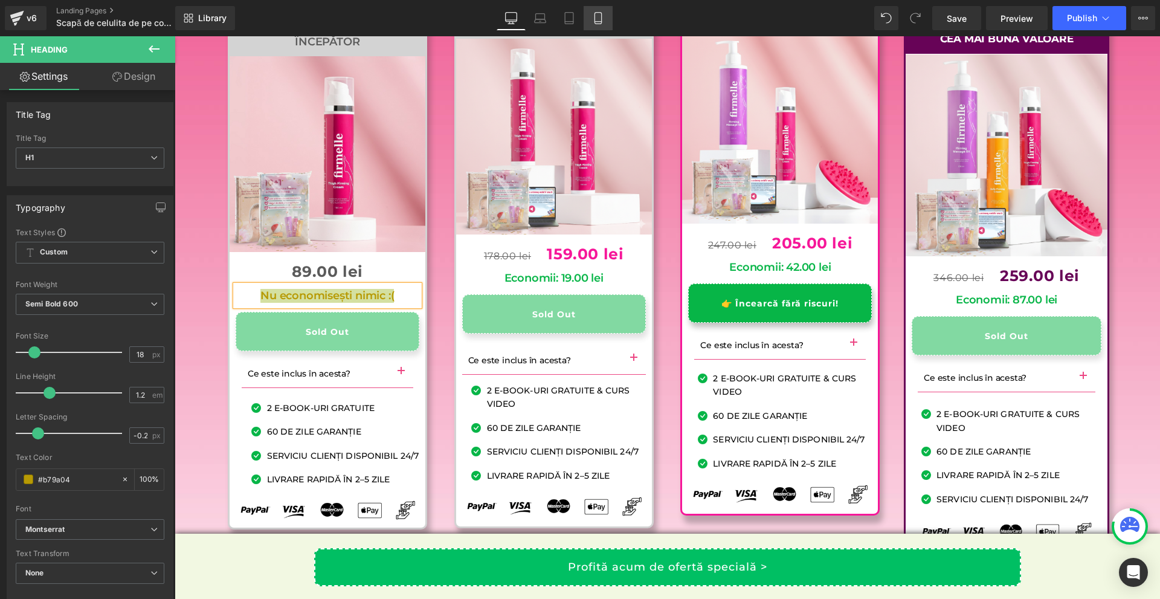
click at [601, 12] on icon at bounding box center [598, 18] width 12 height 12
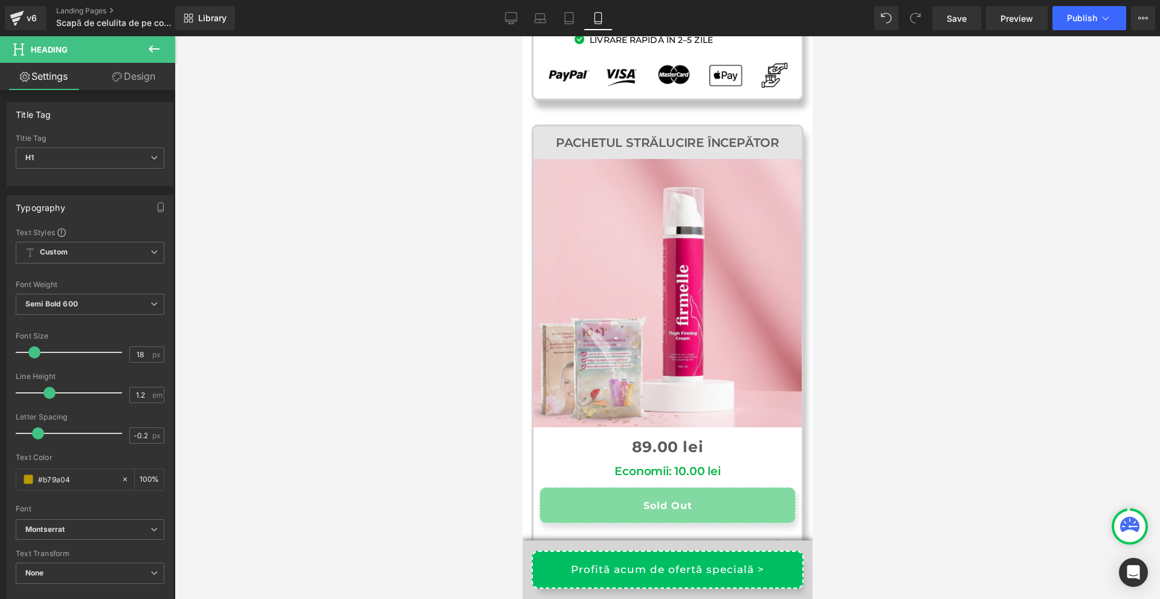
scroll to position [18253, 0]
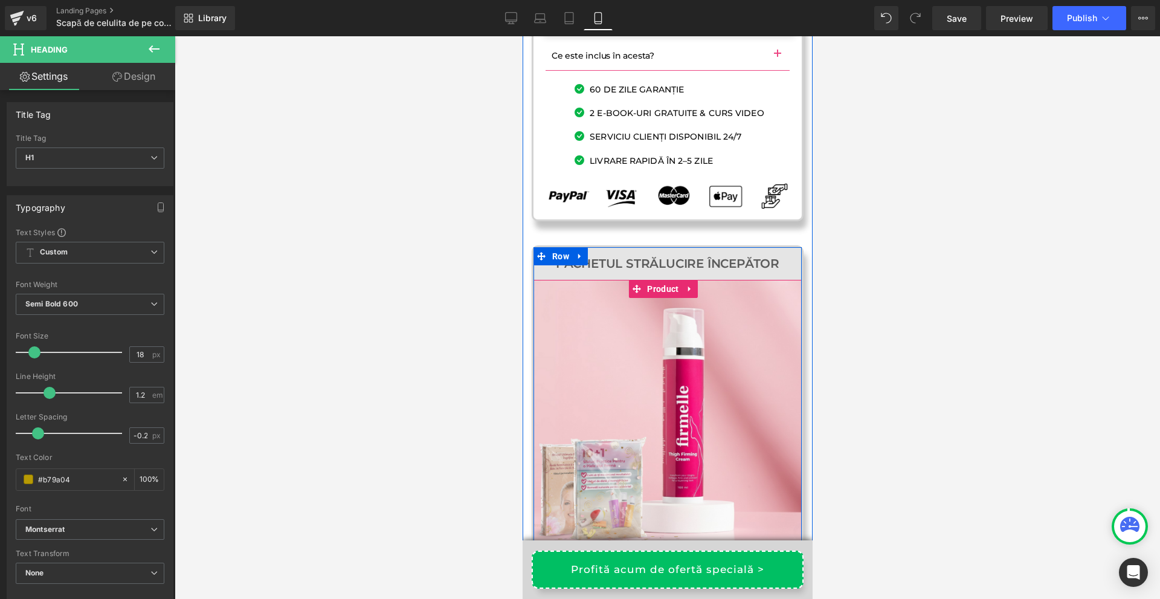
click at [739, 586] on h1 "Economii: 10.00 lei" at bounding box center [667, 593] width 256 height 14
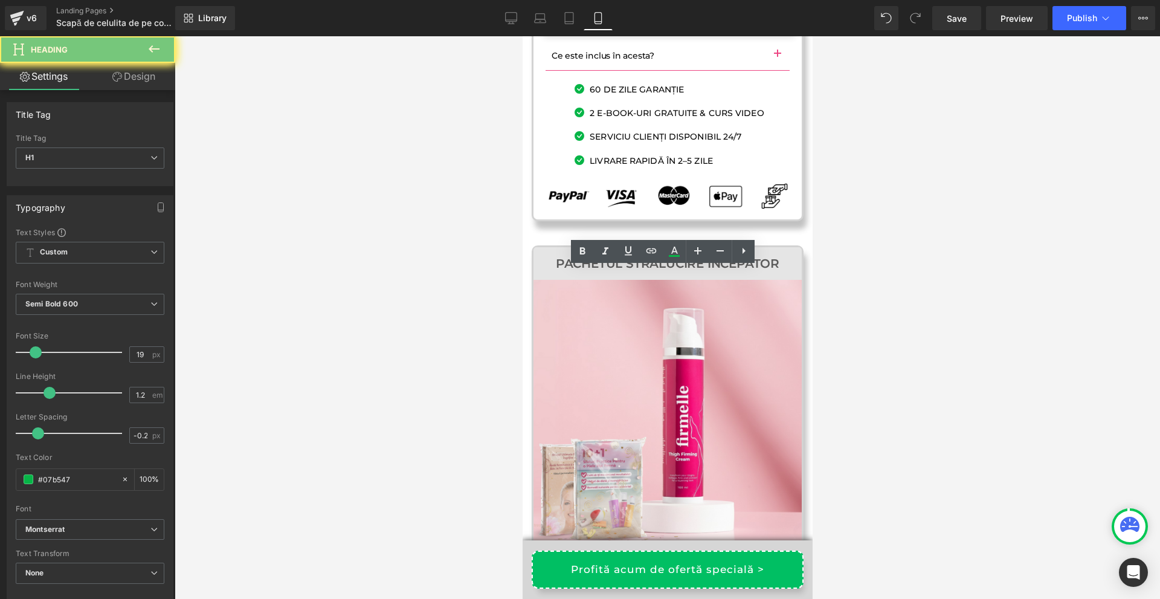
click at [739, 586] on h1 "Economii: 10.00 lei" at bounding box center [667, 593] width 256 height 14
paste div
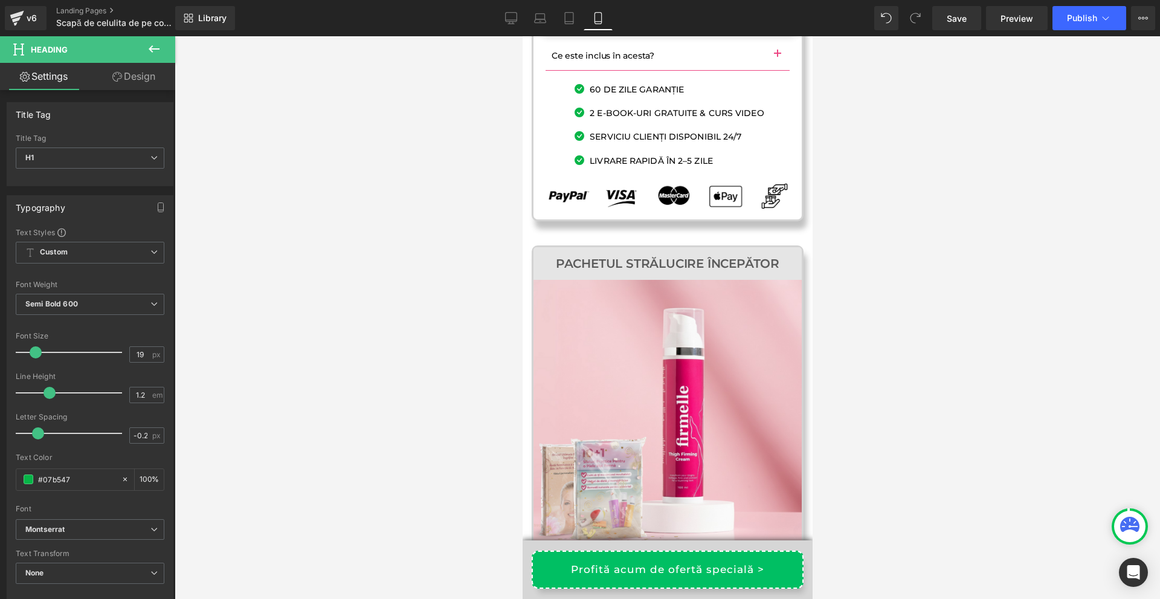
click at [751, 586] on h1 "Nu economisești nimic :(" at bounding box center [667, 593] width 256 height 14
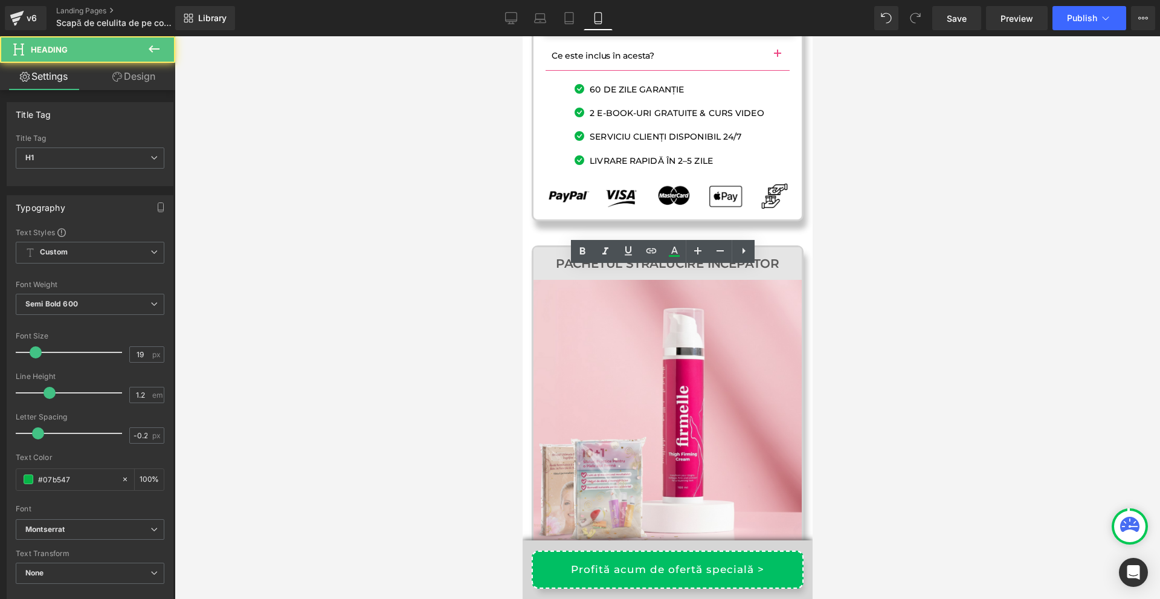
click at [751, 586] on h1 "Nu economisești nimic :(" at bounding box center [667, 593] width 256 height 14
click at [675, 256] on icon at bounding box center [674, 256] width 11 height 2
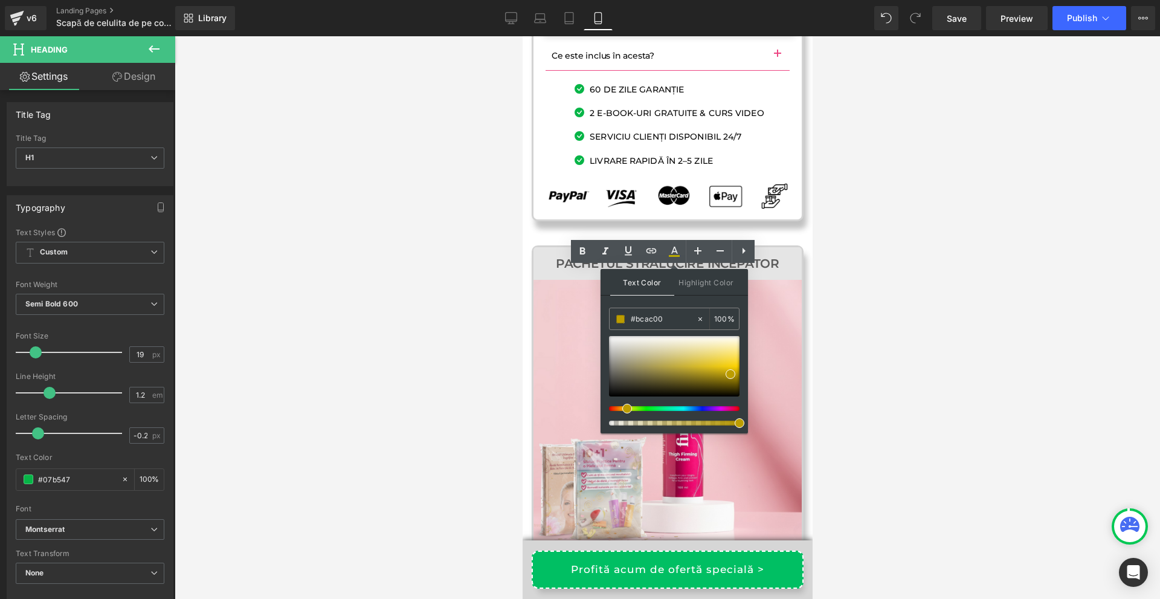
drag, startPoint x: 633, startPoint y: 409, endPoint x: 694, endPoint y: 383, distance: 66.7
click at [623, 409] on span at bounding box center [628, 409] width 10 height 10
click at [728, 369] on span at bounding box center [728, 371] width 10 height 10
click at [584, 586] on h1 "Nu economisești nimic :(" at bounding box center [667, 593] width 256 height 14
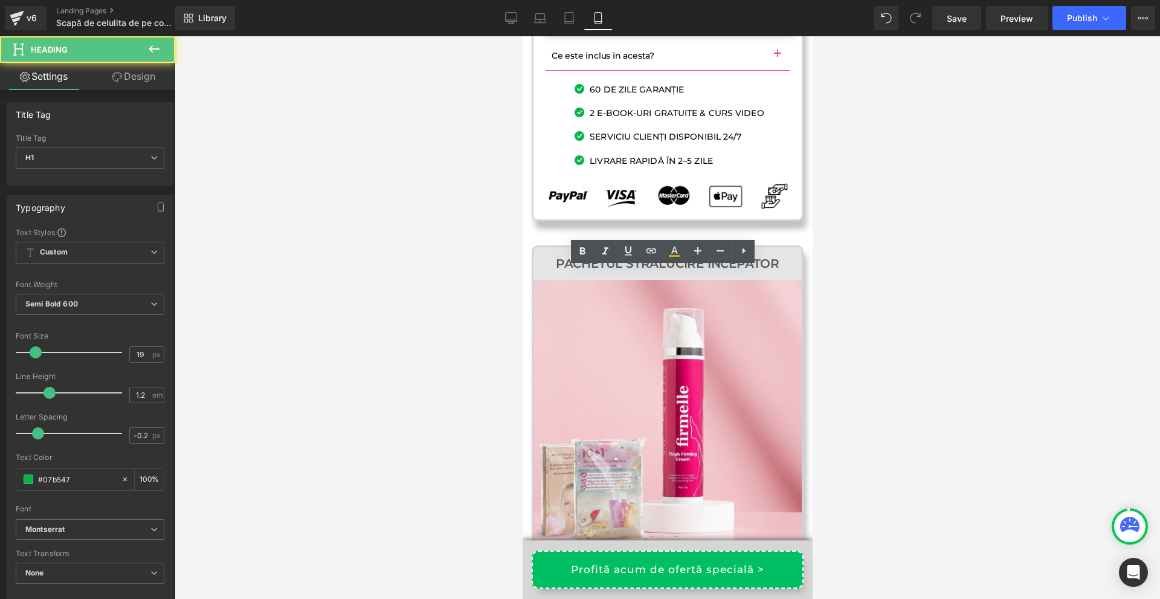
click at [896, 306] on div at bounding box center [668, 317] width 986 height 563
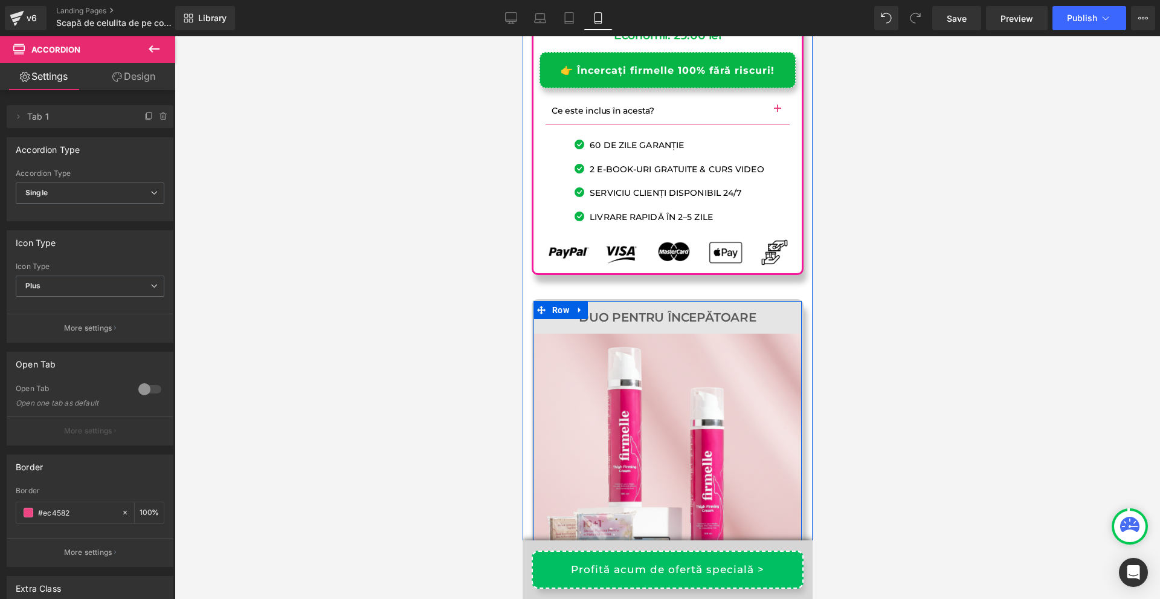
scroll to position [17528, 0]
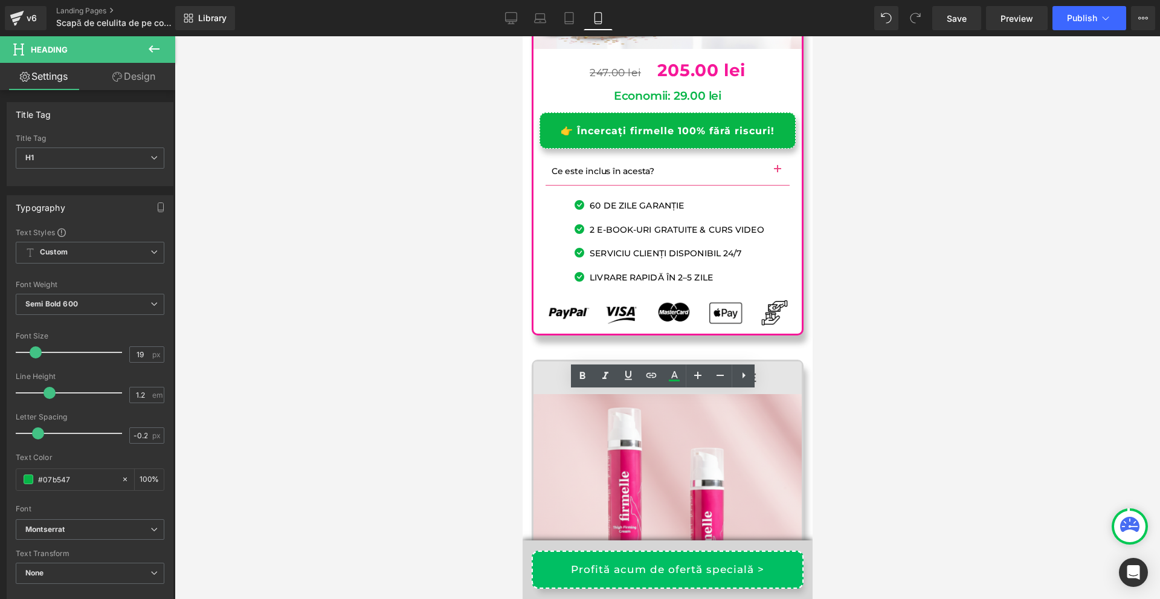
drag, startPoint x: 704, startPoint y: 402, endPoint x: 671, endPoint y: 406, distance: 32.8
click at [936, 346] on div at bounding box center [668, 317] width 986 height 563
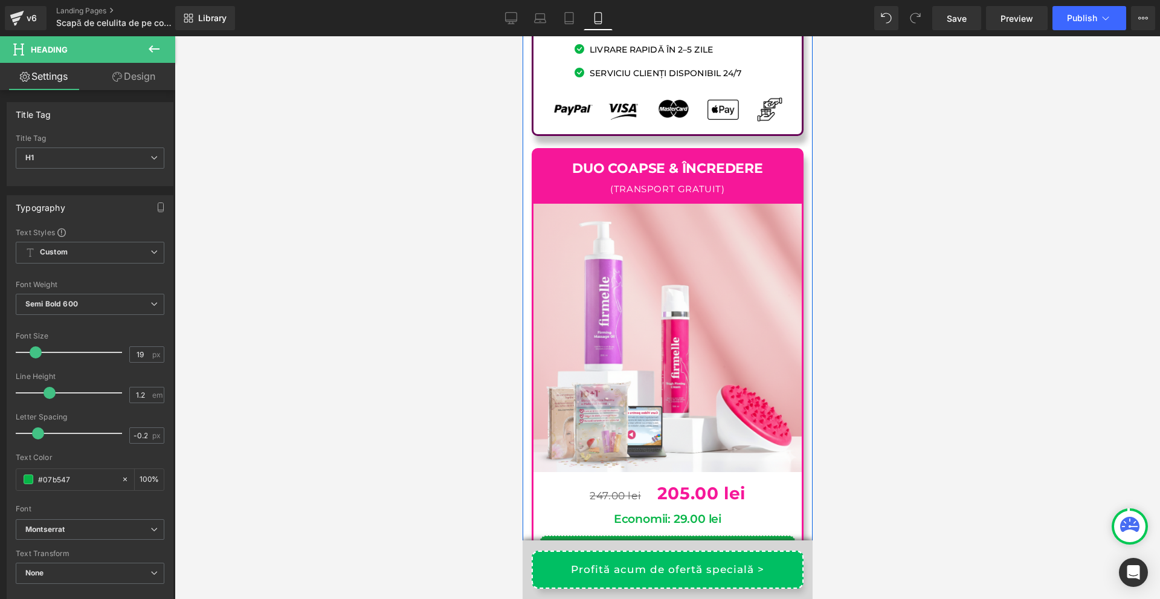
scroll to position [17044, 0]
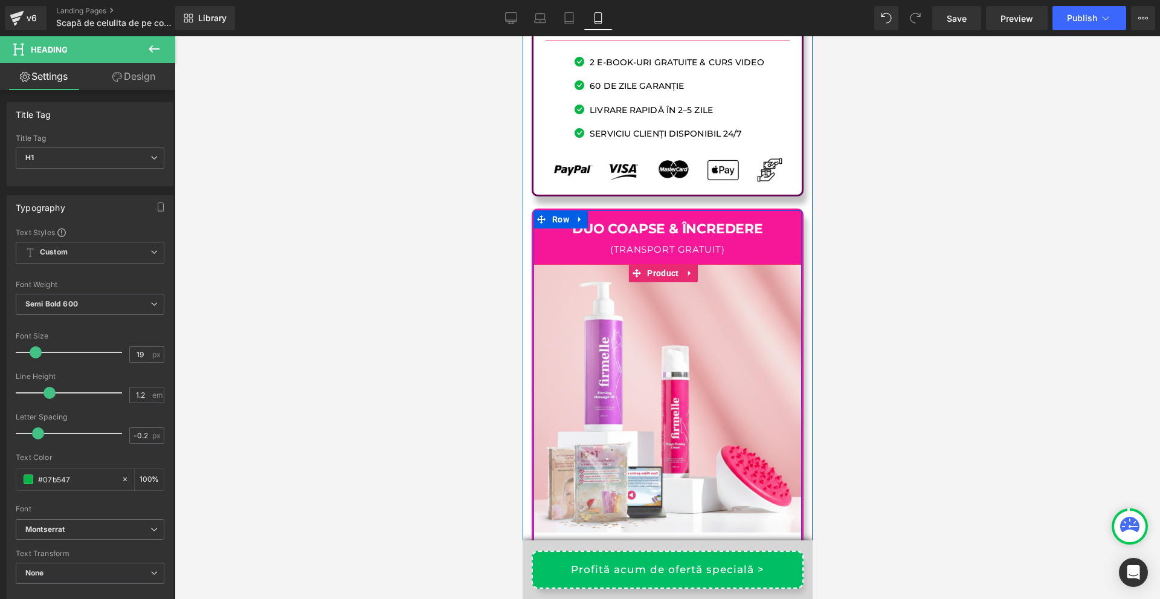
click at [745, 573] on h1 "Economii: 29.00 lei" at bounding box center [667, 580] width 256 height 14
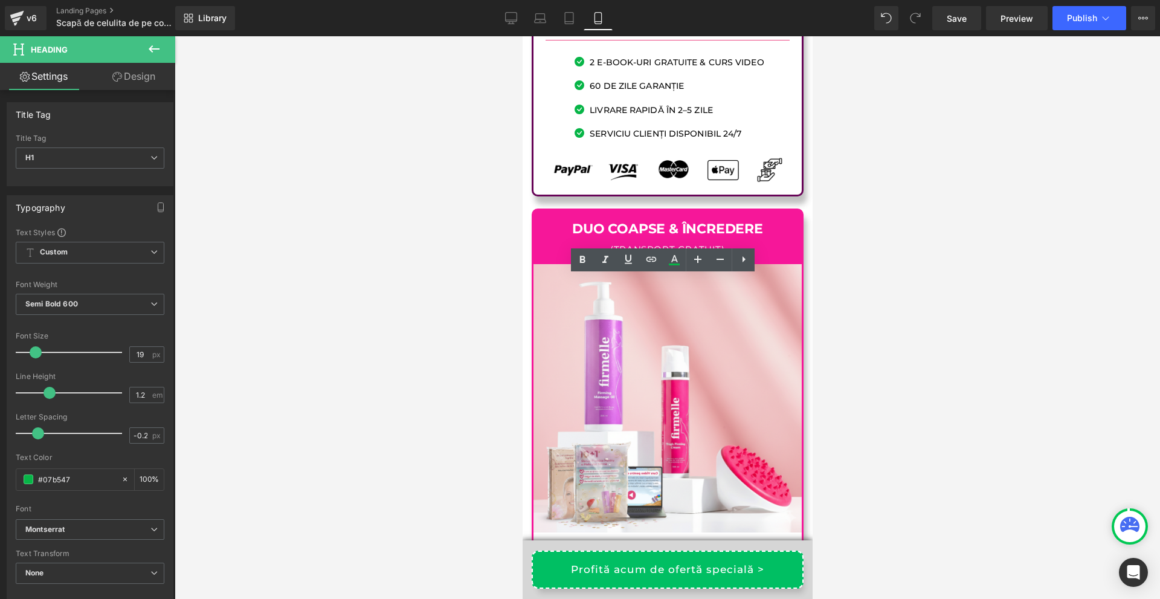
drag, startPoint x: 699, startPoint y: 285, endPoint x: 670, endPoint y: 284, distance: 29.0
click at [670, 573] on h1 "Economii: 29.00 lei" at bounding box center [667, 580] width 256 height 14
click at [872, 322] on div at bounding box center [668, 317] width 986 height 563
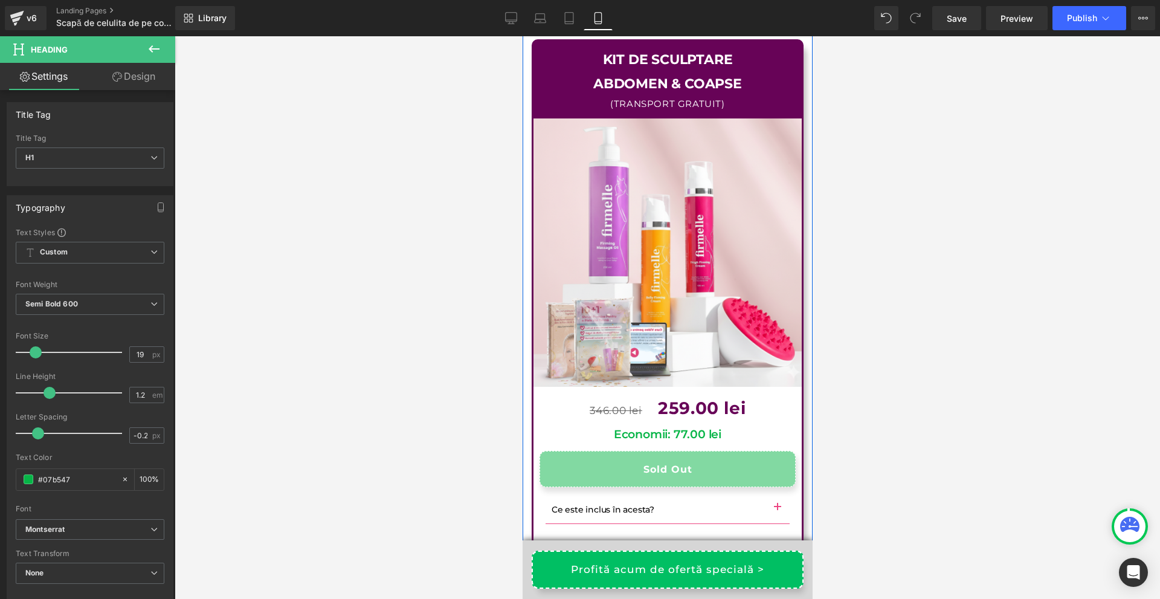
scroll to position [16379, 0]
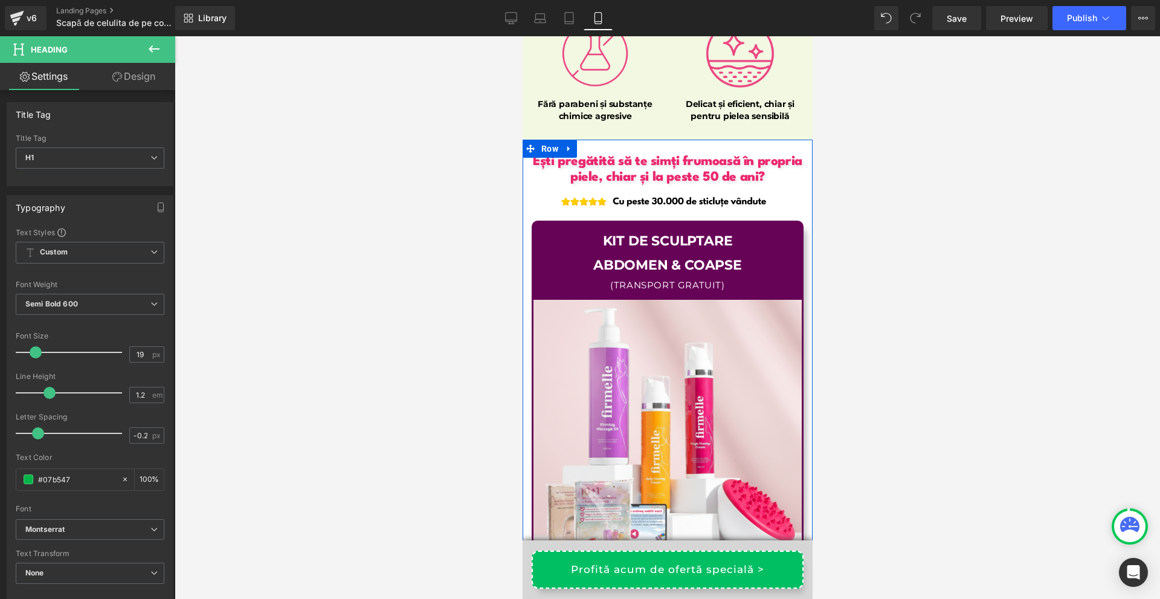
drag, startPoint x: 742, startPoint y: 323, endPoint x: 701, endPoint y: 332, distance: 41.4
click at [522, 36] on div at bounding box center [522, 36] width 0 height 0
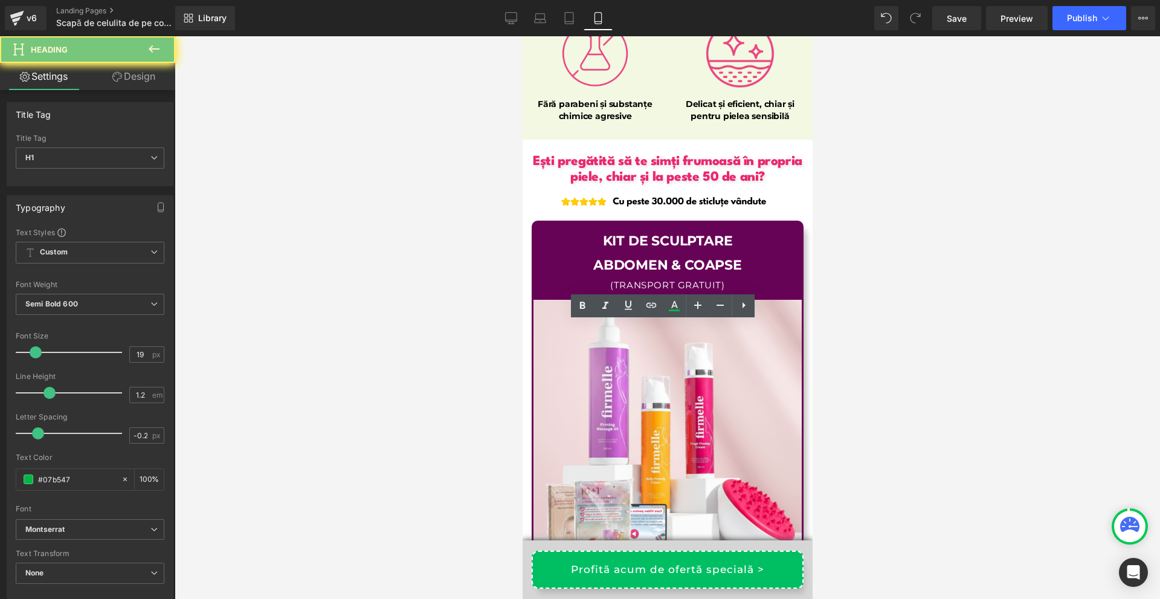
drag, startPoint x: 679, startPoint y: 331, endPoint x: 667, endPoint y: 329, distance: 12.7
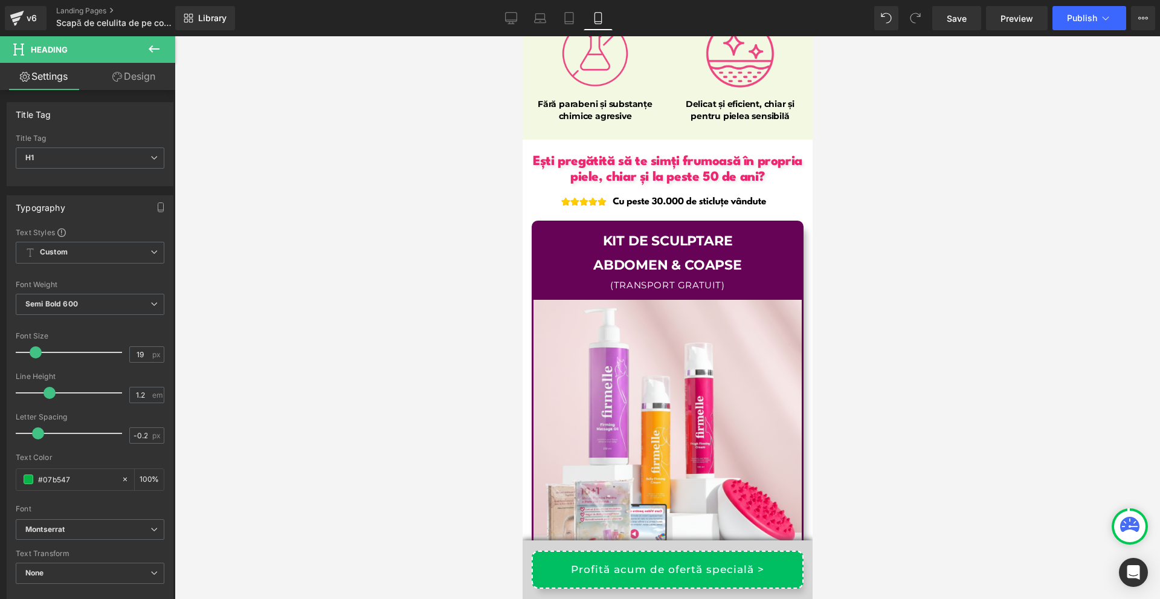
click at [896, 343] on div at bounding box center [668, 317] width 986 height 563
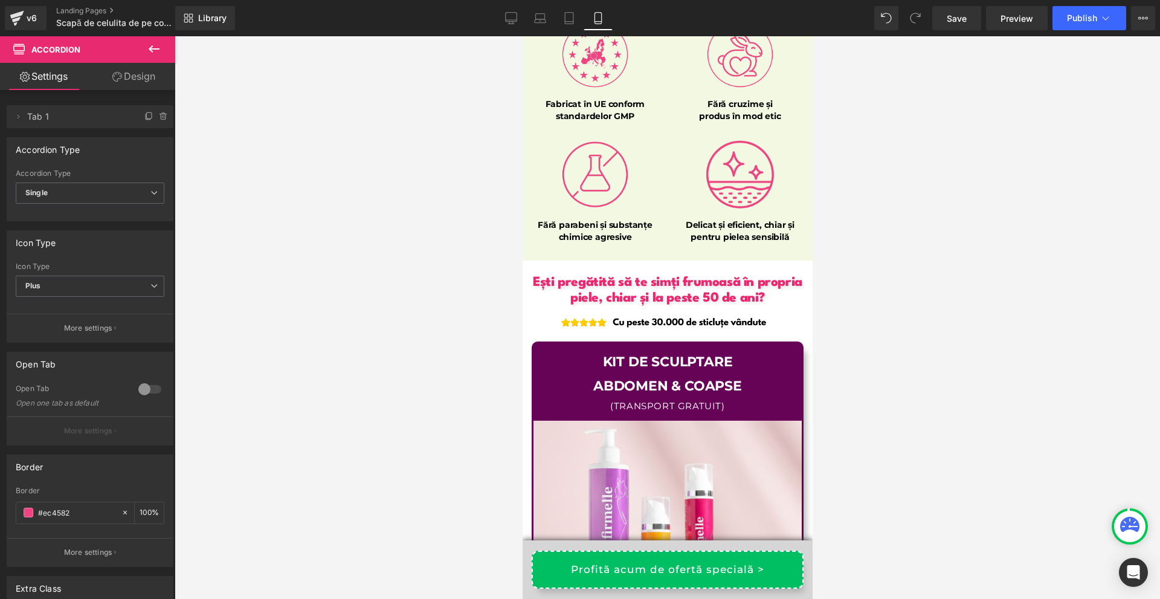
scroll to position [16077, 0]
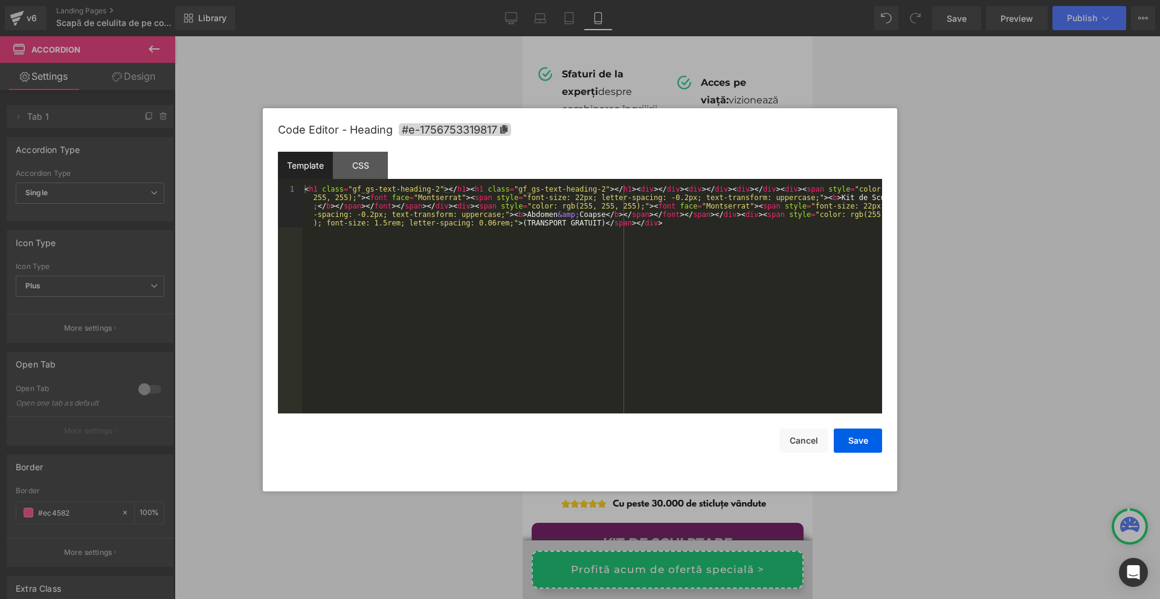
click at [622, 0] on div "(P) Cart Button You are previewing how the will restyle your page. You can not …" at bounding box center [580, 0] width 1160 height 0
click at [483, 130] on span "#e-1756753319817" at bounding box center [455, 129] width 112 height 13
click at [855, 438] on button "Save" at bounding box center [858, 441] width 48 height 24
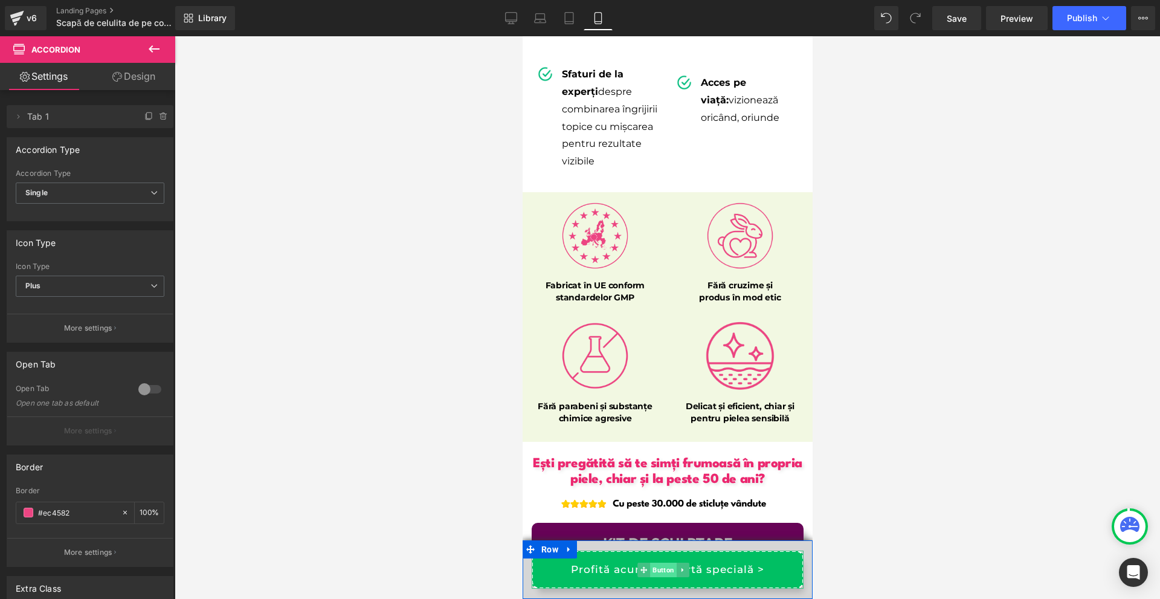
drag, startPoint x: 667, startPoint y: 569, endPoint x: 697, endPoint y: 488, distance: 86.7
click at [667, 569] on span "Button" at bounding box center [663, 570] width 27 height 15
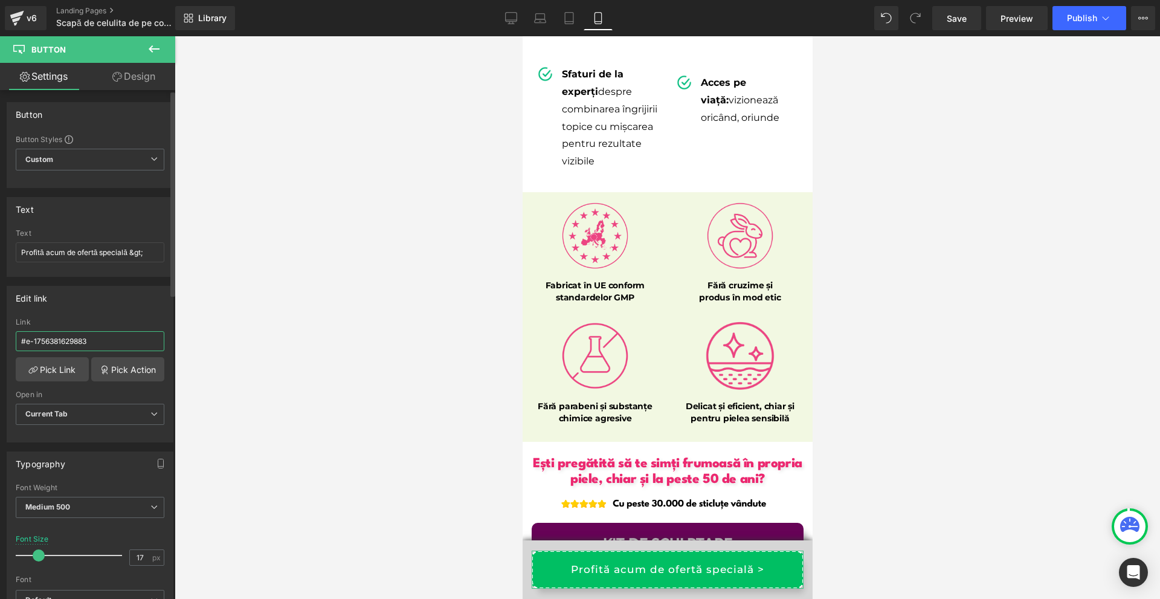
click at [99, 340] on input "#e-1756381629883" at bounding box center [90, 341] width 149 height 20
paste input "753319817"
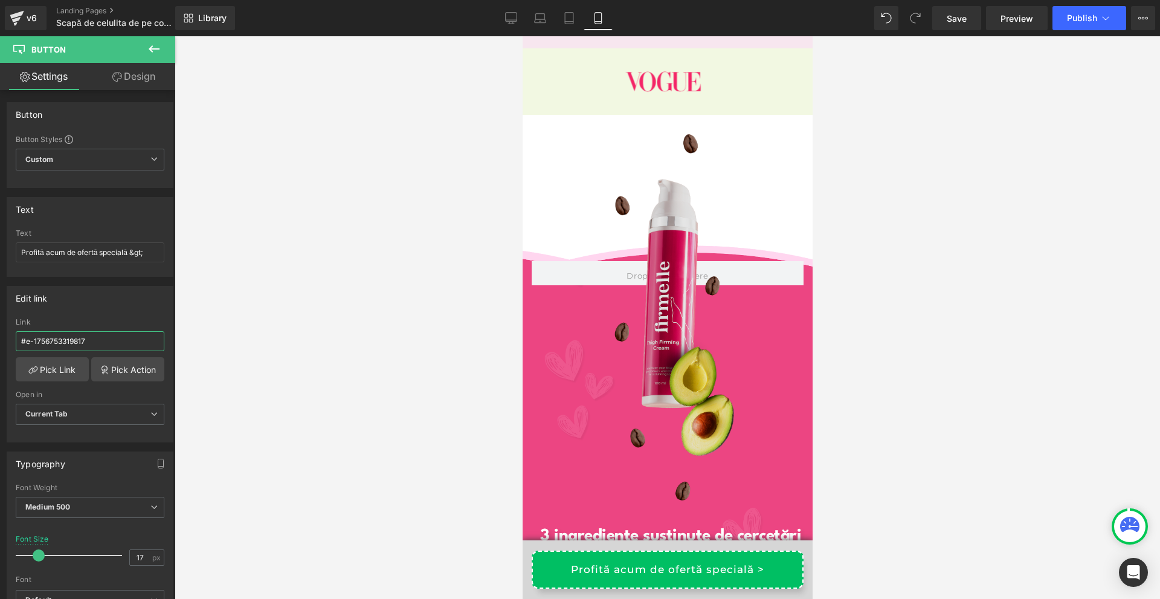
scroll to position [1209, 0]
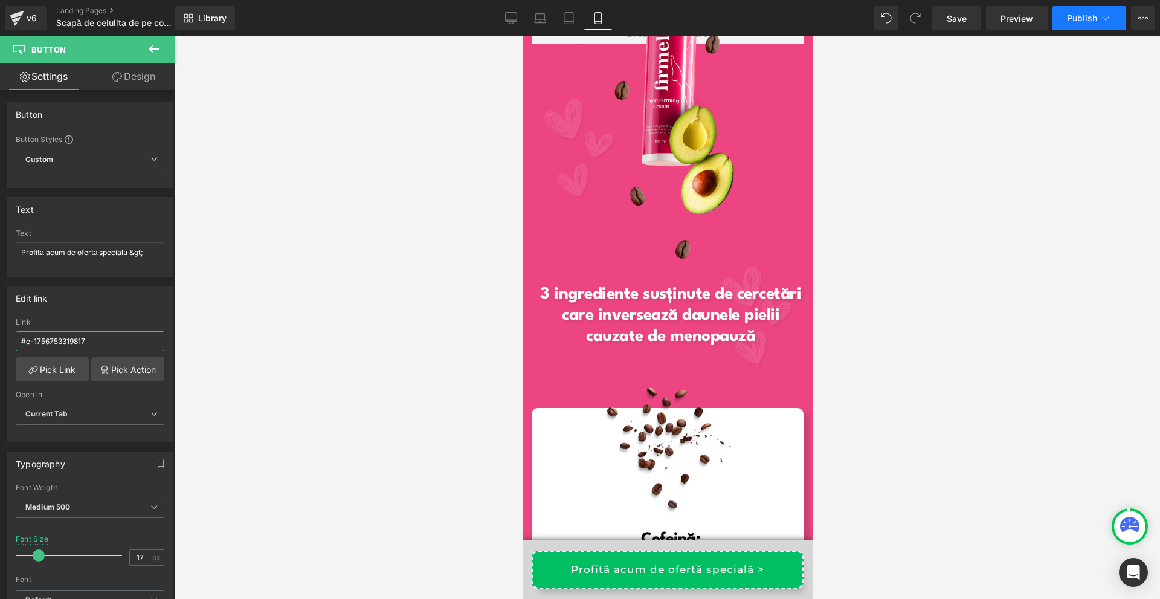
type input "#e-1756753319817"
click at [1098, 17] on button "Publish" at bounding box center [1090, 18] width 74 height 24
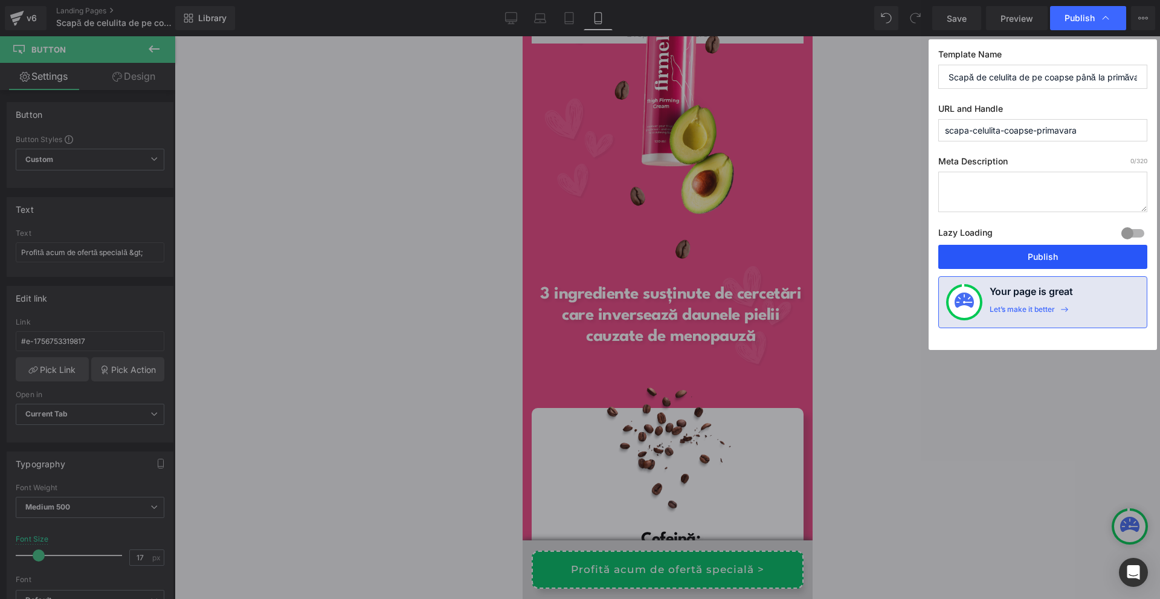
click at [1015, 261] on button "Publish" at bounding box center [1043, 257] width 209 height 24
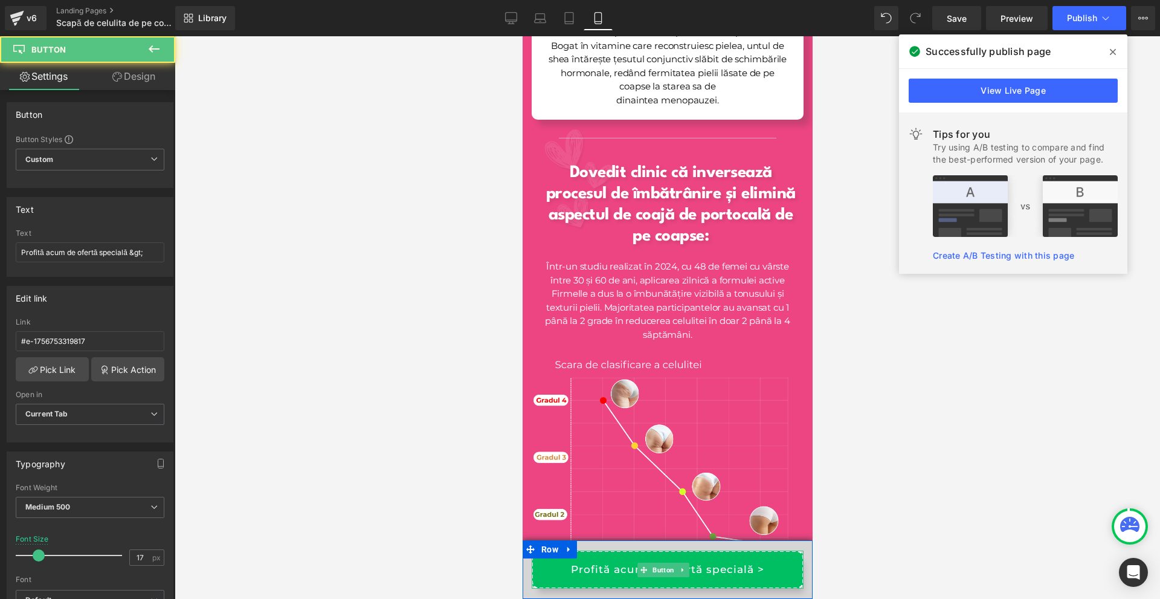
click at [755, 567] on link "Profită acum de ofertă specială >" at bounding box center [667, 570] width 272 height 38
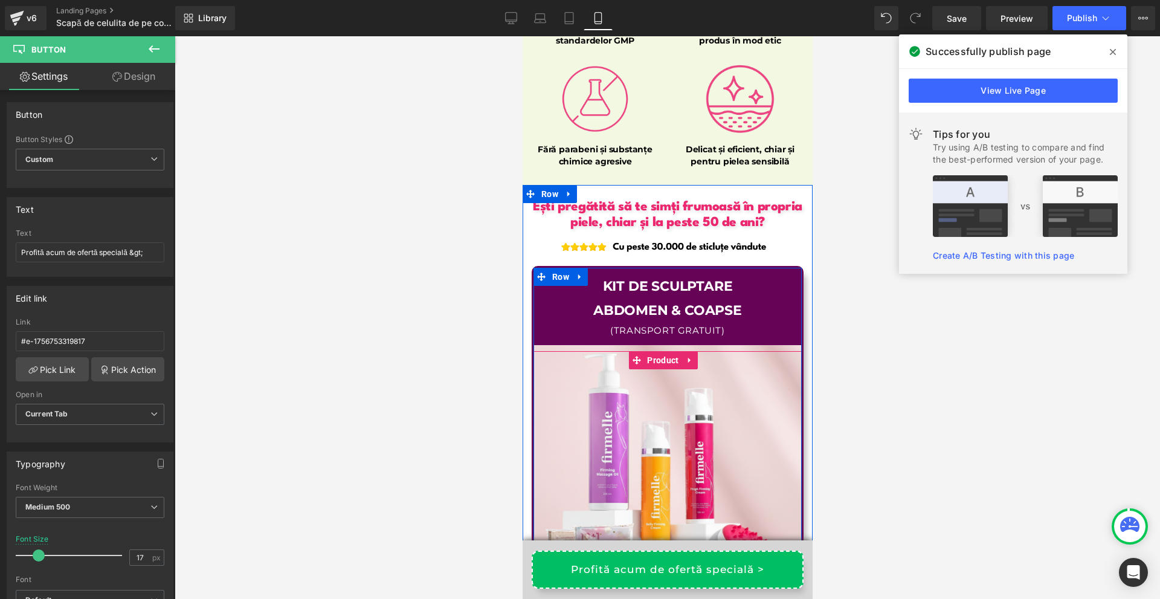
scroll to position [16455, 0]
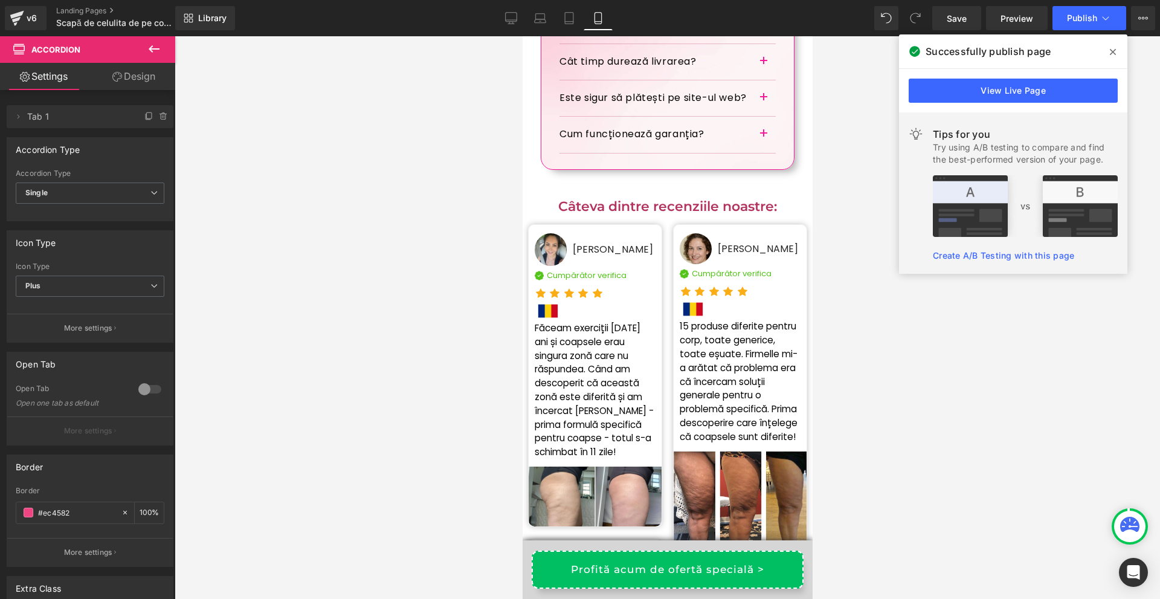
scroll to position [20807, 0]
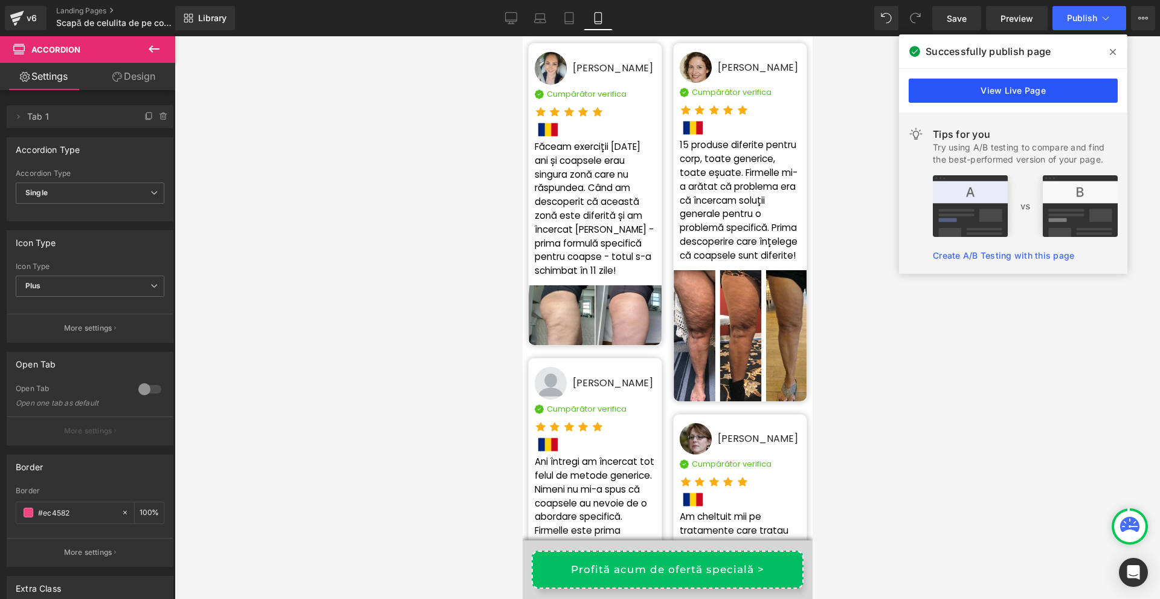
click at [941, 94] on link "View Live Page" at bounding box center [1013, 91] width 209 height 24
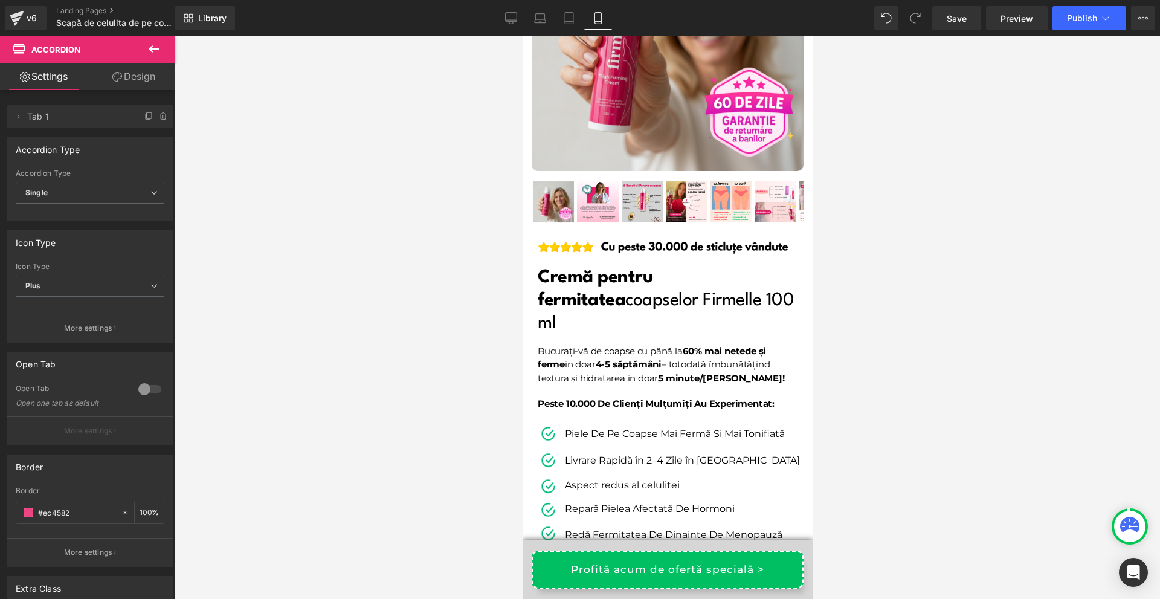
scroll to position [0, 0]
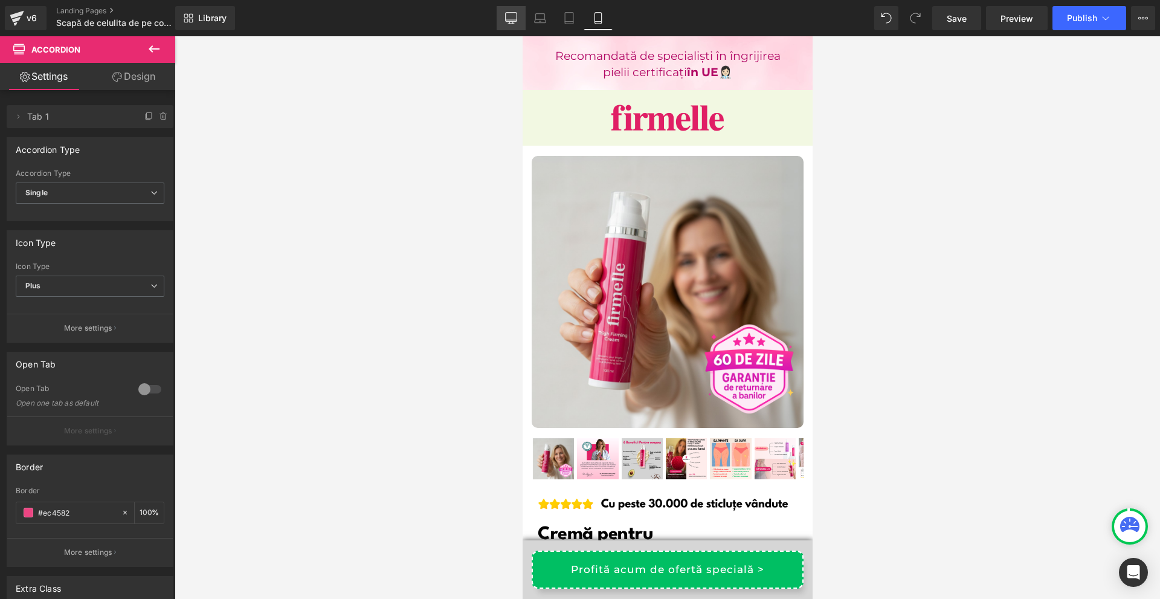
click at [499, 13] on link "Desktop" at bounding box center [511, 18] width 29 height 24
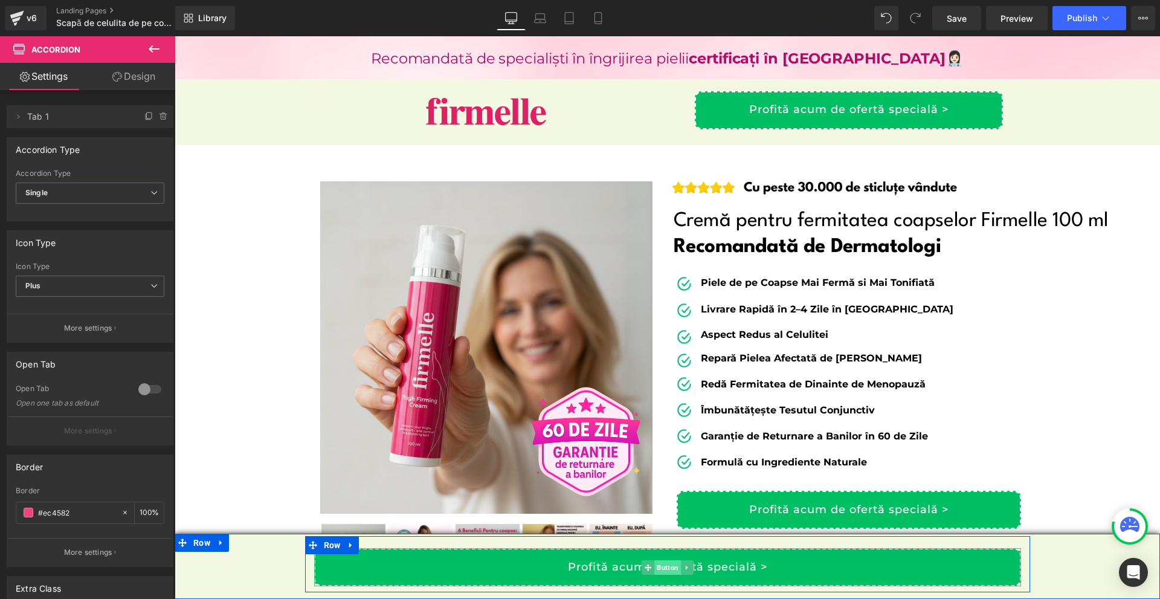
click at [660, 568] on span "Button" at bounding box center [668, 567] width 27 height 15
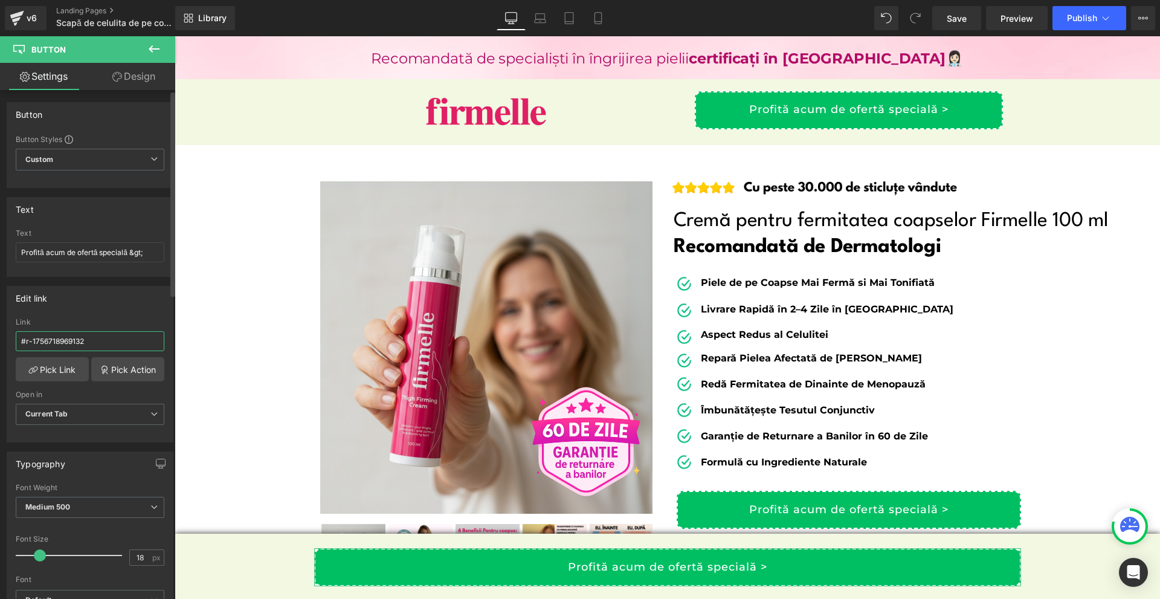
click at [83, 343] on input "#r-1756718969132" at bounding box center [90, 341] width 149 height 20
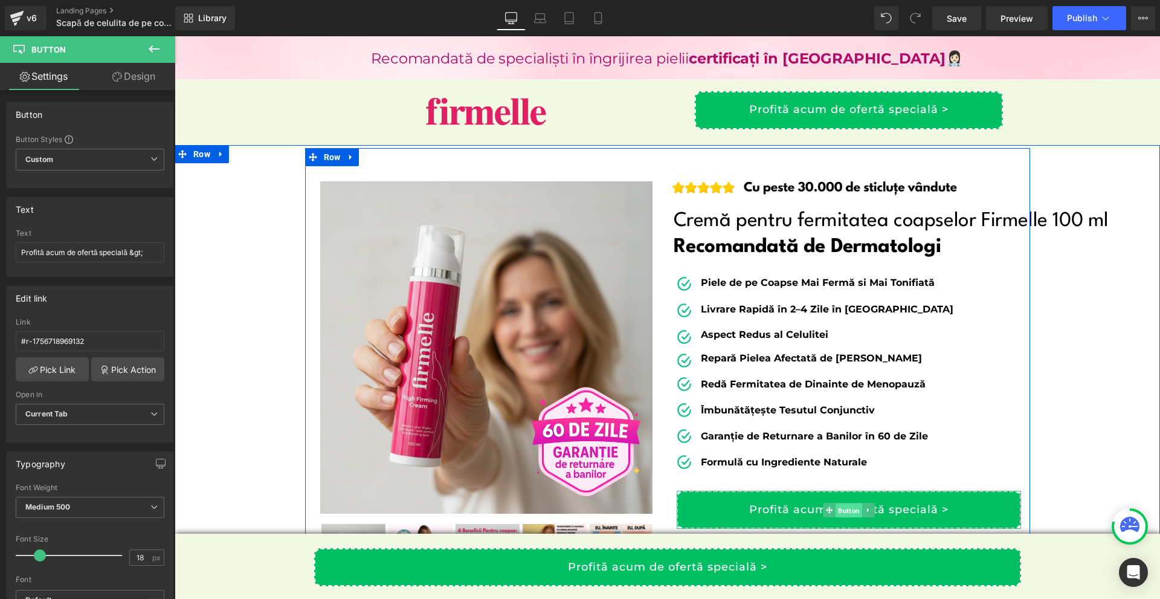
click at [838, 511] on span "Button" at bounding box center [849, 510] width 27 height 15
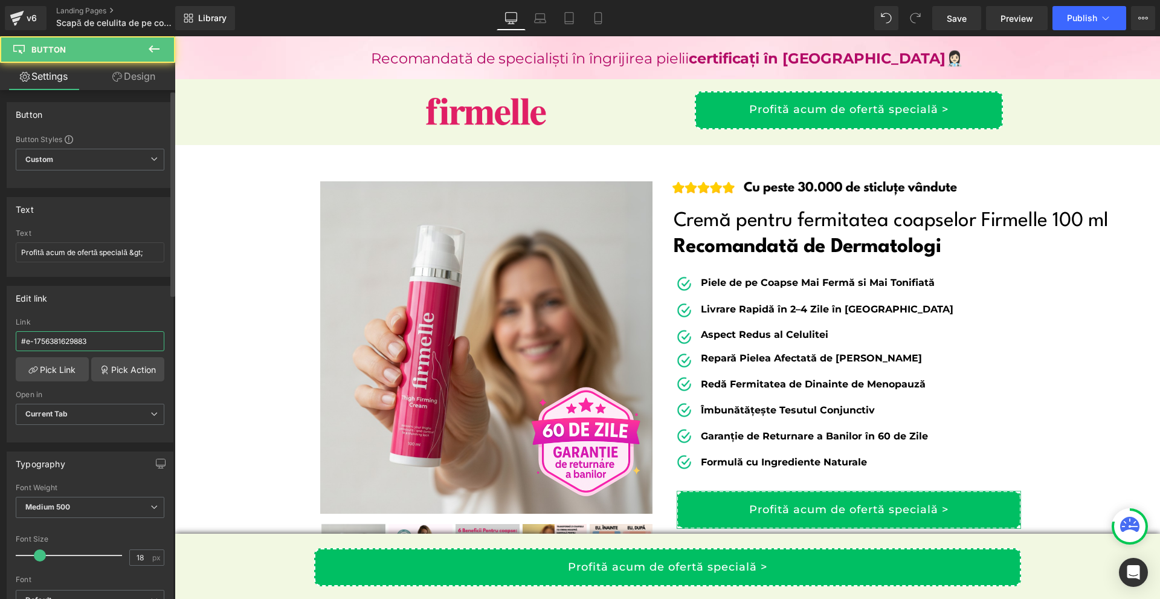
click at [132, 343] on input "#e-1756381629883" at bounding box center [90, 341] width 149 height 20
paste input "r-1756718969132"
type input "#r-1756718969132"
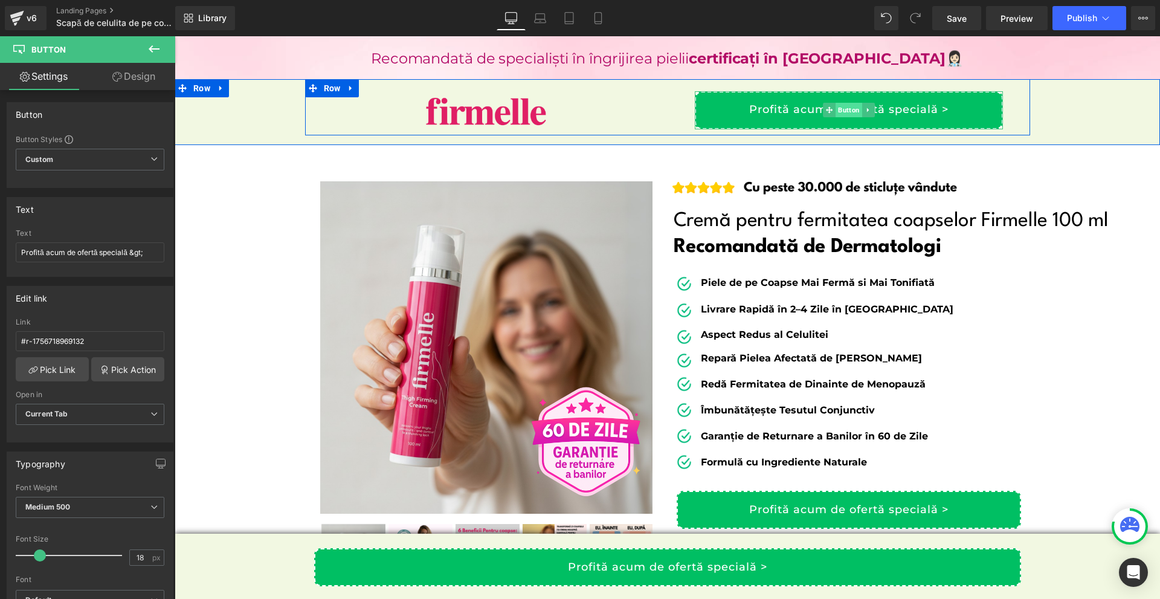
click at [838, 105] on span "Button" at bounding box center [849, 110] width 27 height 15
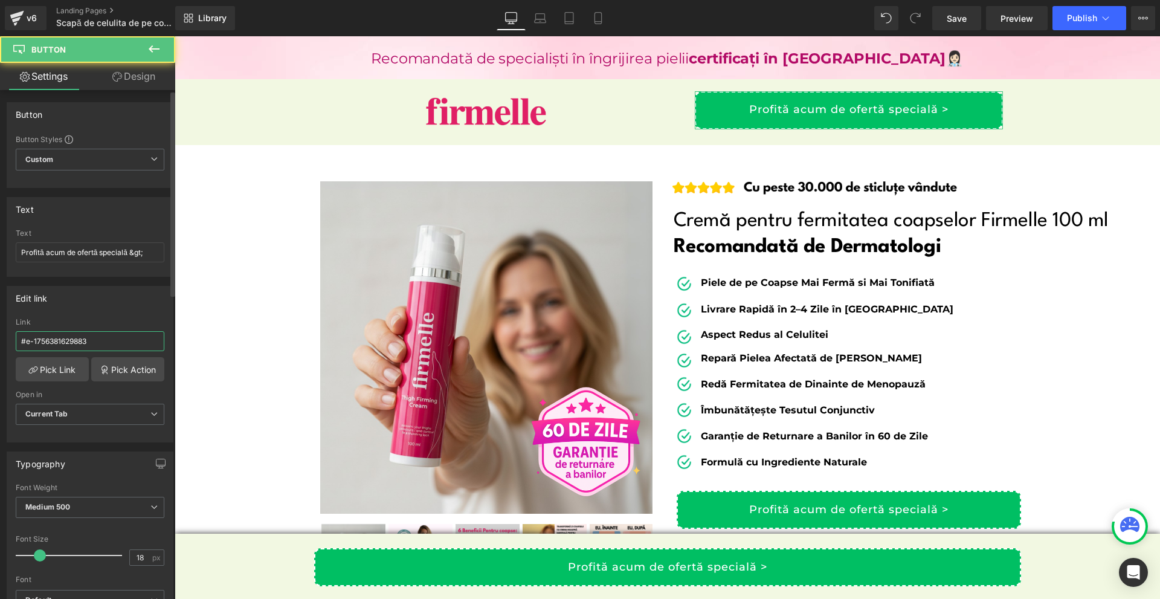
click at [83, 342] on input "#e-1756381629883" at bounding box center [90, 341] width 149 height 20
paste input "r-1756718969132"
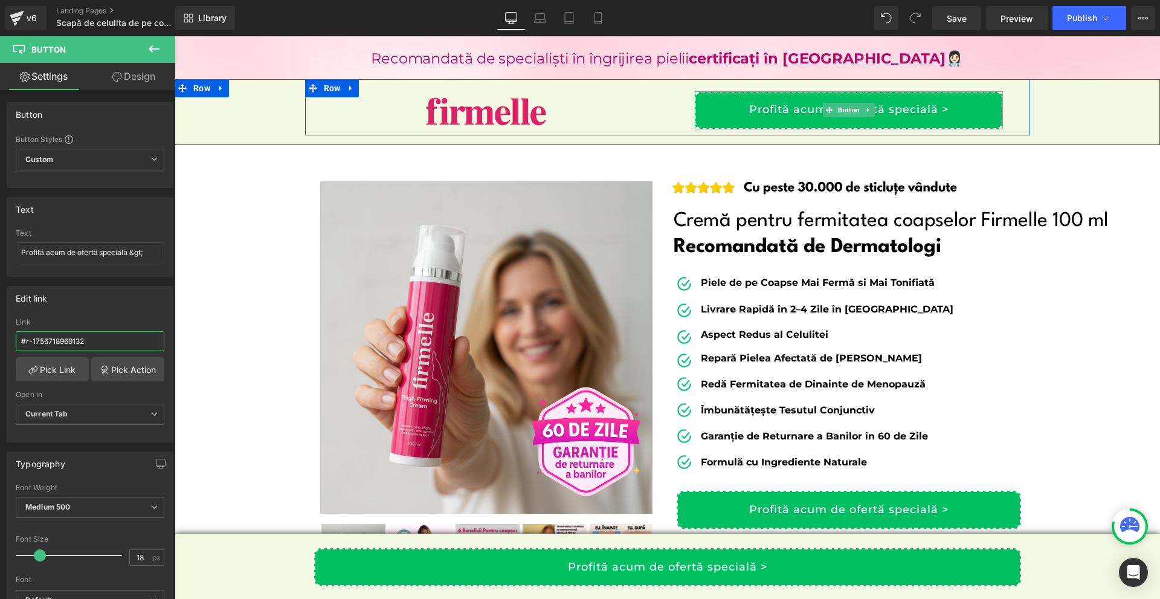
type input "#r-1756718969132"
click at [946, 118] on link "Profită acum de ofertă specială >" at bounding box center [849, 110] width 308 height 38
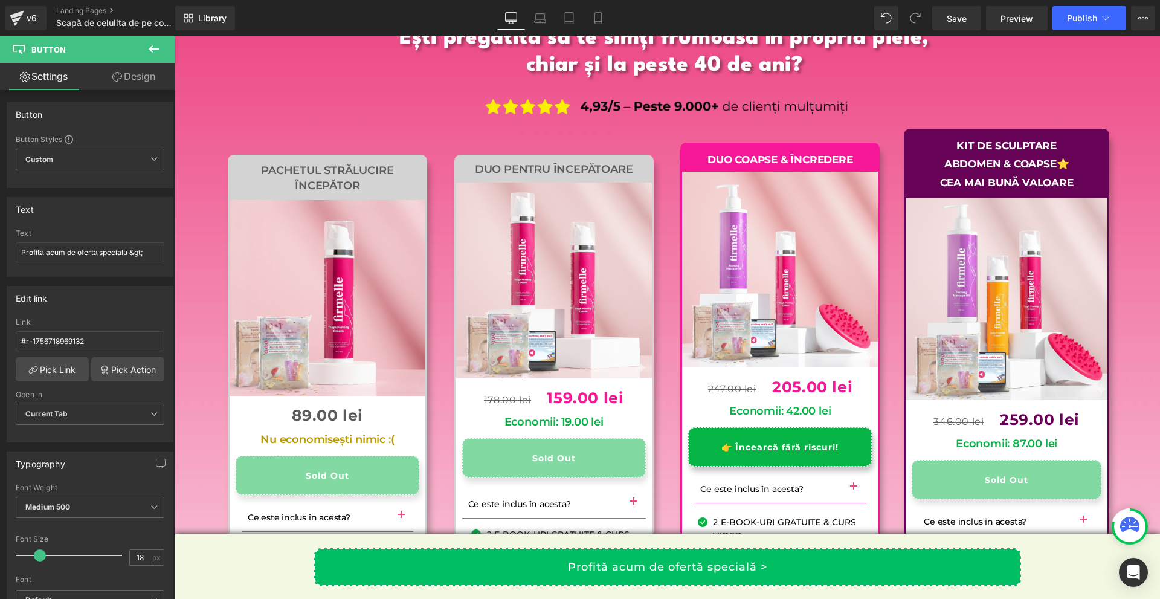
scroll to position [11917, 0]
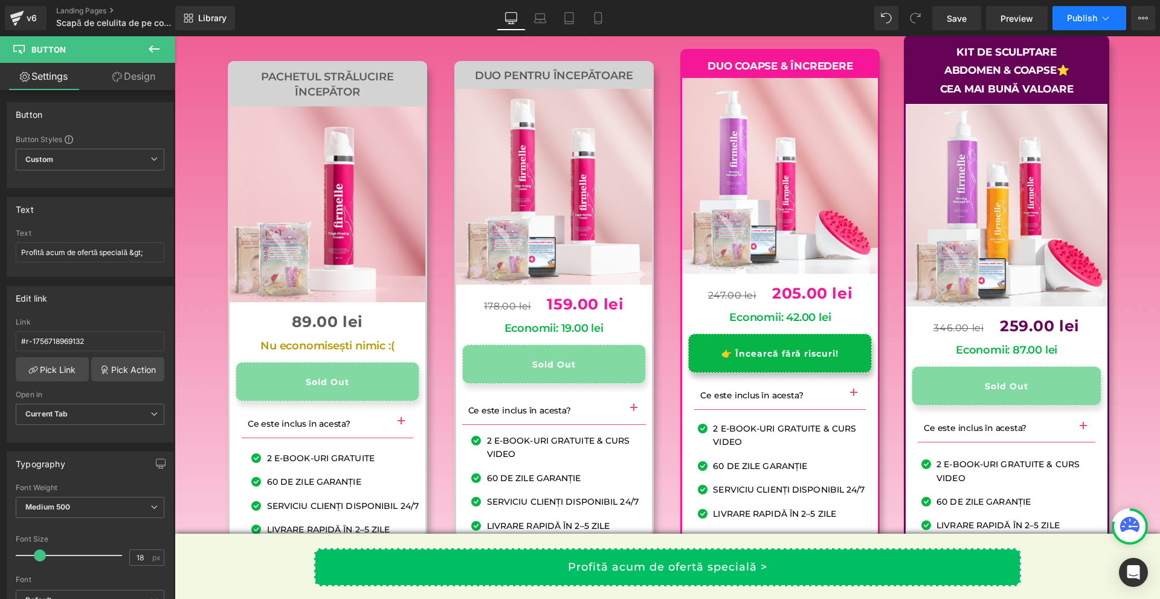
click at [1090, 20] on span "Publish" at bounding box center [1082, 18] width 30 height 10
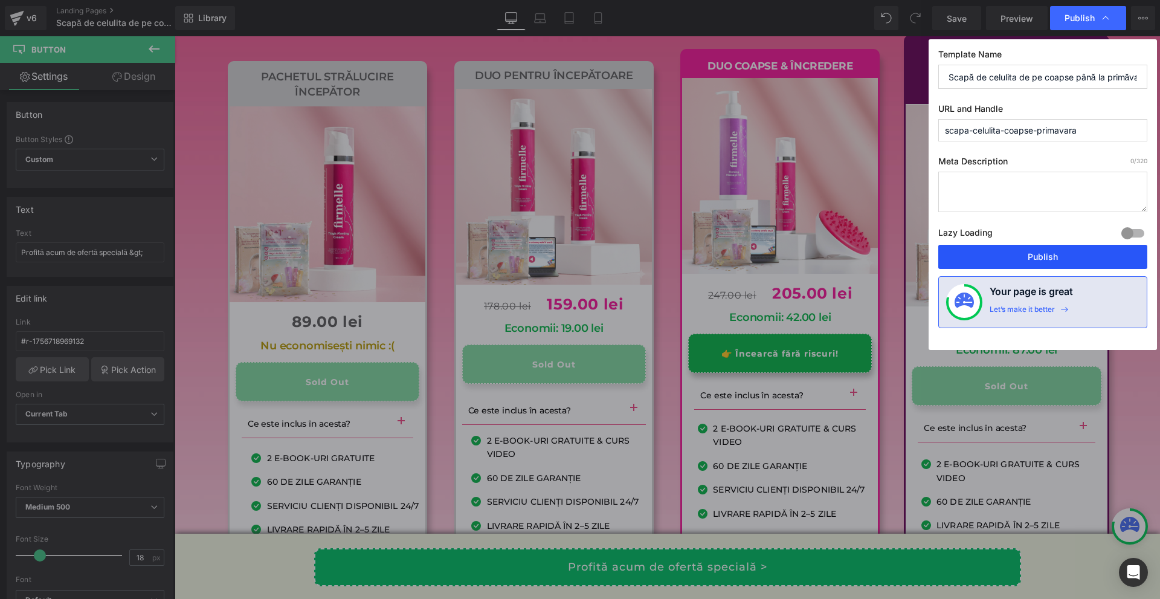
drag, startPoint x: 1047, startPoint y: 262, endPoint x: 725, endPoint y: 55, distance: 382.3
click at [1047, 262] on button "Publish" at bounding box center [1043, 257] width 209 height 24
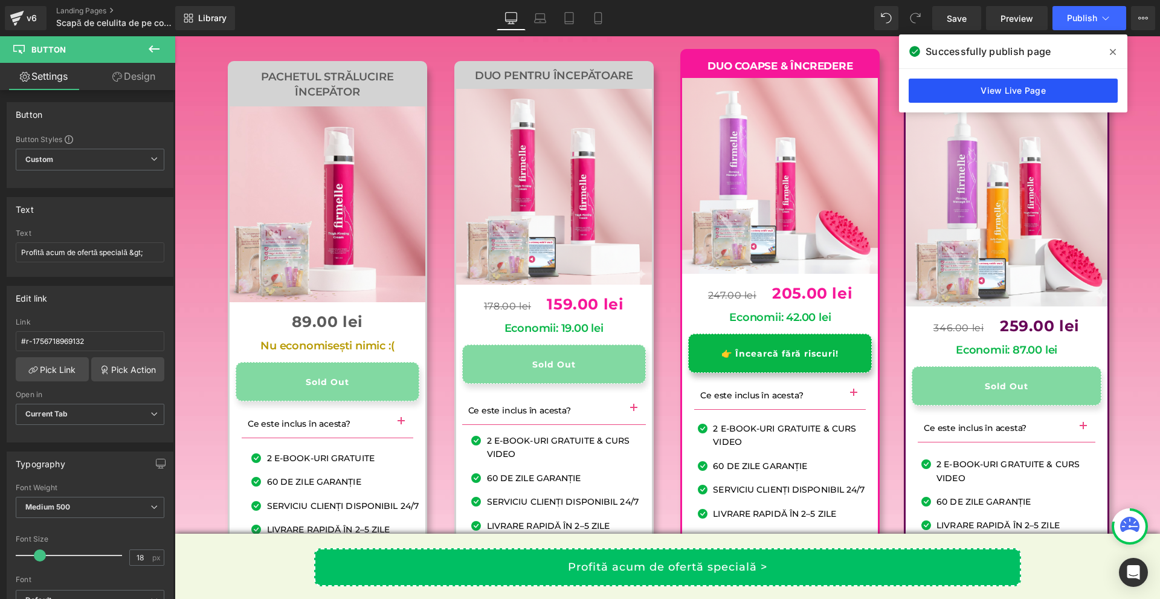
click at [985, 94] on link "View Live Page" at bounding box center [1013, 91] width 209 height 24
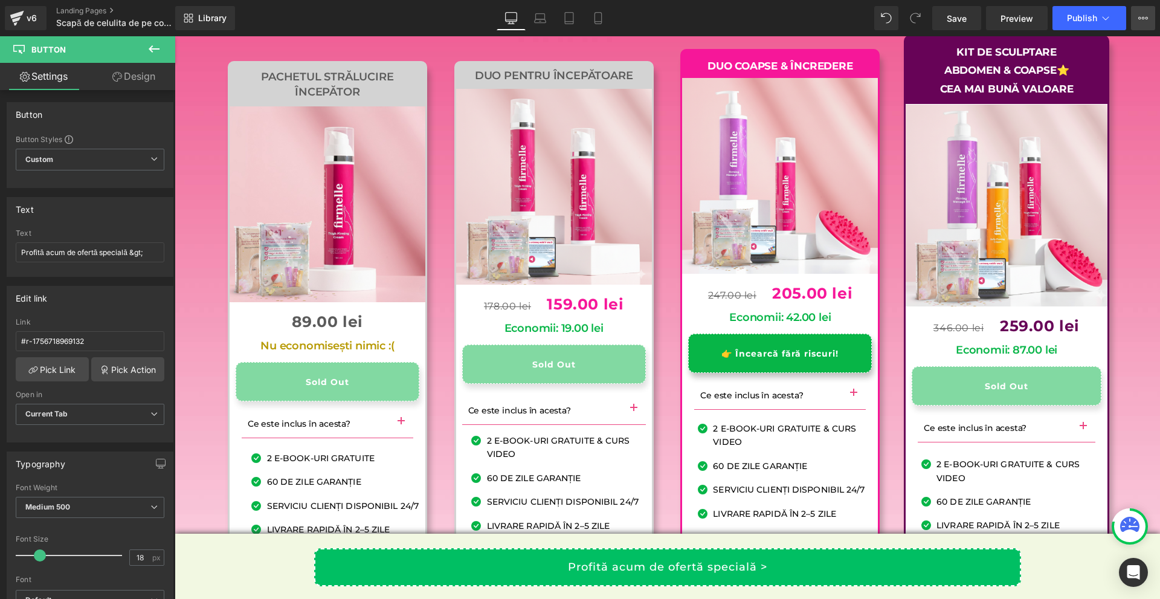
click at [1139, 17] on icon at bounding box center [1144, 18] width 10 height 10
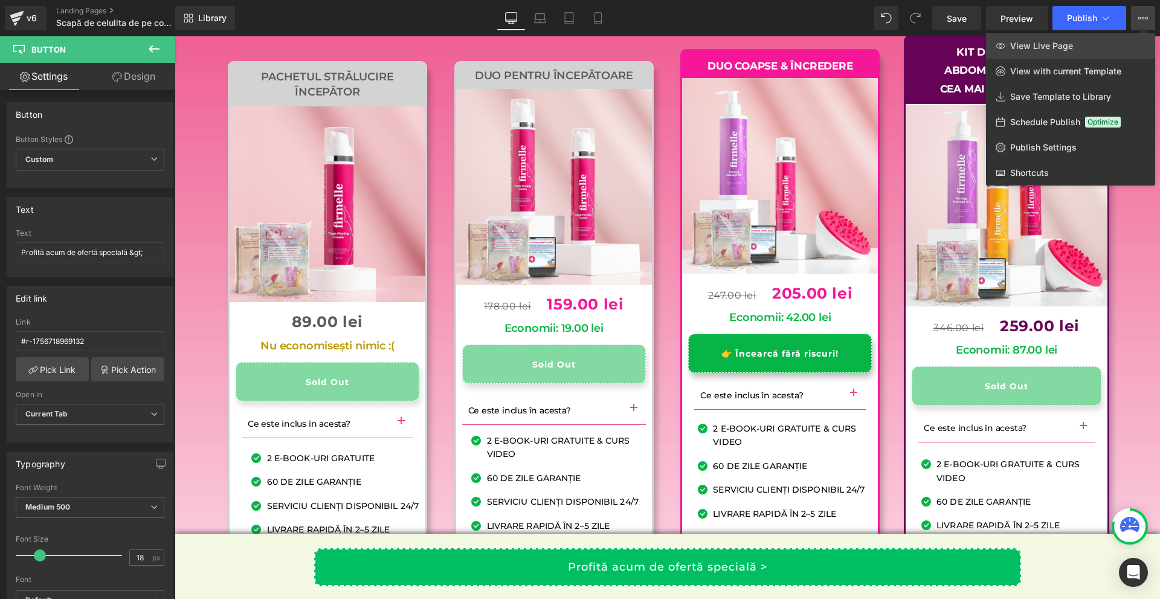
click at [1085, 42] on link "View Live Page" at bounding box center [1070, 45] width 169 height 25
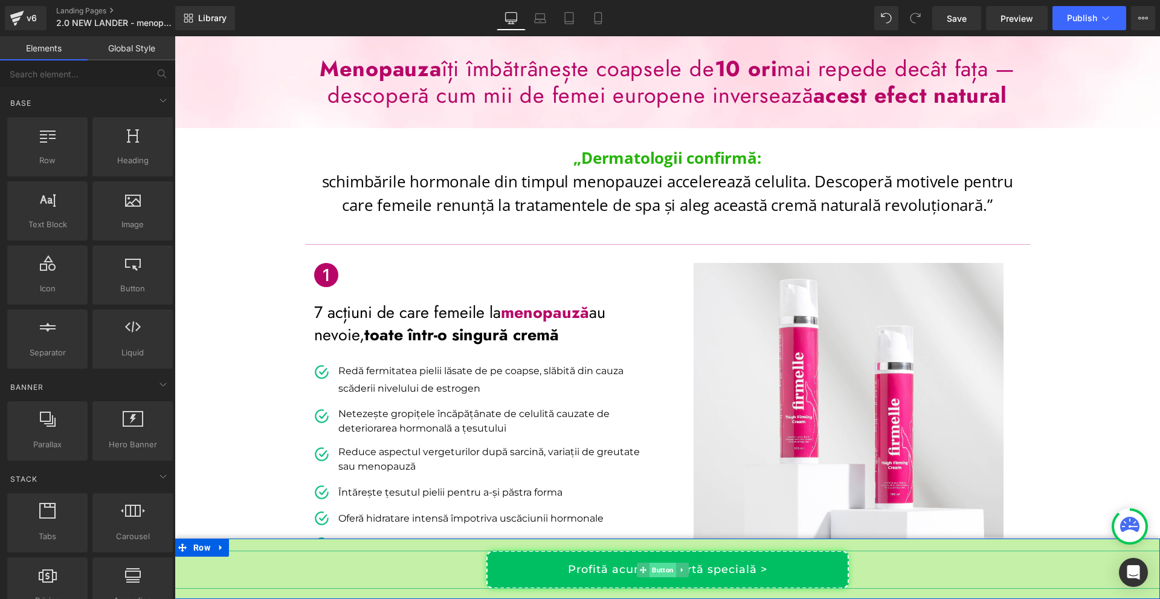
click at [661, 573] on span "Button" at bounding box center [663, 570] width 27 height 15
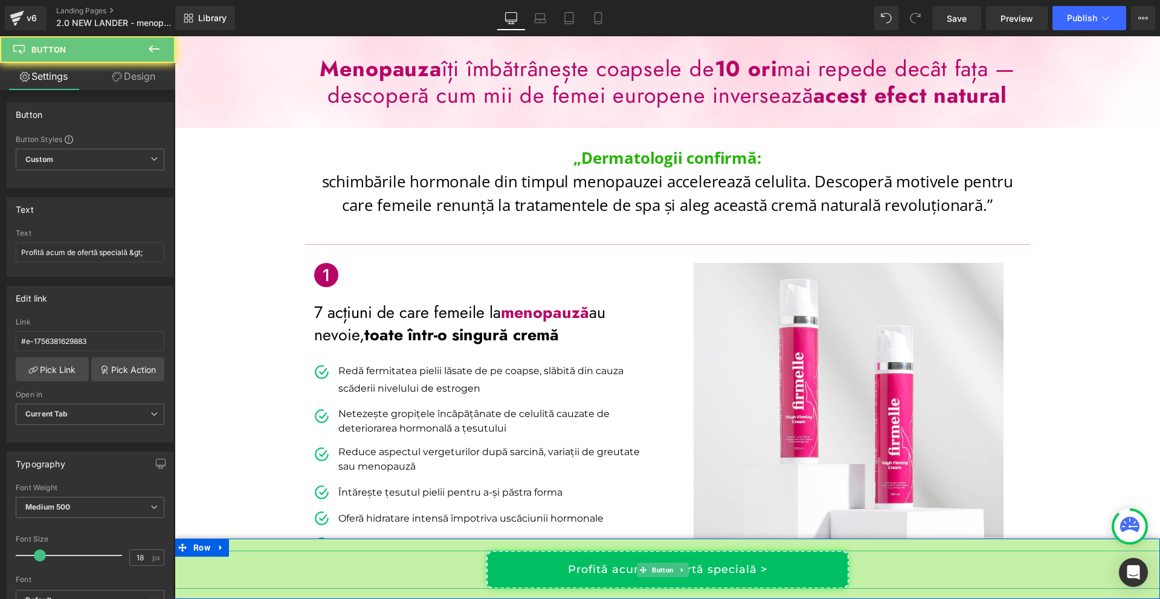
click at [749, 572] on link "Profită acum de ofertă specială >" at bounding box center [668, 570] width 363 height 38
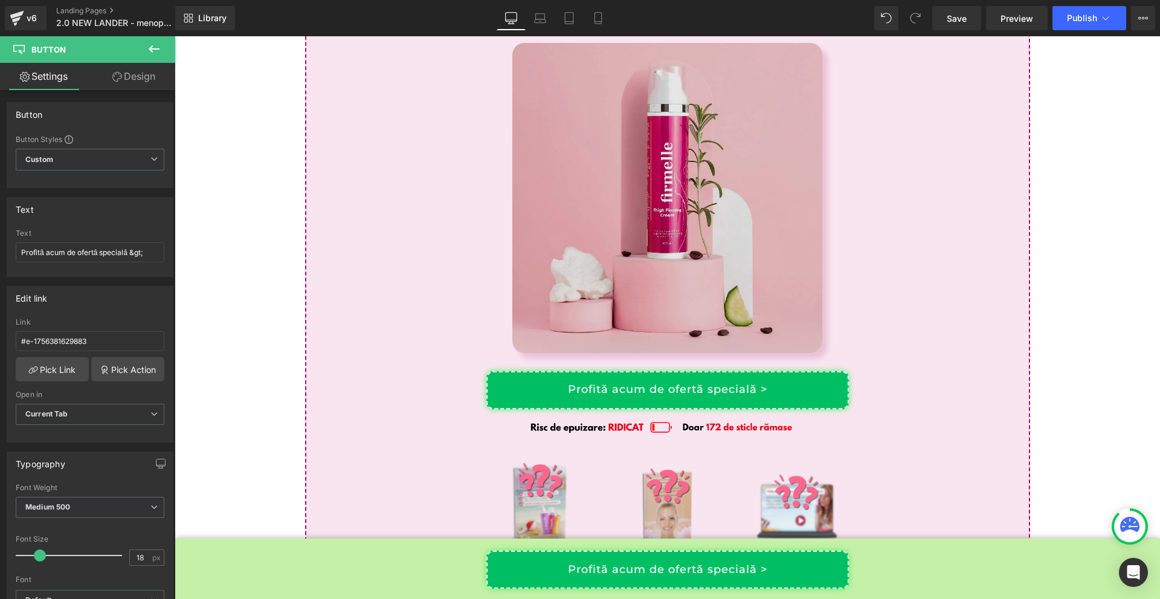
scroll to position [6216, 0]
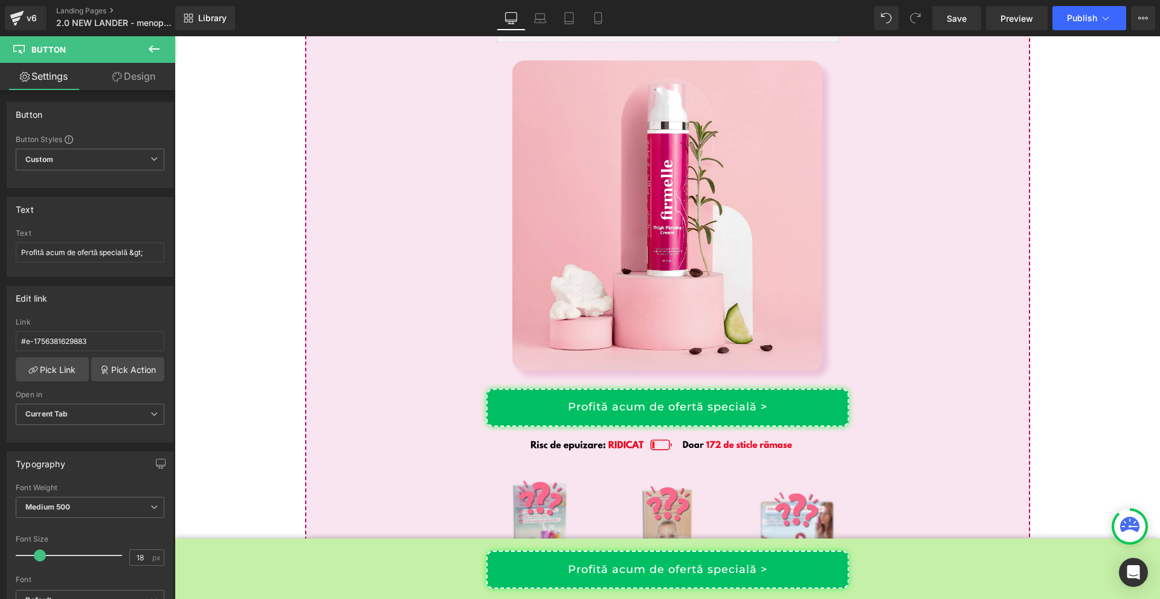
click at [662, 404] on div "Profită acum de ofertă specială > Button" at bounding box center [667, 408] width 705 height 38
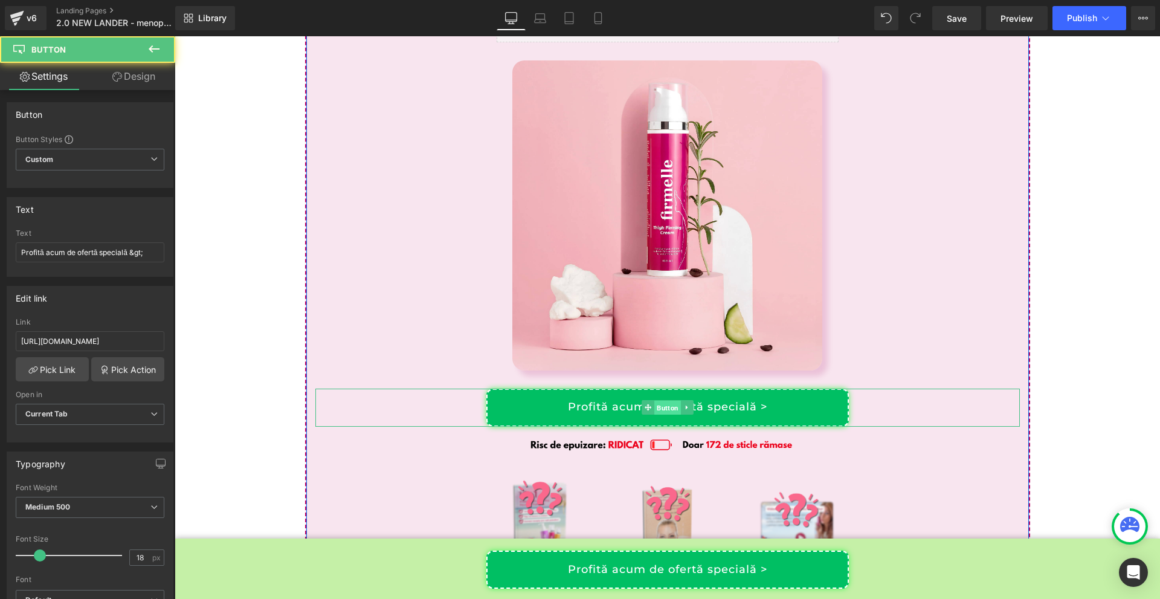
click at [662, 403] on span "Button" at bounding box center [668, 408] width 27 height 15
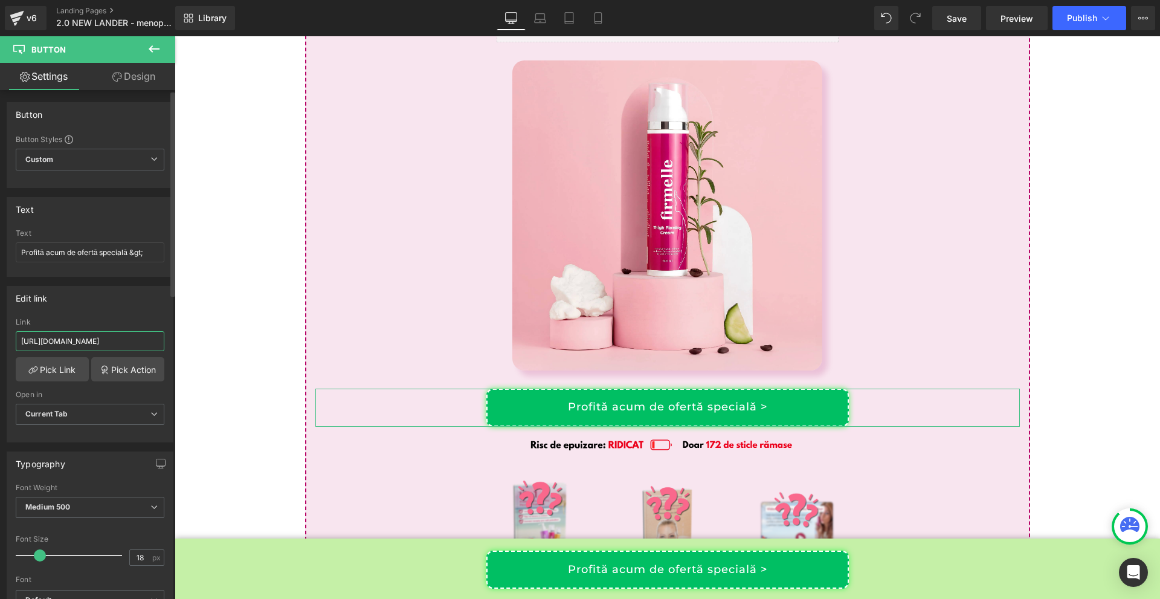
click at [122, 346] on input "https://firmelle.ro/pages/crema-pentru-fermitatea-coapselor-100-ml" at bounding box center [90, 341] width 149 height 20
click at [123, 346] on input "https://firmelle.ro/pages/crema-pentru-fermitatea-coapselor-100-ml" at bounding box center [90, 341] width 149 height 20
click at [123, 346] on input "[URL][DOMAIN_NAME]" at bounding box center [90, 341] width 149 height 20
paste input "scapa-celulita-coapse-primavara?_ab=0&key=1756839289296"
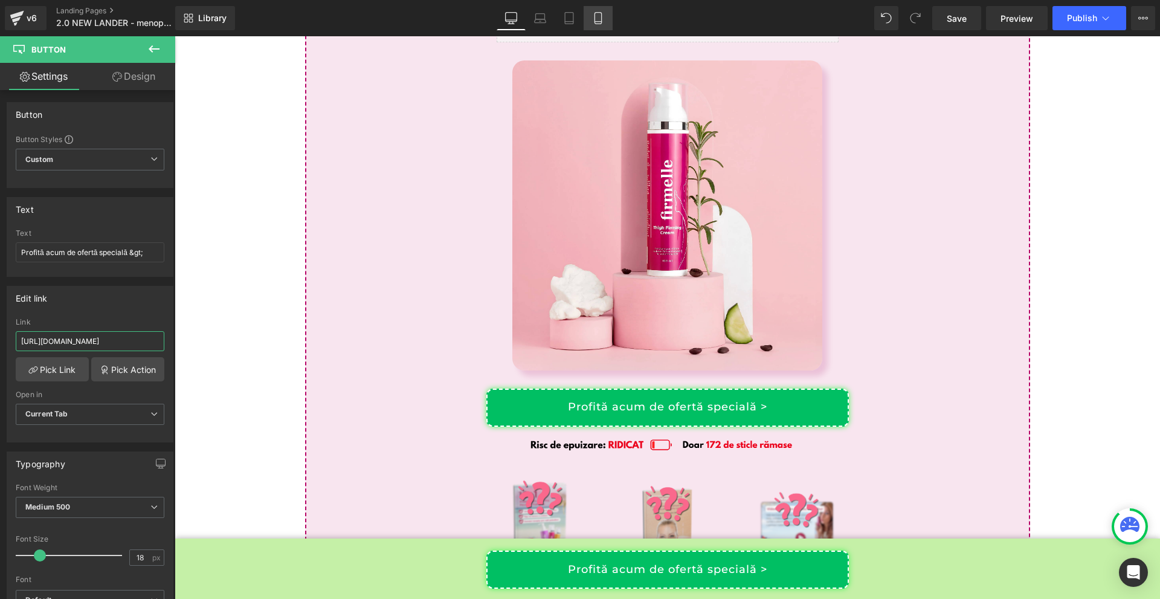
type input "https://firmelle.ro/pages/scapa-celulita-coapse-primavara?_ab=0&key=17568392892…"
click at [595, 17] on icon at bounding box center [598, 18] width 7 height 11
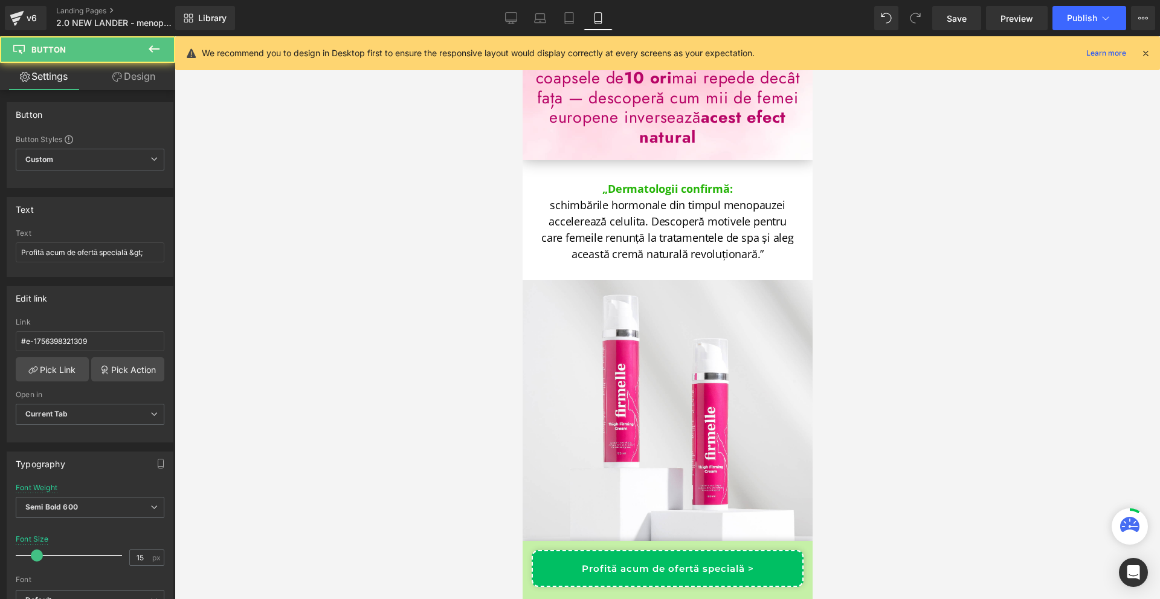
click at [751, 566] on link "Profită acum de ofertă specială >" at bounding box center [667, 568] width 272 height 37
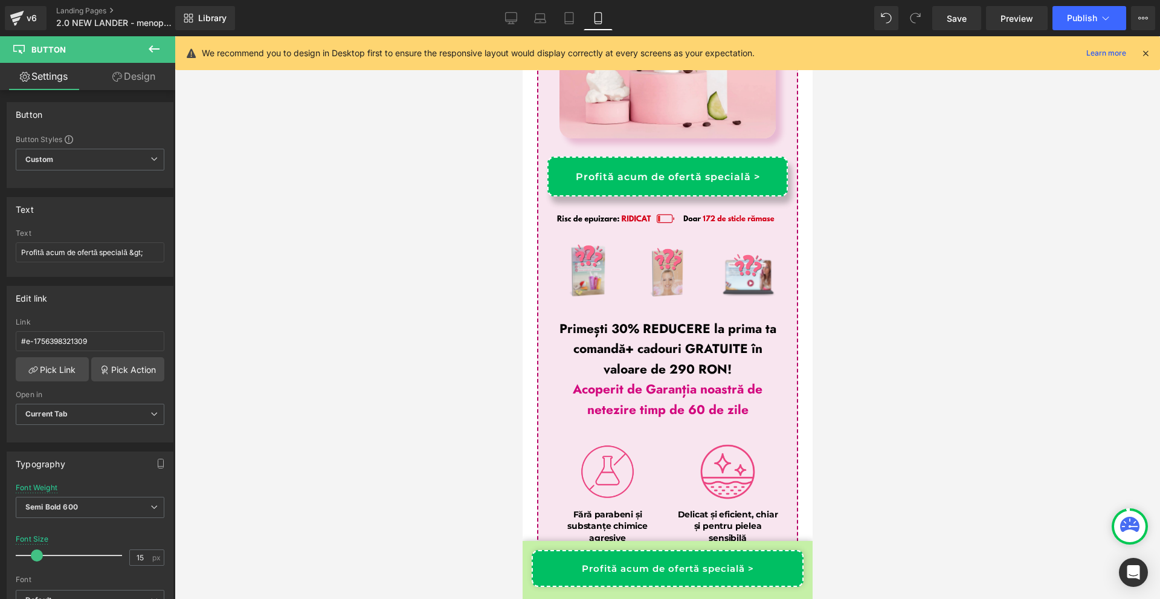
scroll to position [9064, 0]
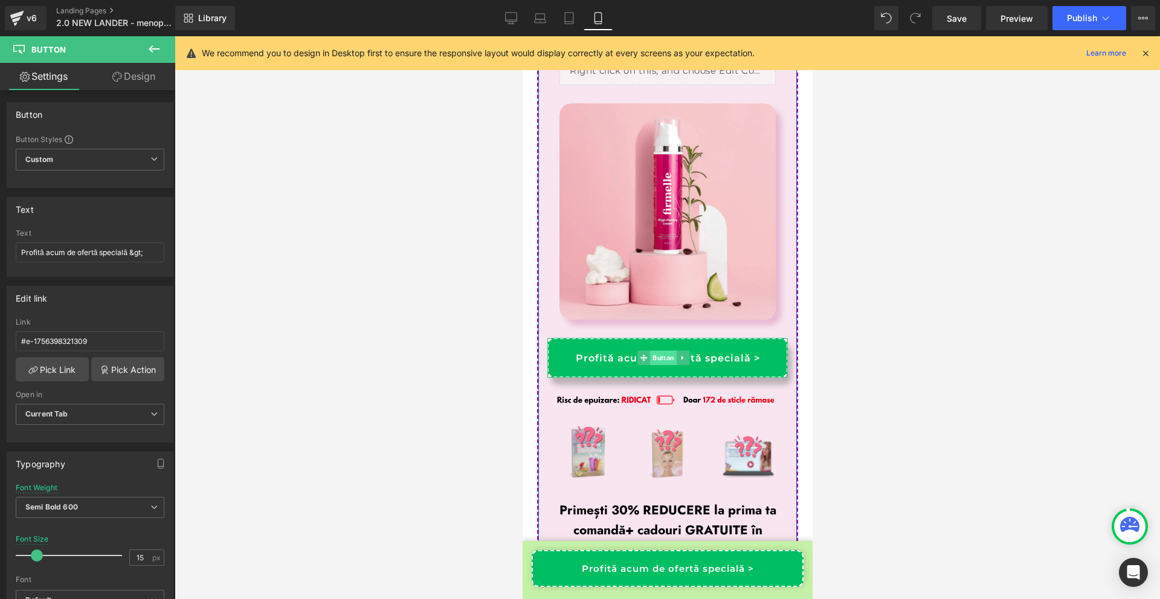
click at [653, 351] on span "Button" at bounding box center [663, 358] width 27 height 15
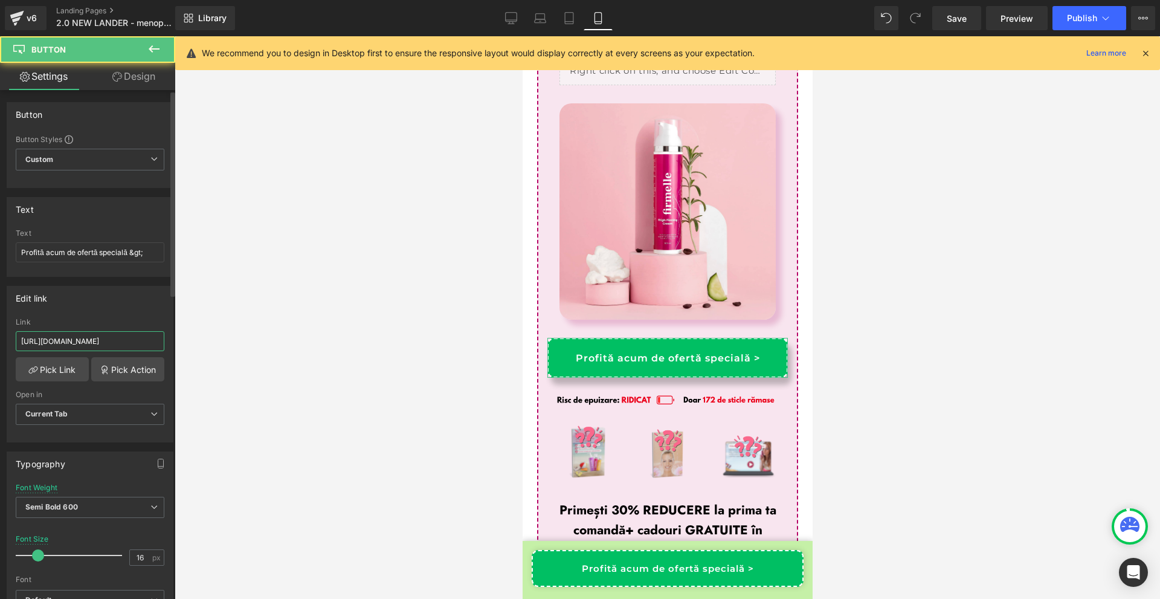
click at [112, 336] on input "[URL][DOMAIN_NAME]" at bounding box center [90, 341] width 149 height 20
paste input "scapa-celulita-coapse-primavara?_ab=0&key=1756839289296"
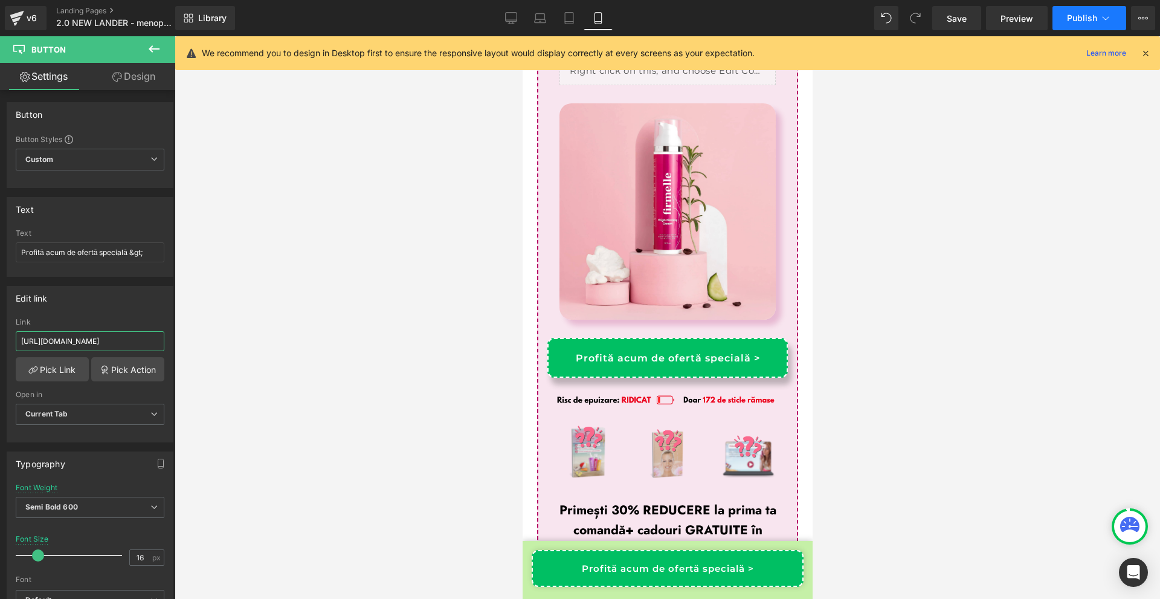
type input "https://firmelle.ro/pages/scapa-celulita-coapse-primavara?_ab=0&key=17568392892…"
click at [1092, 10] on button "Publish" at bounding box center [1090, 18] width 74 height 24
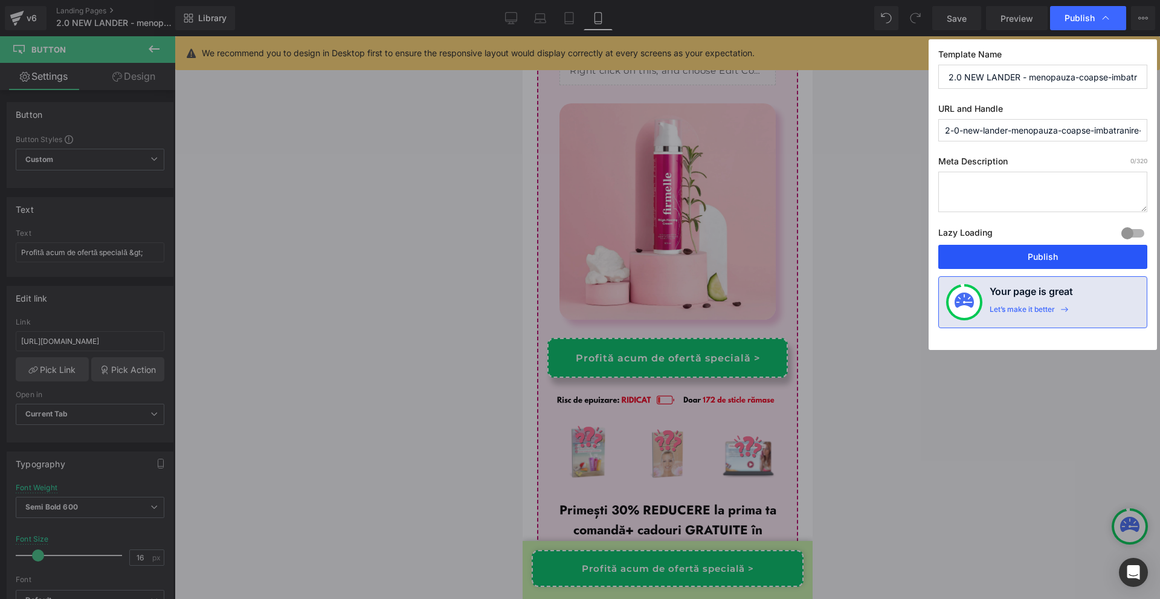
click at [1027, 264] on button "Publish" at bounding box center [1043, 257] width 209 height 24
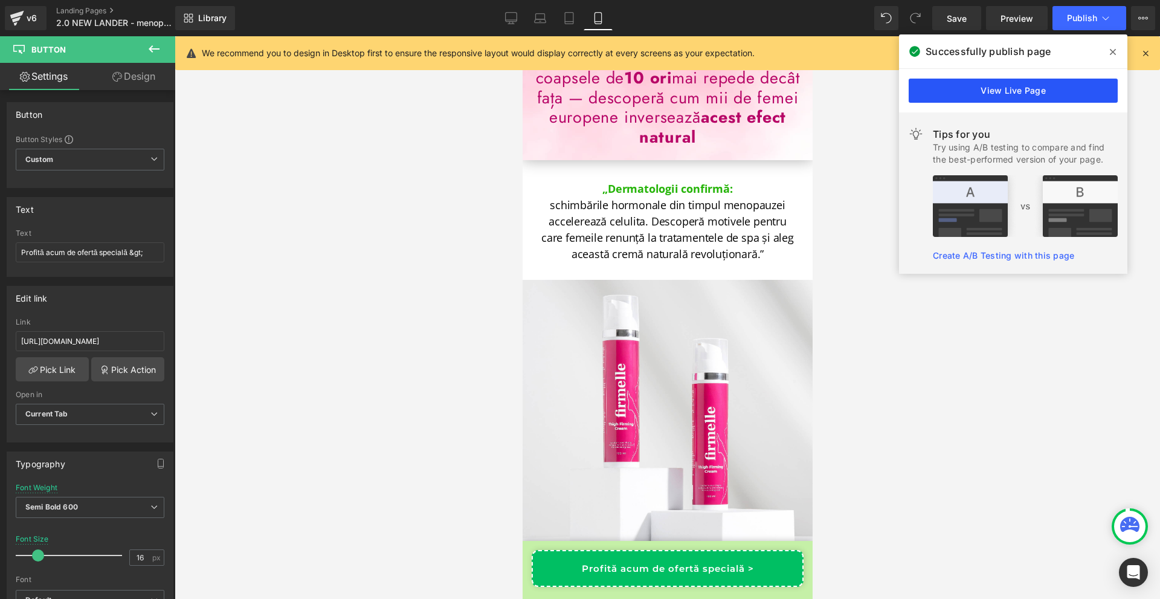
click at [1022, 96] on link "View Live Page" at bounding box center [1013, 91] width 209 height 24
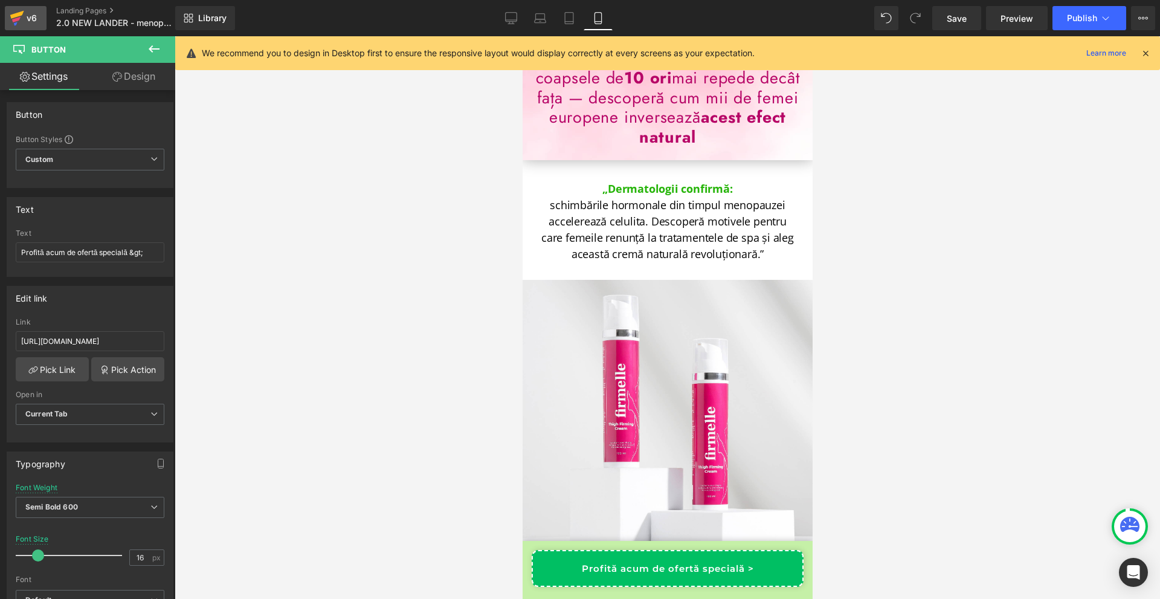
click at [25, 14] on div "v6" at bounding box center [31, 18] width 15 height 16
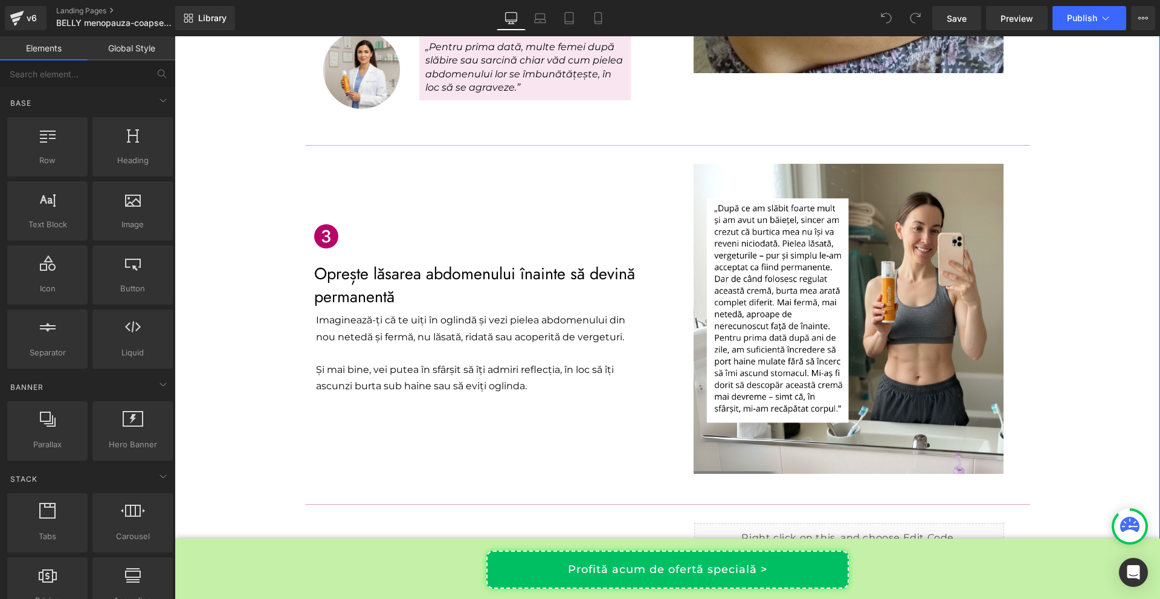
scroll to position [907, 0]
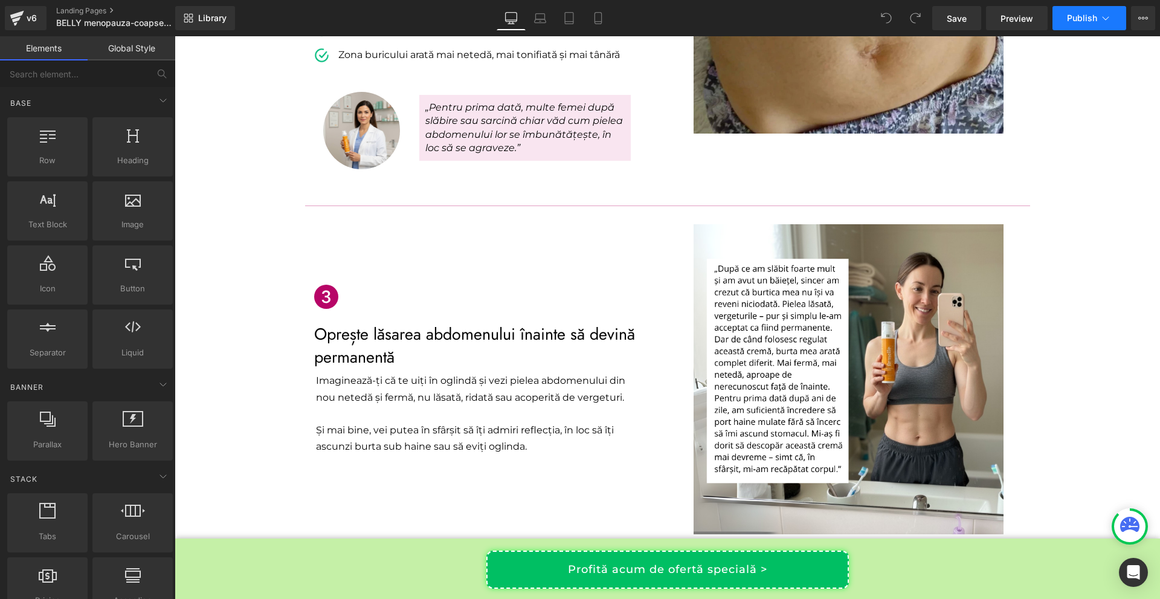
click at [1061, 22] on button "Publish" at bounding box center [1090, 18] width 74 height 24
click at [772, 583] on link "Profită acum de ofertă specială >" at bounding box center [668, 570] width 363 height 38
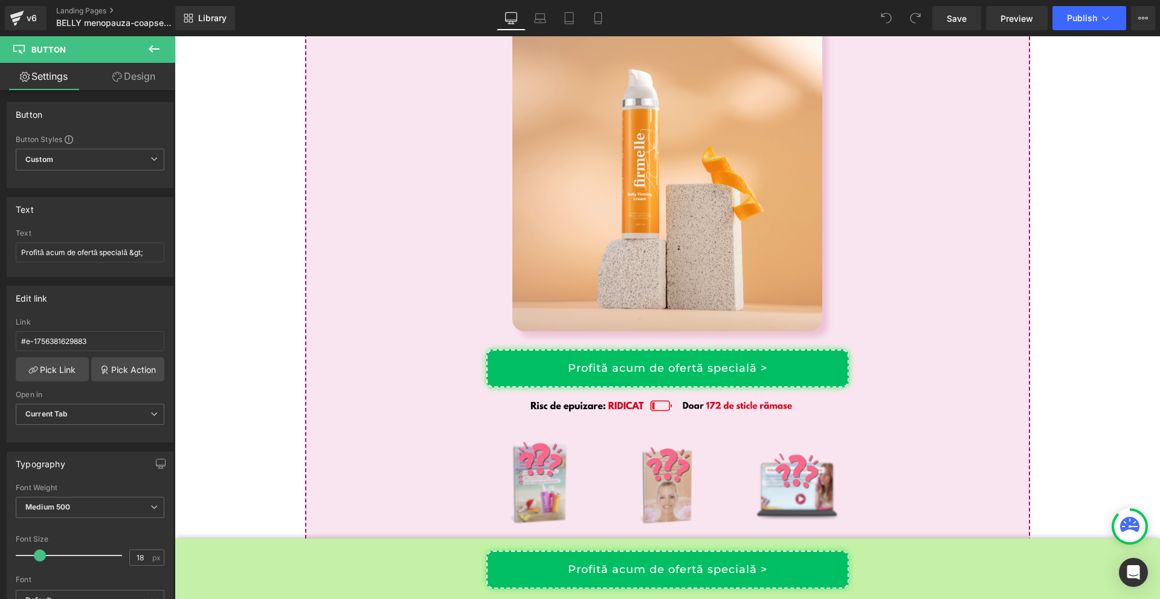
scroll to position [6487, 0]
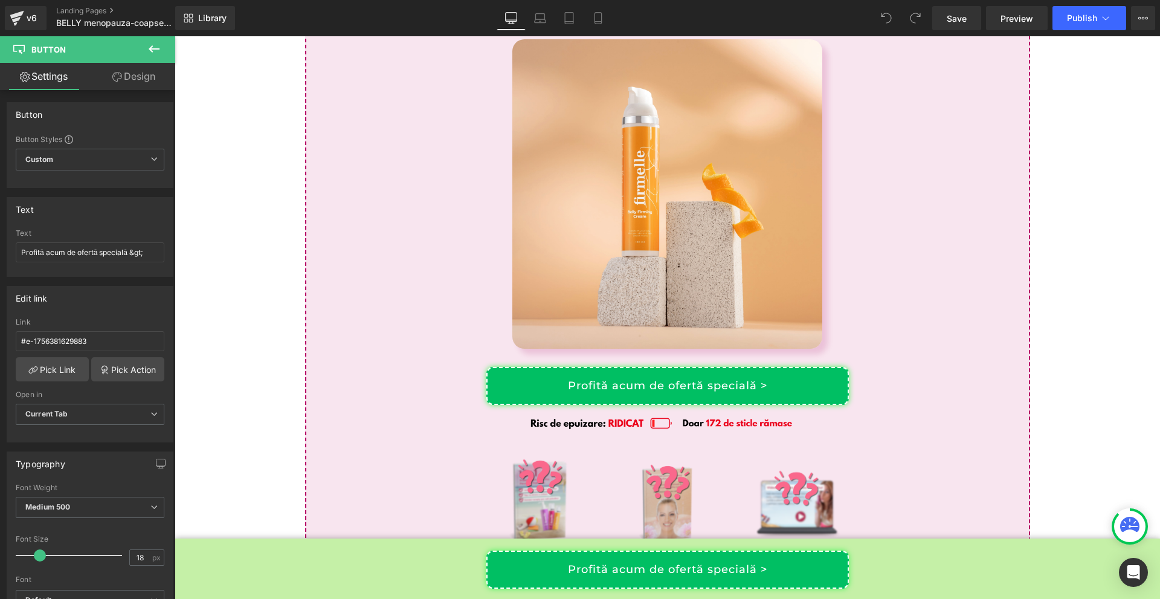
click at [663, 401] on div "Profită acum de ofertă specială > Button" at bounding box center [667, 386] width 705 height 38
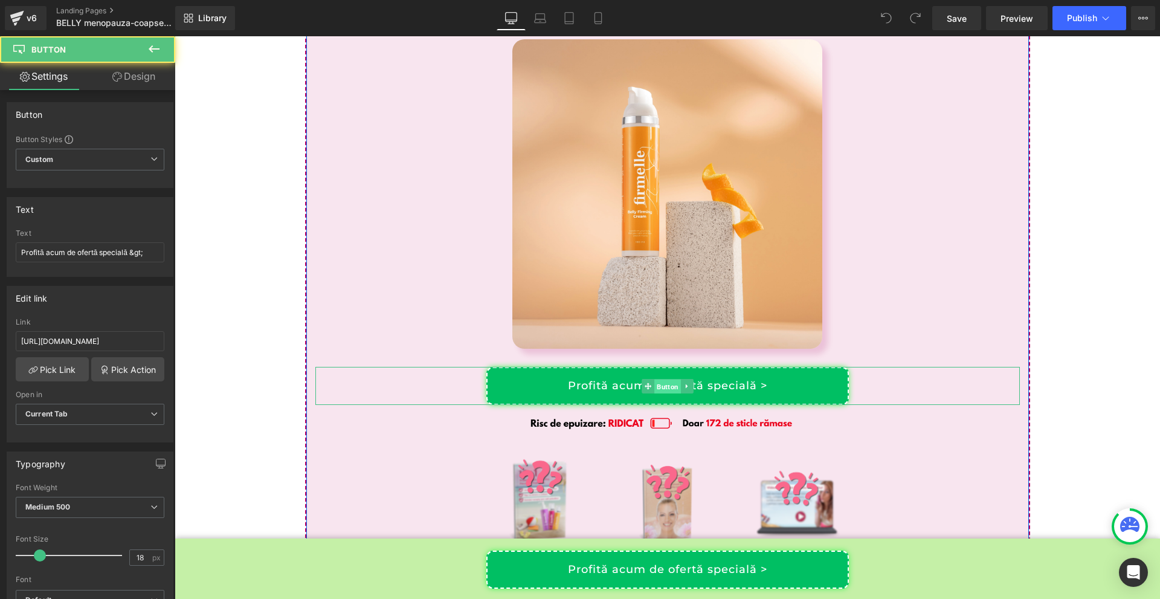
click at [664, 394] on span "Button" at bounding box center [668, 387] width 27 height 15
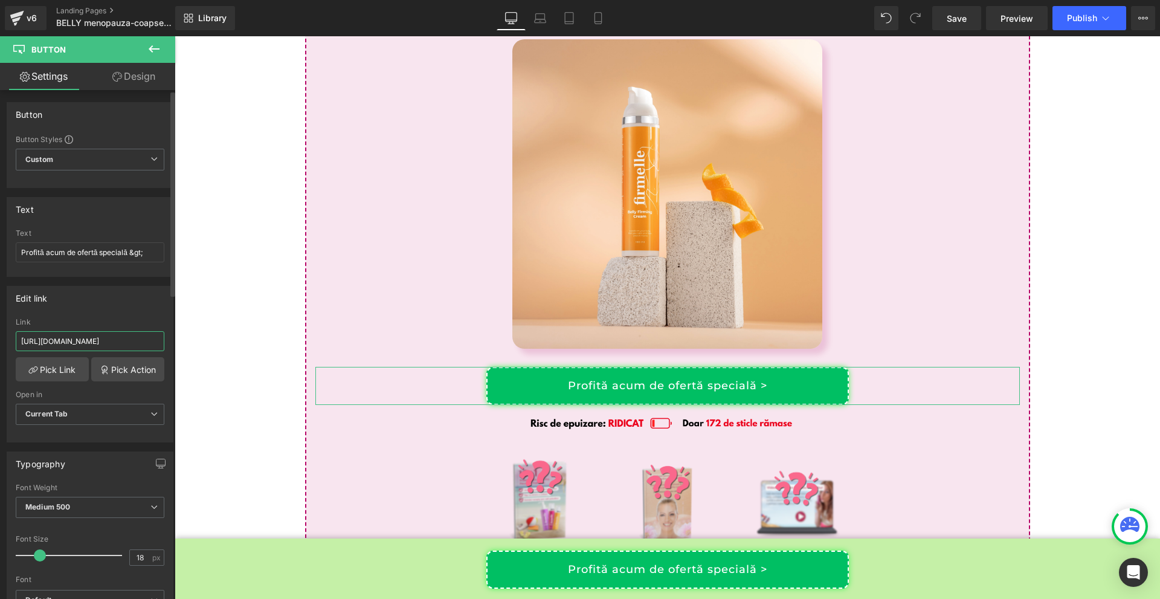
click at [109, 332] on input "[URL][DOMAIN_NAME]" at bounding box center [90, 341] width 149 height 20
click at [109, 336] on input "[URL][DOMAIN_NAME]" at bounding box center [90, 341] width 149 height 20
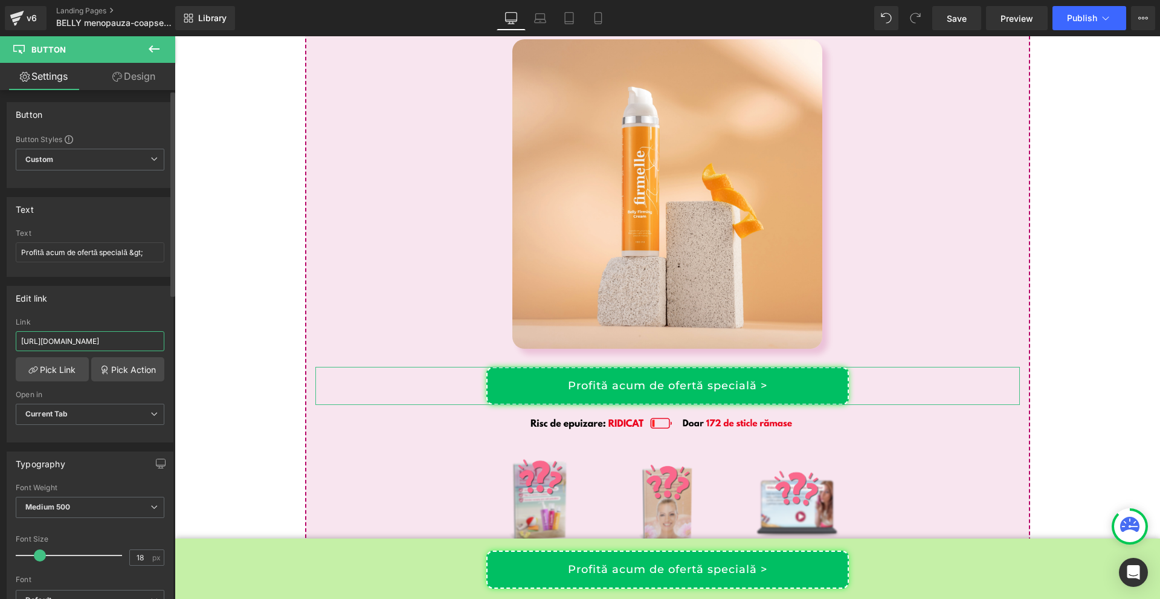
paste input "roducts/crema-de-fermitate-pentru-burta"
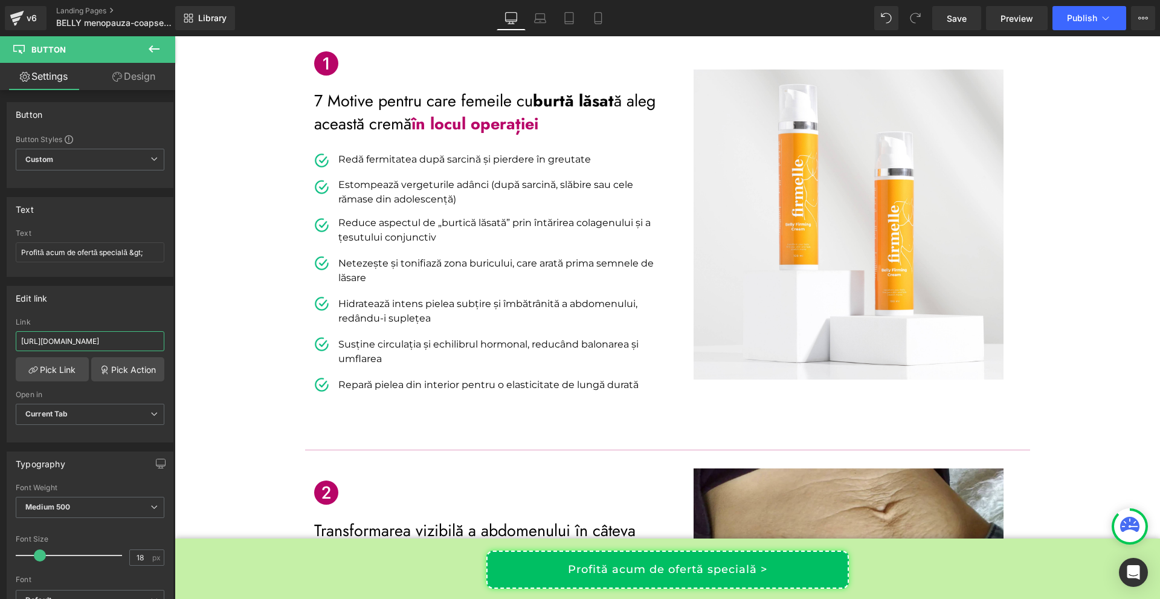
scroll to position [0, 0]
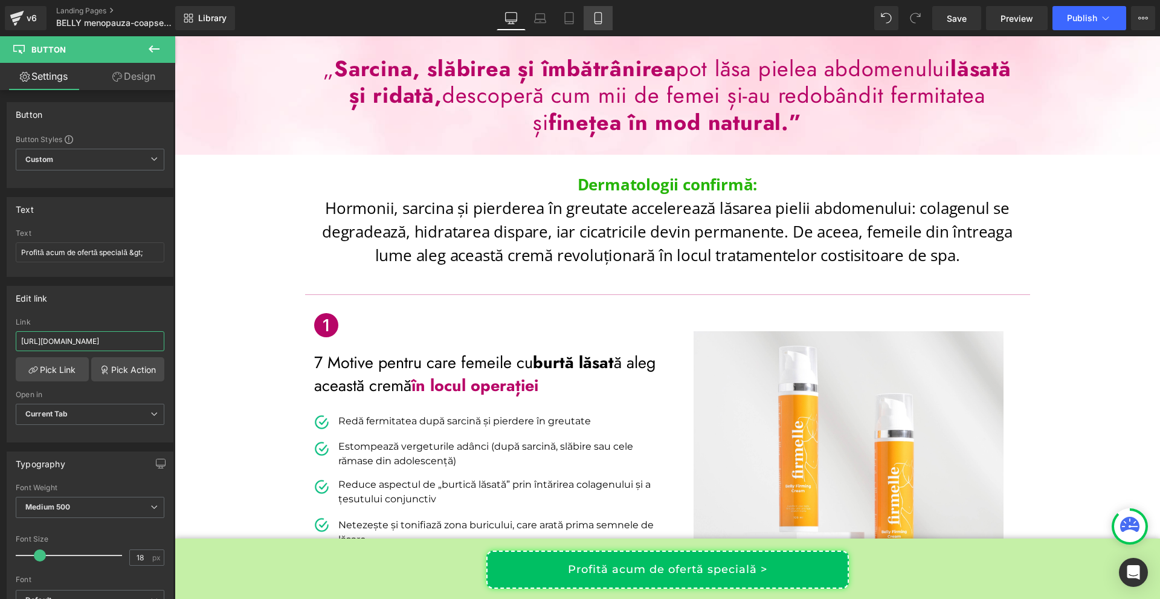
type input "[URL][DOMAIN_NAME]"
click at [595, 11] on link "Mobile" at bounding box center [598, 18] width 29 height 24
type input "100"
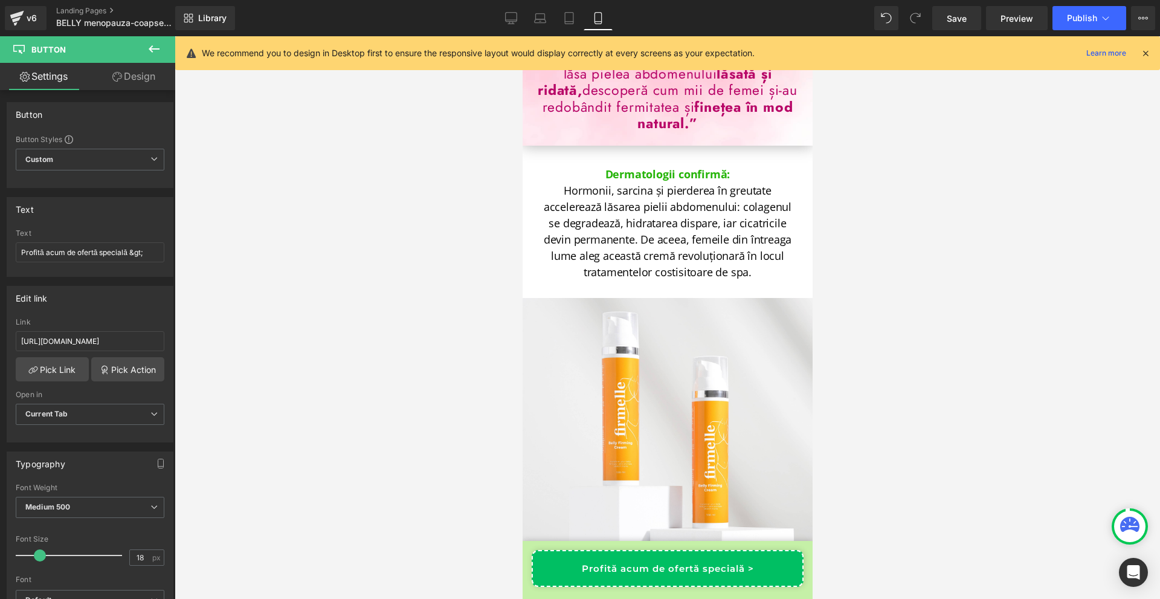
click at [1144, 52] on icon at bounding box center [1146, 53] width 11 height 11
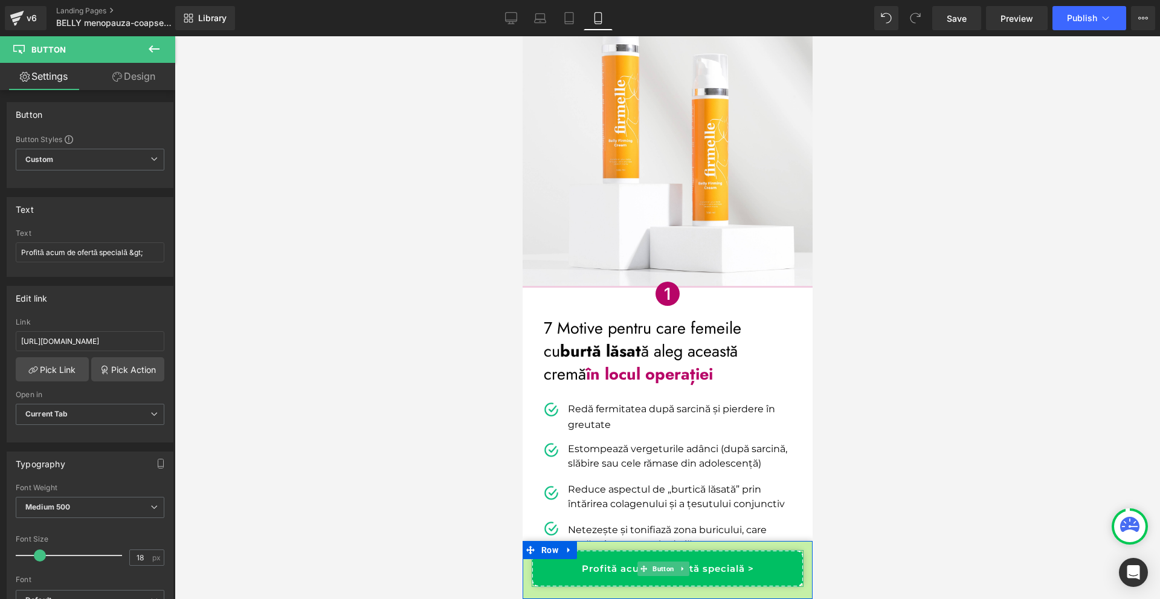
click at [763, 576] on link "Profită acum de ofertă specială >" at bounding box center [667, 568] width 272 height 37
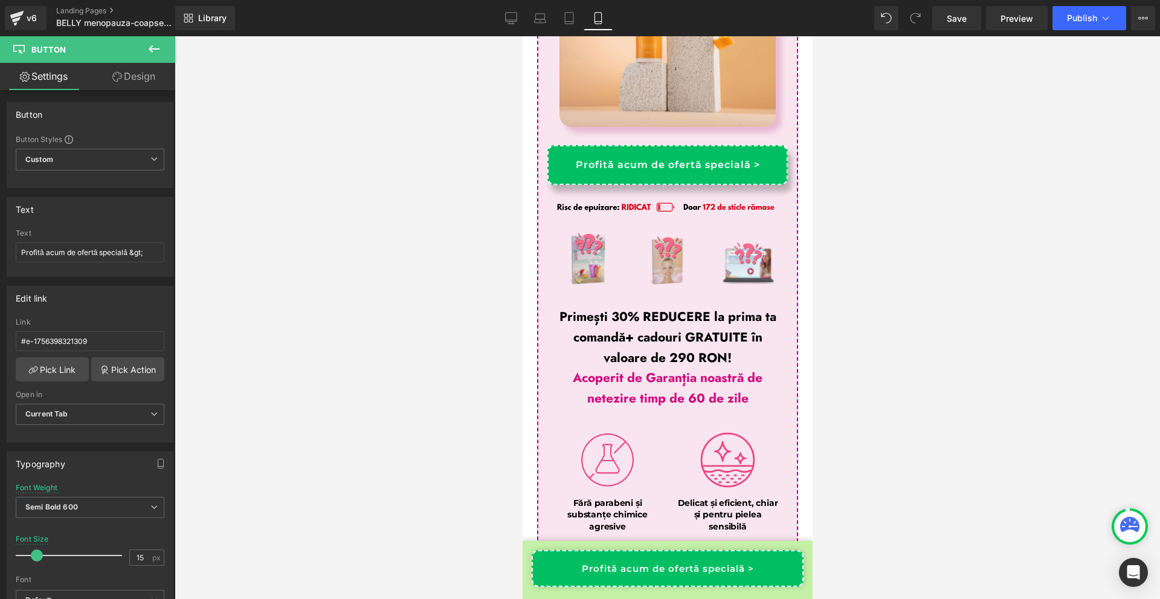
scroll to position [9391, 0]
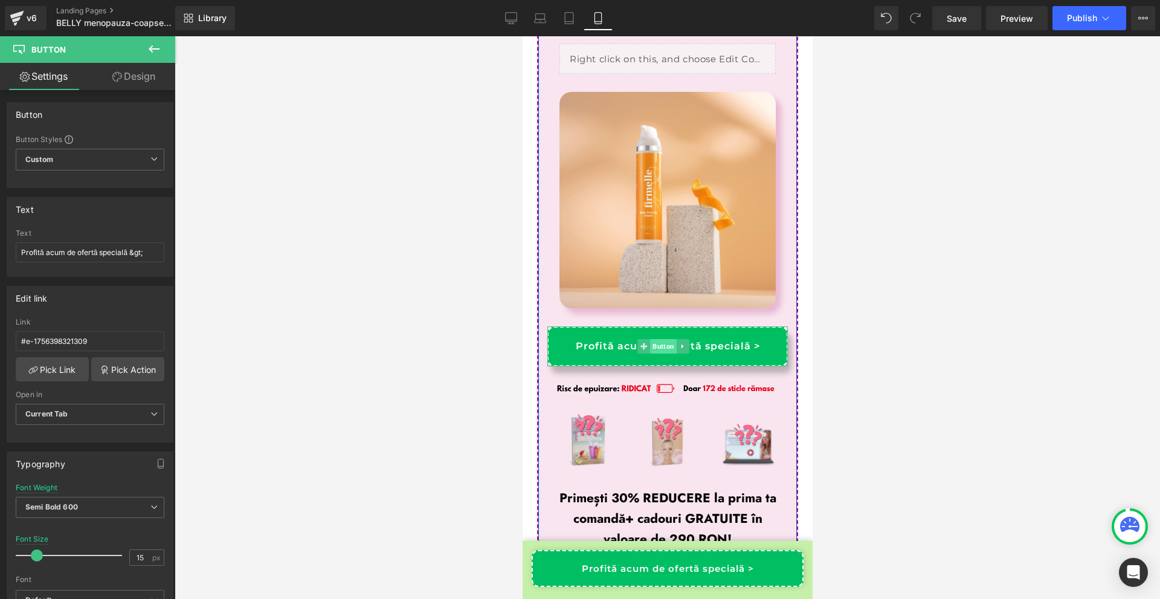
click at [662, 339] on span "Button" at bounding box center [663, 346] width 27 height 15
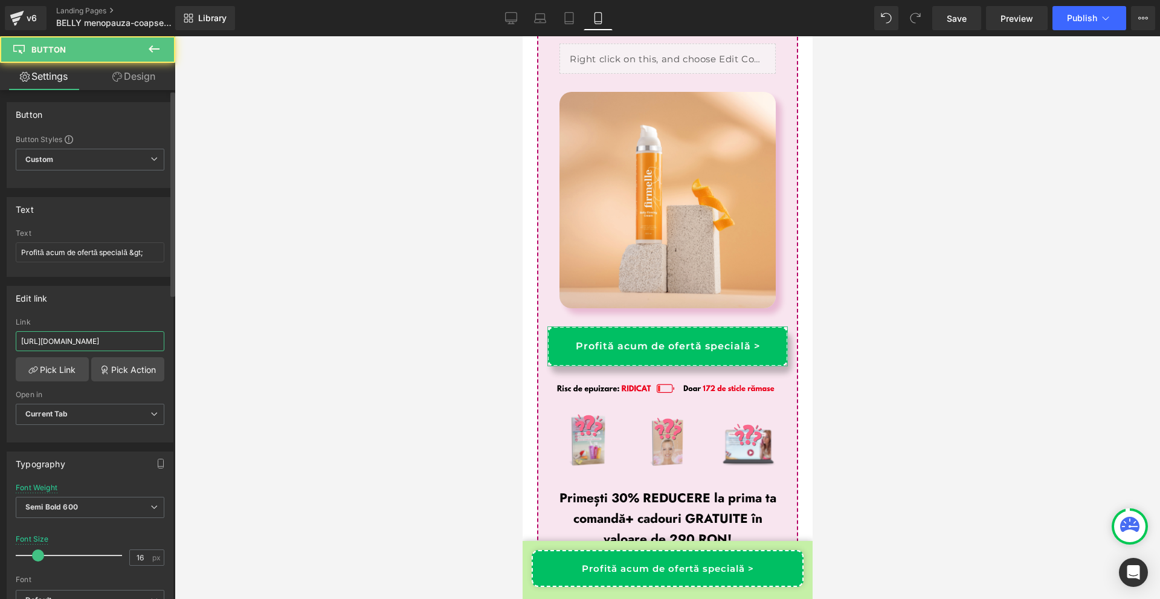
click at [89, 349] on input "https://firmelle.ro/pages/crema-pentru-fermitatea-coapselor-100-ml" at bounding box center [90, 341] width 149 height 20
paste input "roducts/crema-de-fermitate-pentru-burta"
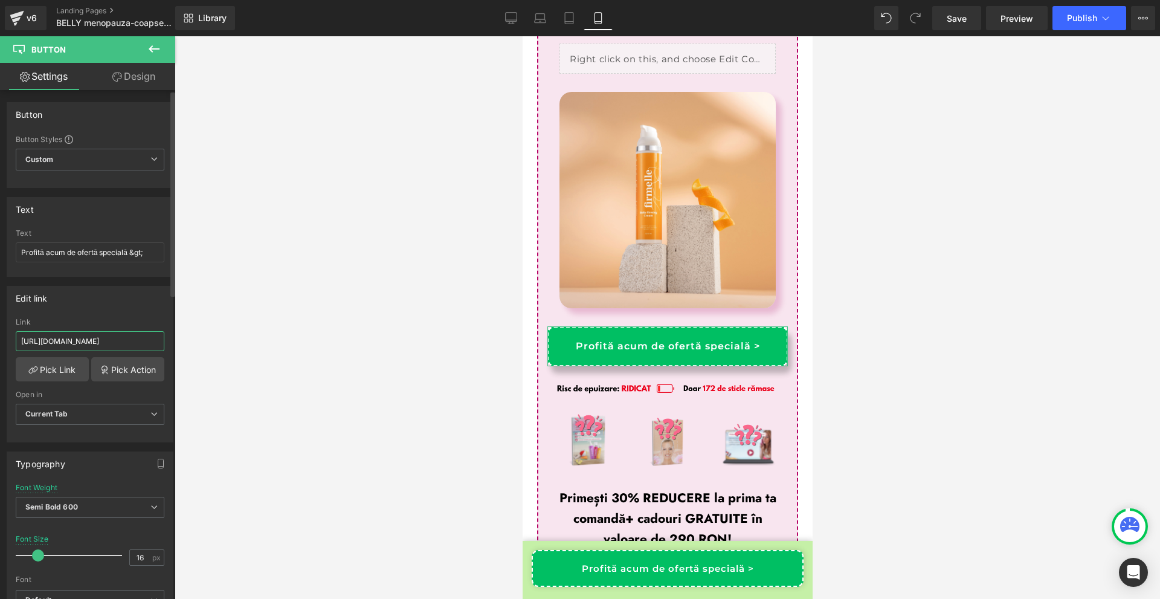
type input "https://firmelle.ro/products/crema-de-fermitate-pentru-burta"
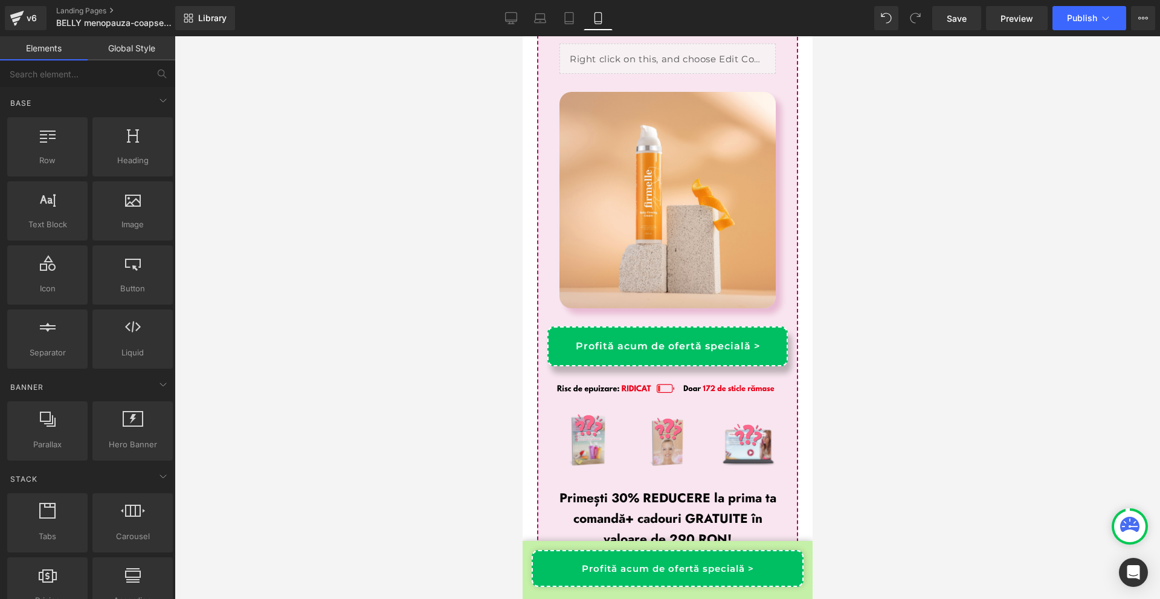
click at [939, 258] on div at bounding box center [668, 317] width 986 height 563
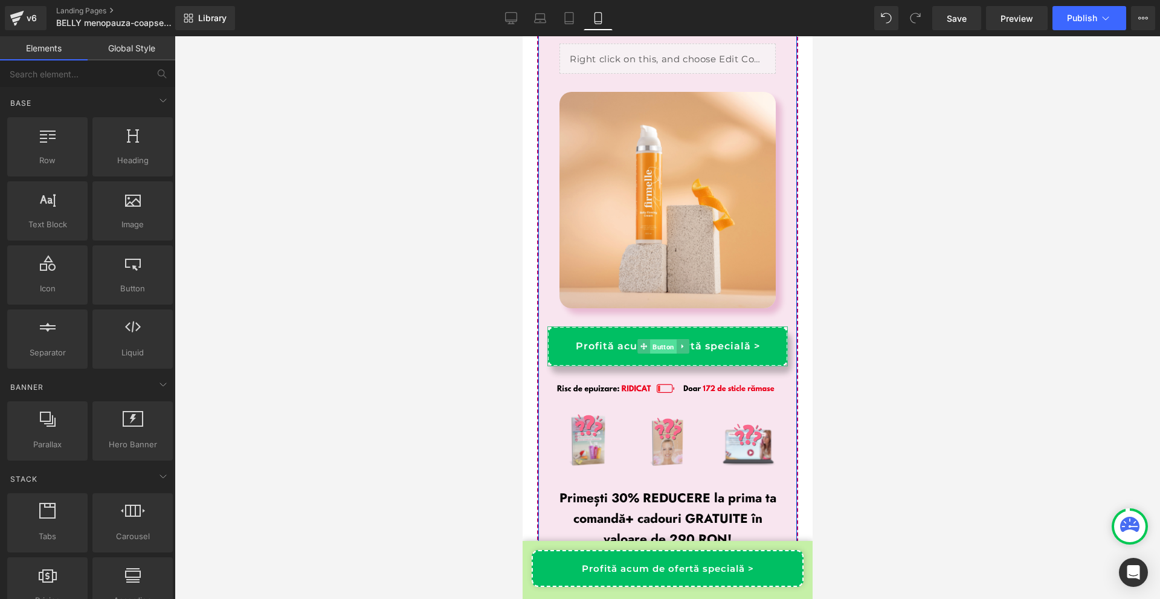
click at [668, 340] on span "Button" at bounding box center [663, 347] width 27 height 15
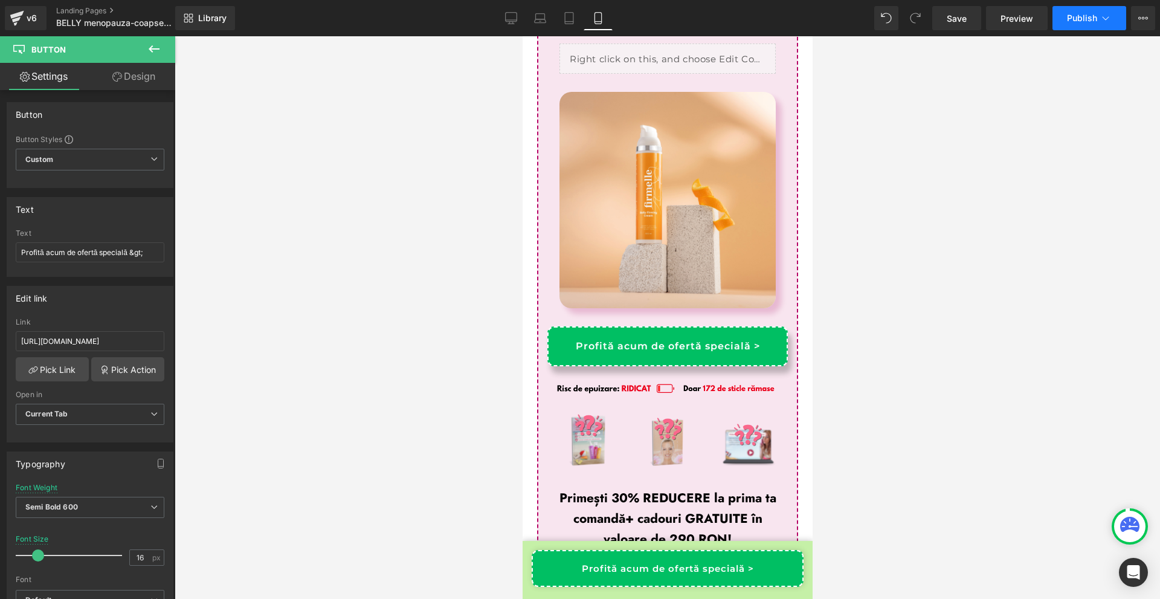
click at [1092, 19] on span "Publish" at bounding box center [1082, 18] width 30 height 10
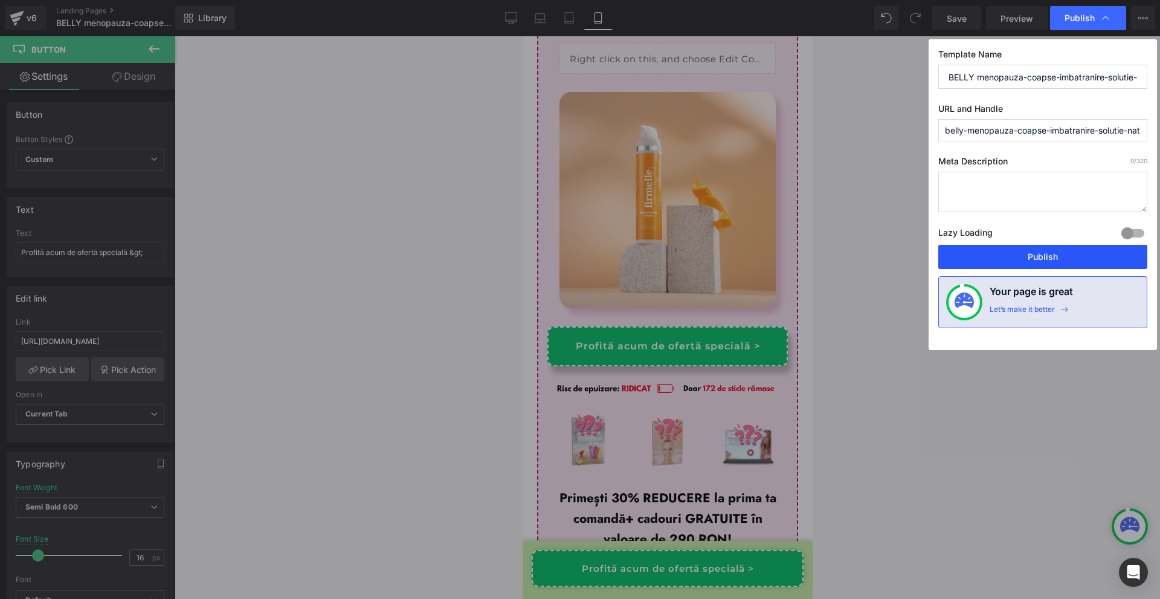
click at [1032, 250] on button "Publish" at bounding box center [1043, 257] width 209 height 24
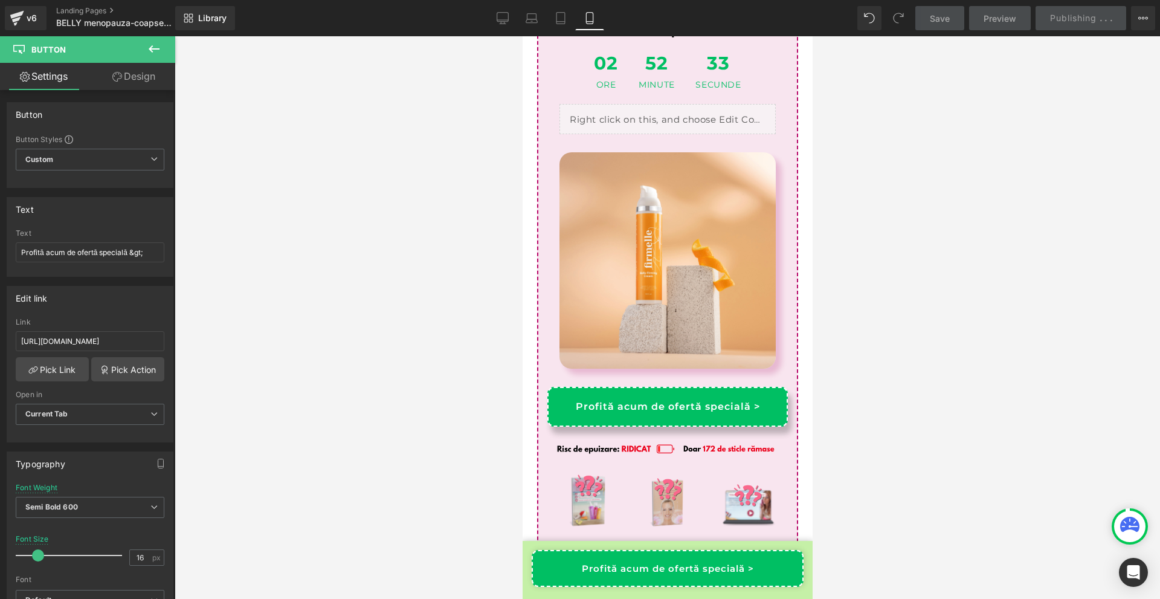
scroll to position [9089, 0]
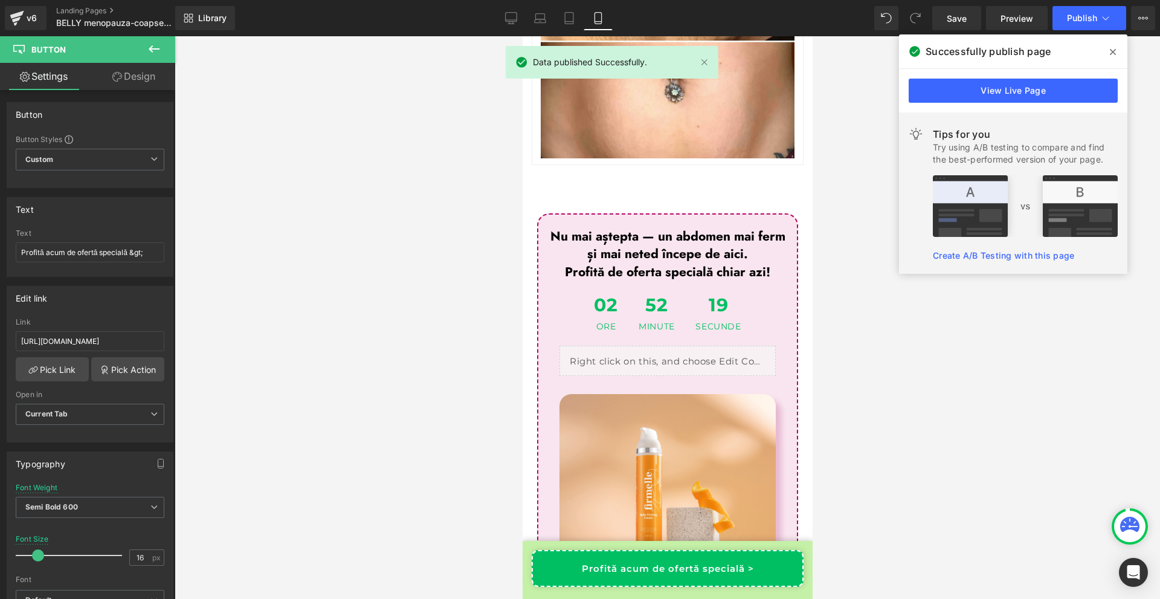
click at [899, 241] on div "Tips for you Try using A/B testing to compare and find the best-performed versi…" at bounding box center [1013, 192] width 228 height 161
click at [954, 97] on link "View Live Page" at bounding box center [1013, 91] width 209 height 24
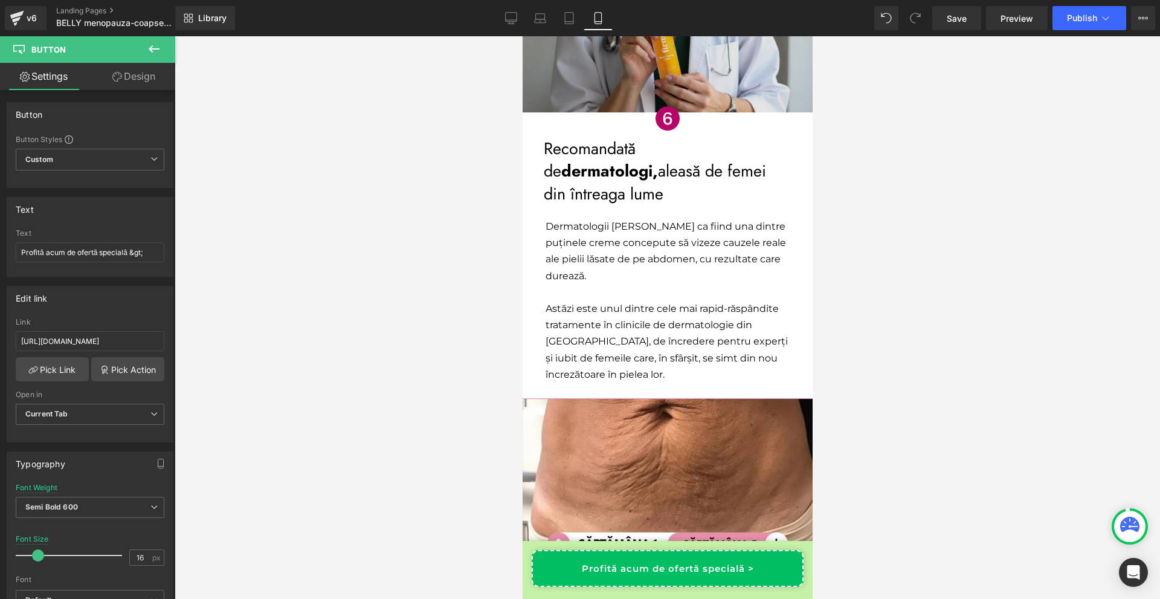
scroll to position [2924, 0]
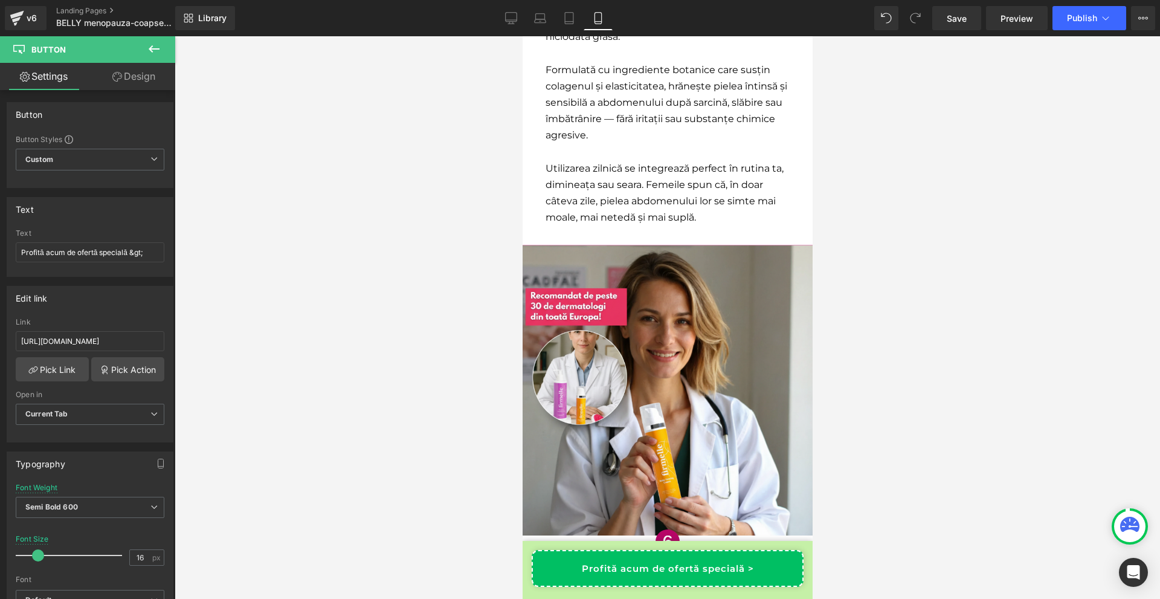
click at [157, 51] on icon at bounding box center [154, 49] width 15 height 15
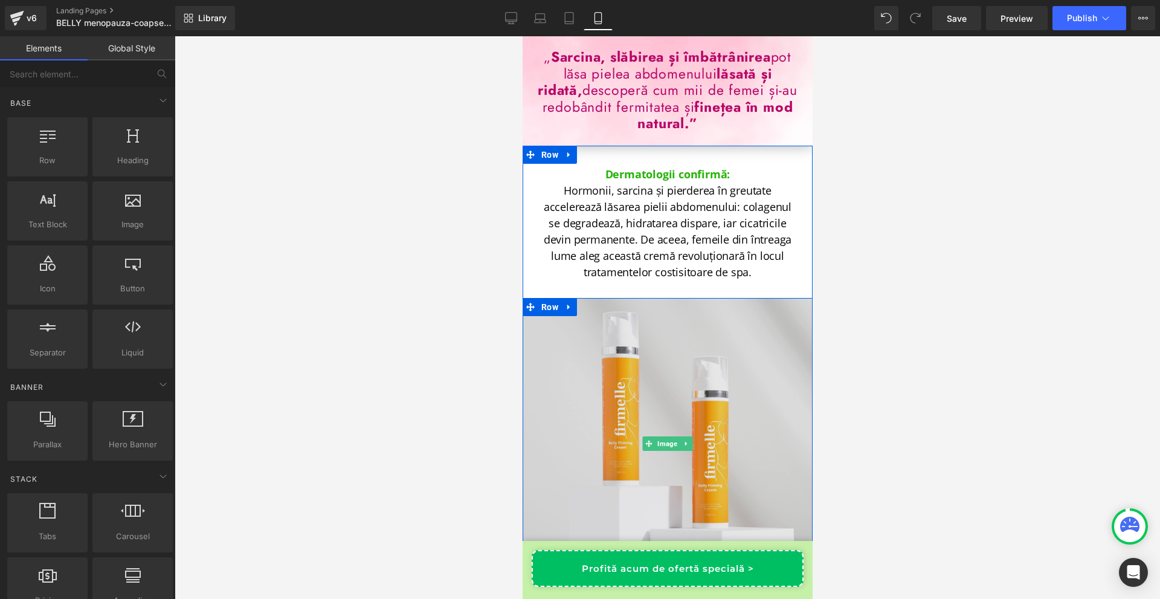
scroll to position [60, 0]
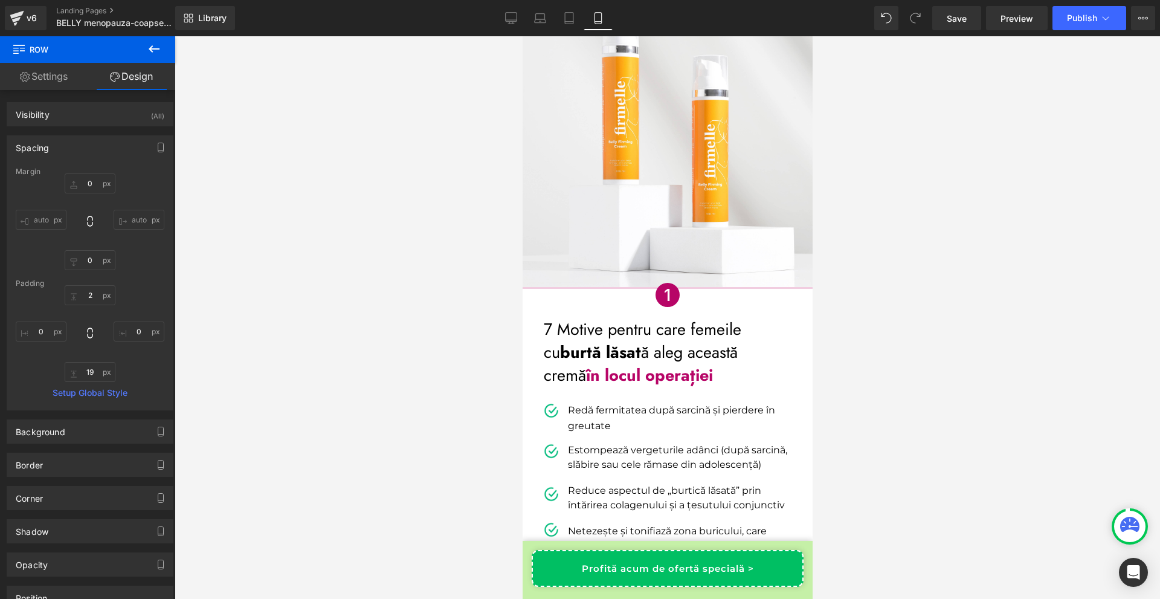
scroll to position [423, 0]
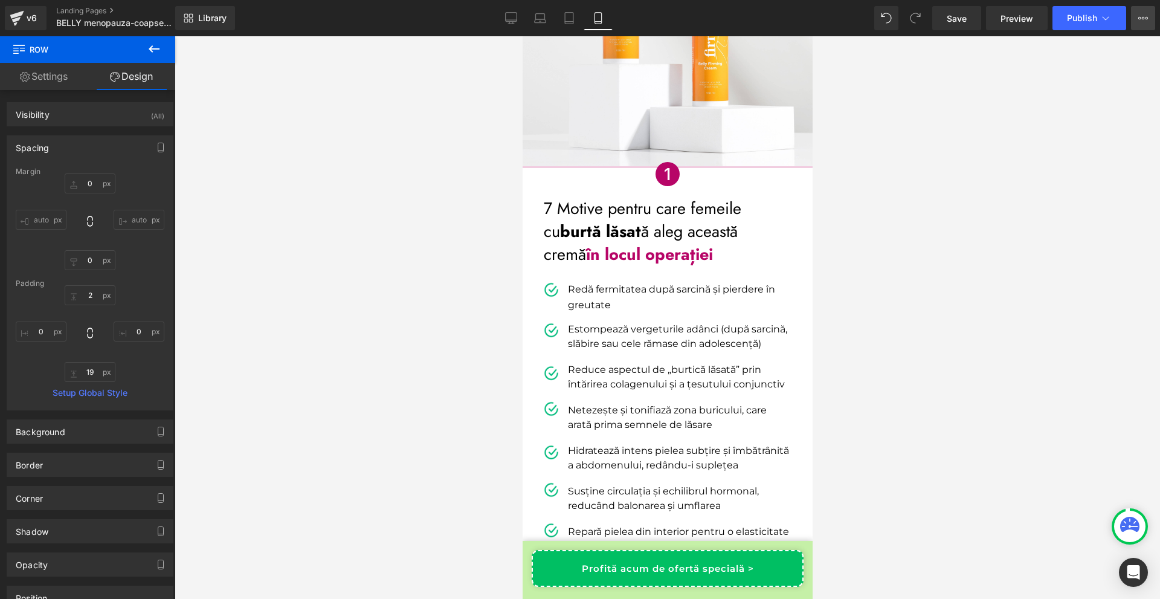
click at [1132, 16] on button "View Live Page View with current Template Save Template to Library Schedule Pub…" at bounding box center [1143, 18] width 24 height 24
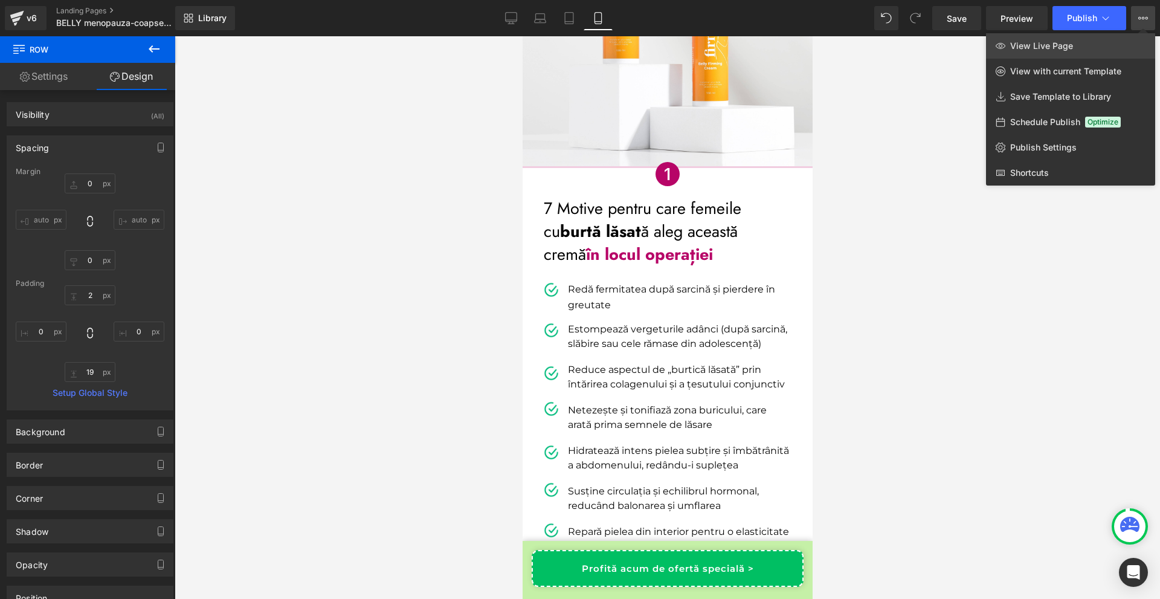
click at [1091, 42] on link "View Live Page" at bounding box center [1070, 45] width 169 height 25
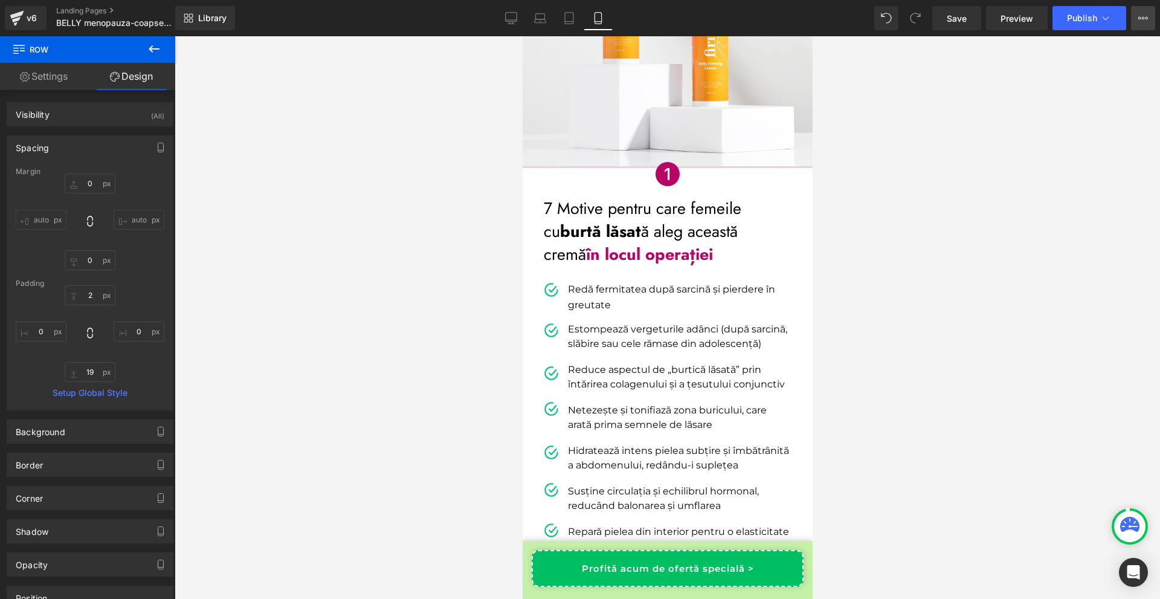
click at [1153, 24] on button "View Live Page View with current Template Save Template to Library Schedule Pub…" at bounding box center [1143, 18] width 24 height 24
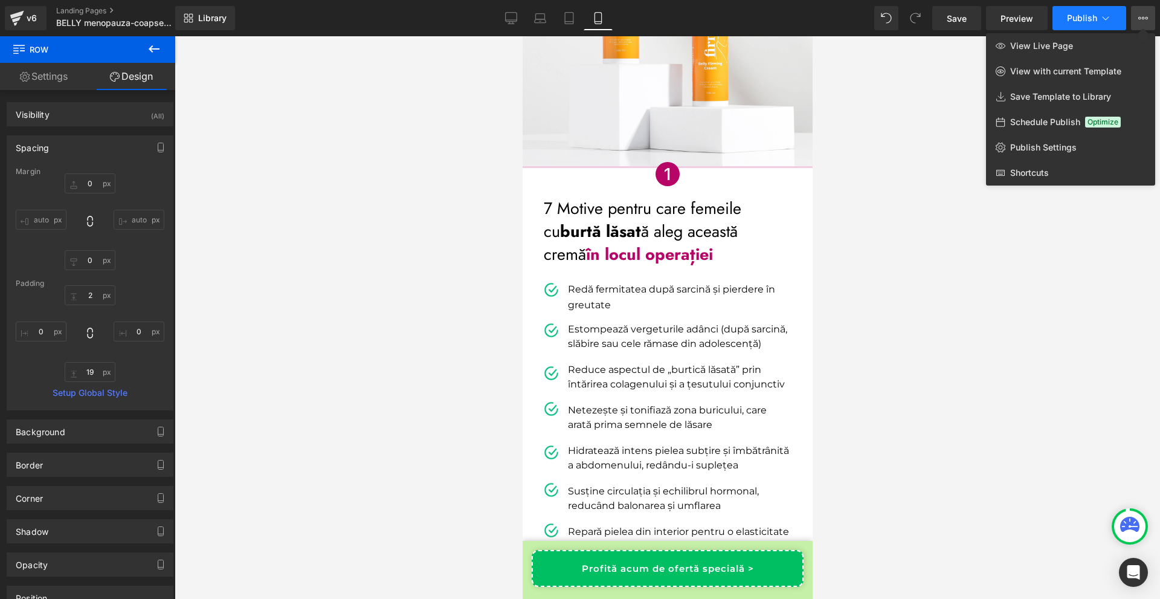
click at [1086, 18] on span "Publish" at bounding box center [1082, 18] width 30 height 10
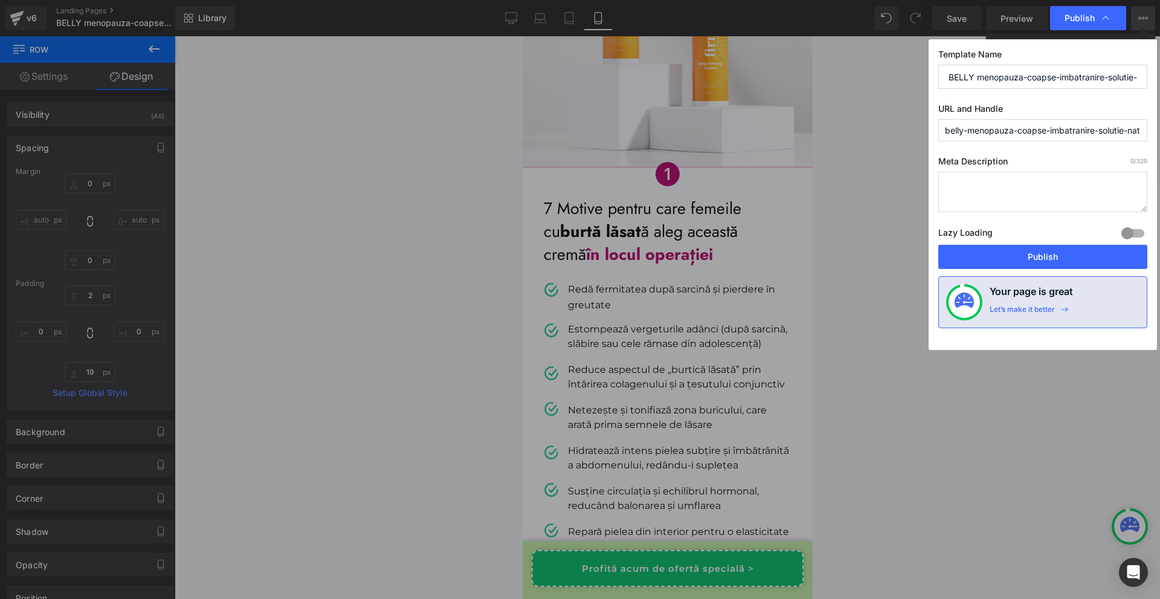
click at [1045, 129] on input "belly-menopauza-coapse-imbatranire-solutie-naturala" at bounding box center [1043, 130] width 209 height 22
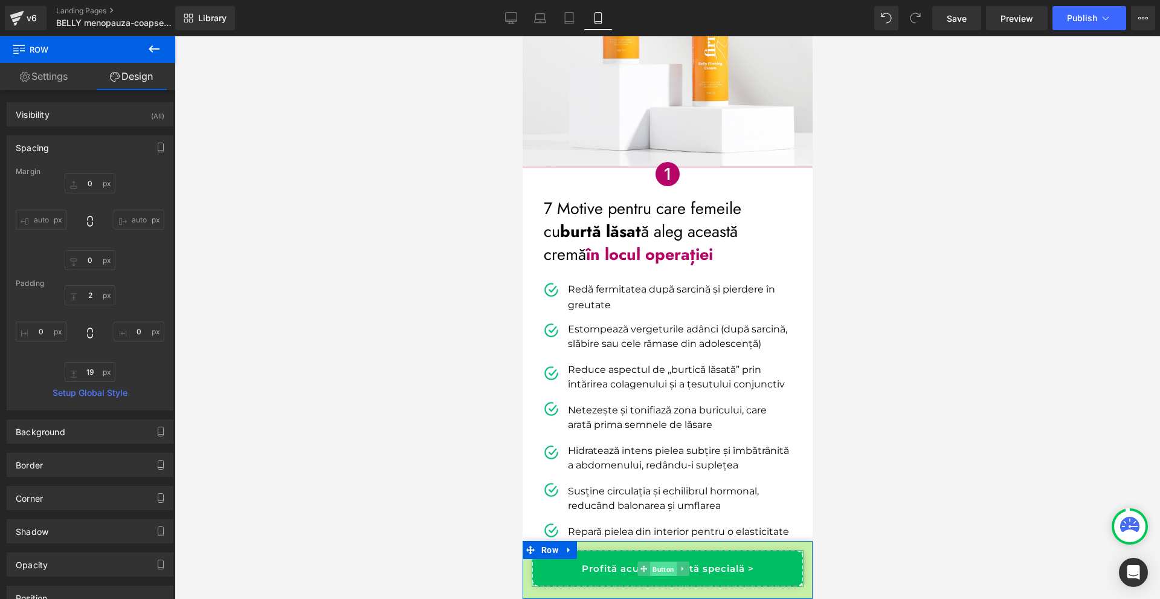
click at [666, 572] on span "Button" at bounding box center [663, 568] width 27 height 15
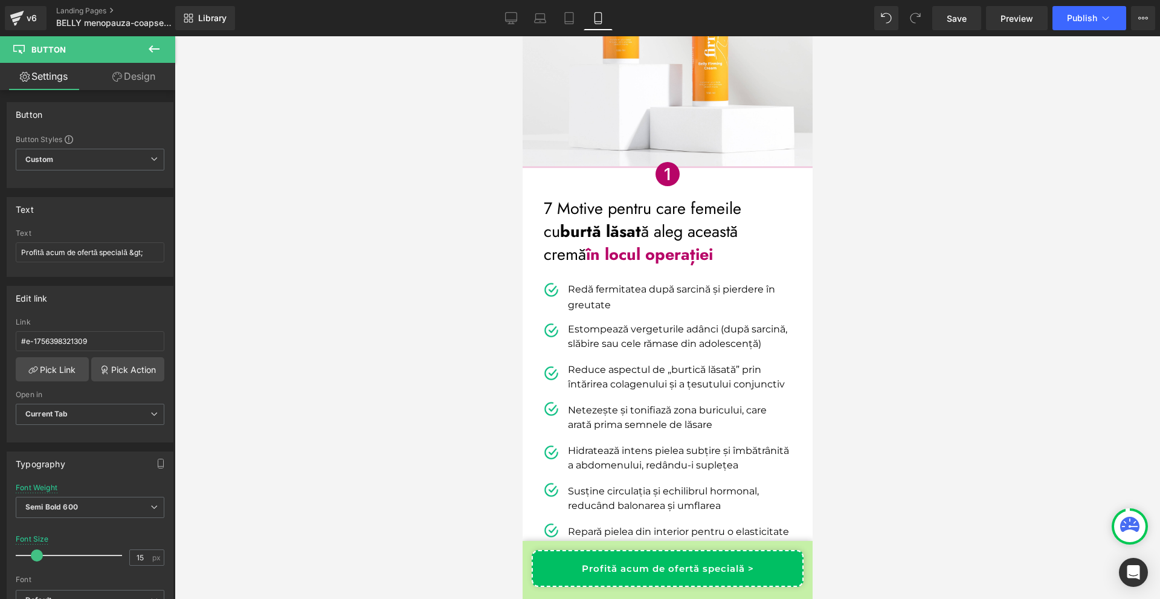
click at [0, 12] on div "v6 Landing Pages BELLY menopauza-coapse-imbatranire-solutie-naturala" at bounding box center [87, 18] width 175 height 36
click at [7, 13] on link "v6" at bounding box center [26, 18] width 42 height 24
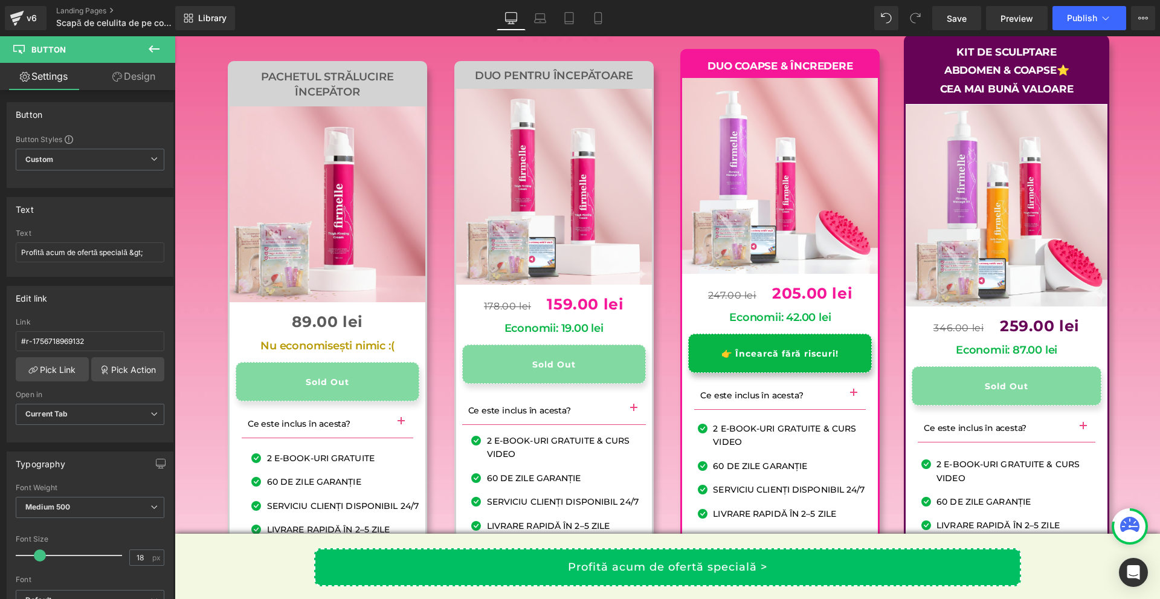
scroll to position [11917, 0]
click at [23, 16] on icon at bounding box center [17, 18] width 15 height 30
